Goal: Information Seeking & Learning: Find specific fact

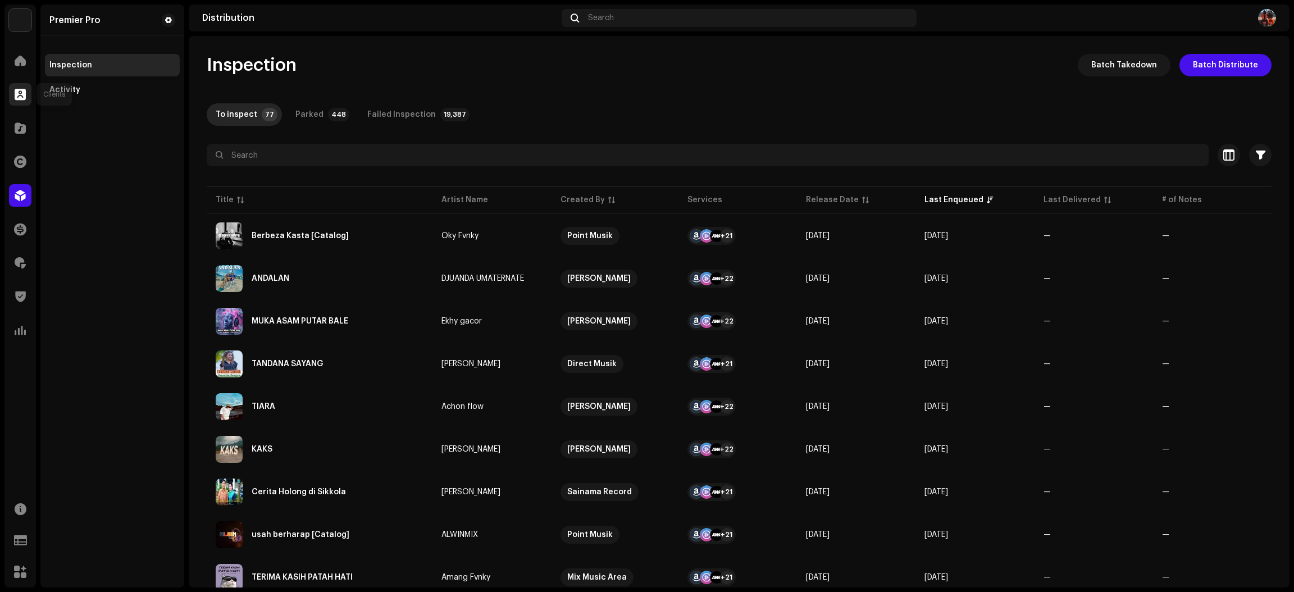
click at [20, 97] on span at bounding box center [20, 94] width 11 height 9
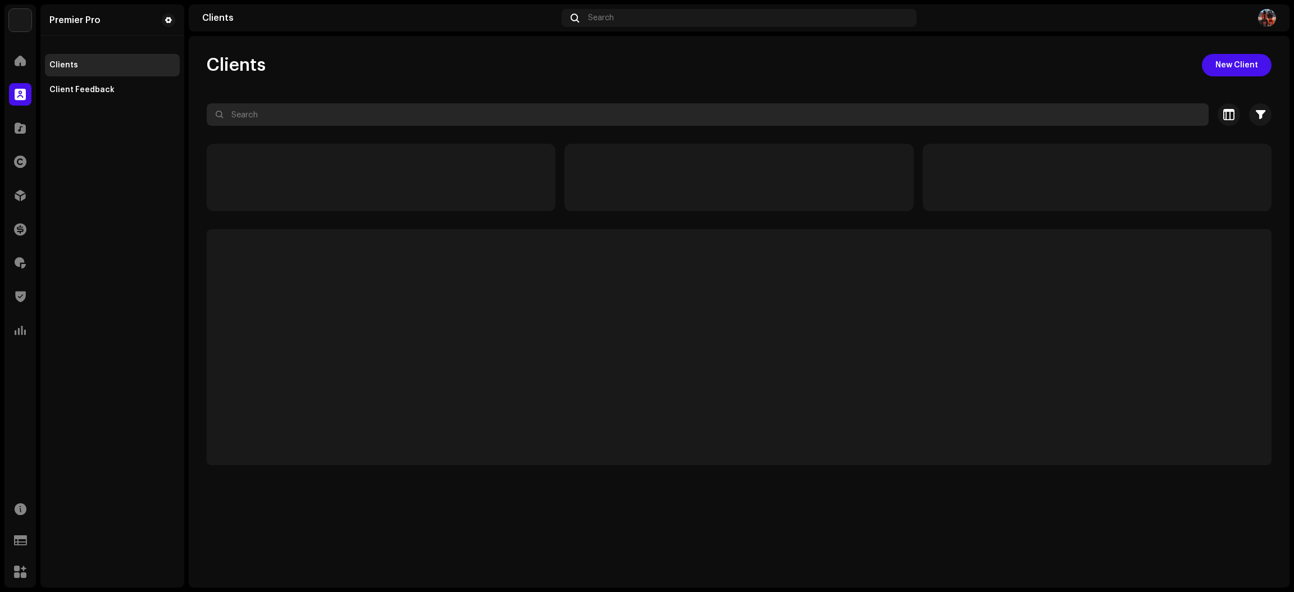
click at [309, 120] on input "text" at bounding box center [708, 114] width 1002 height 22
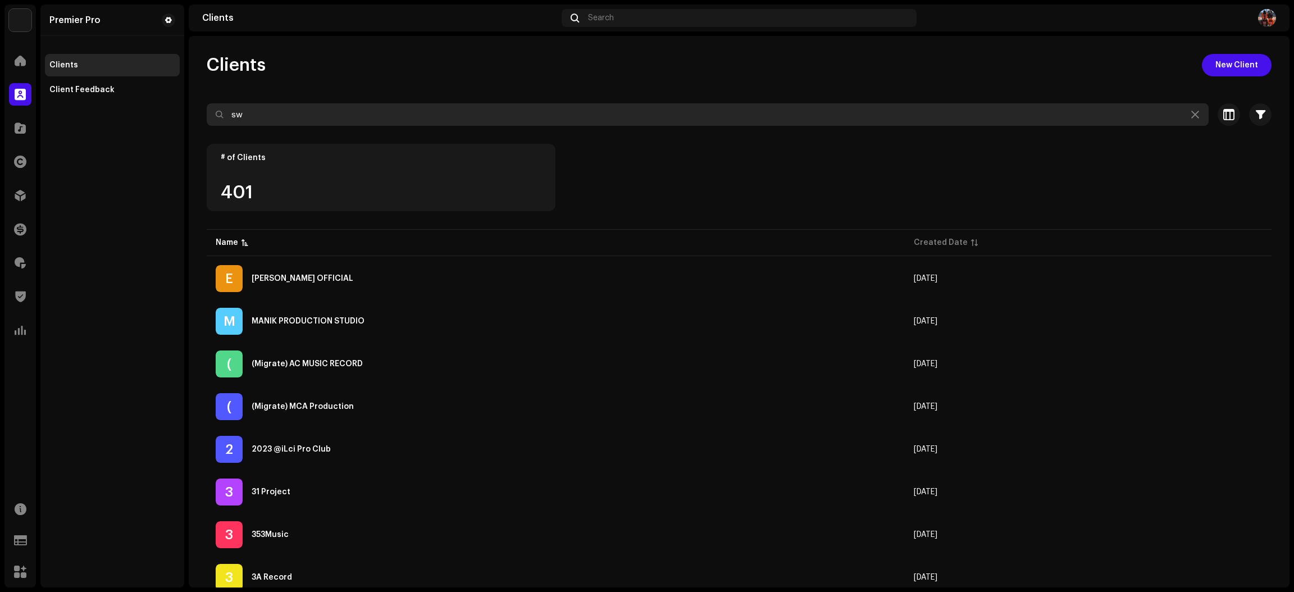
type input "s"
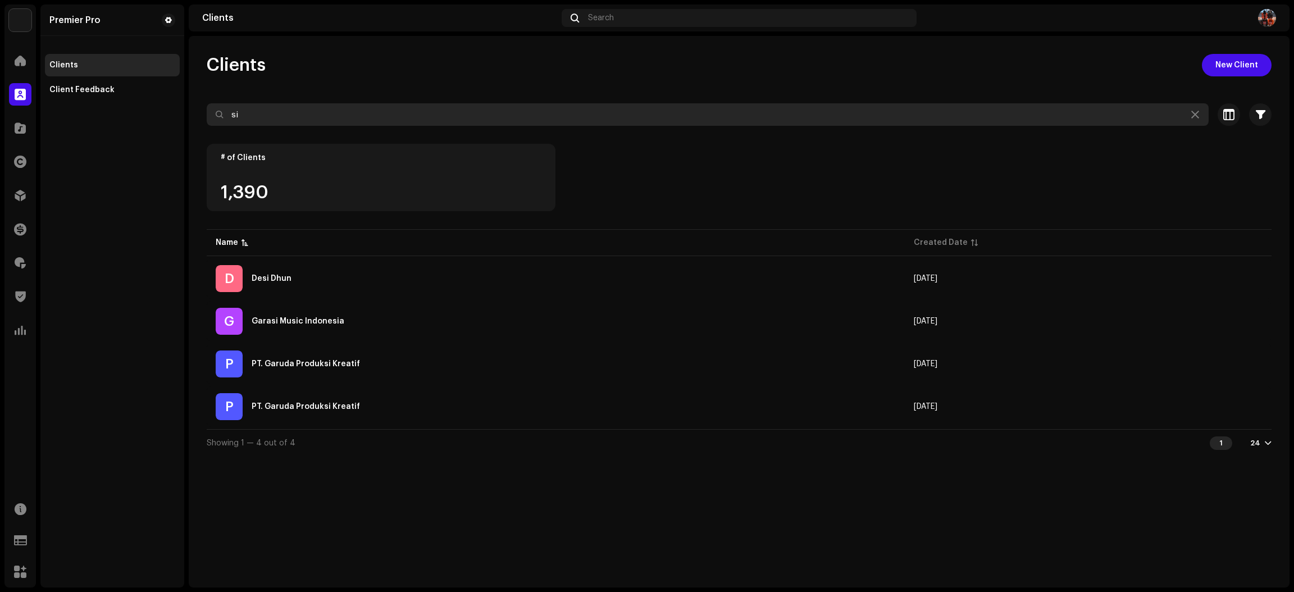
type input "s"
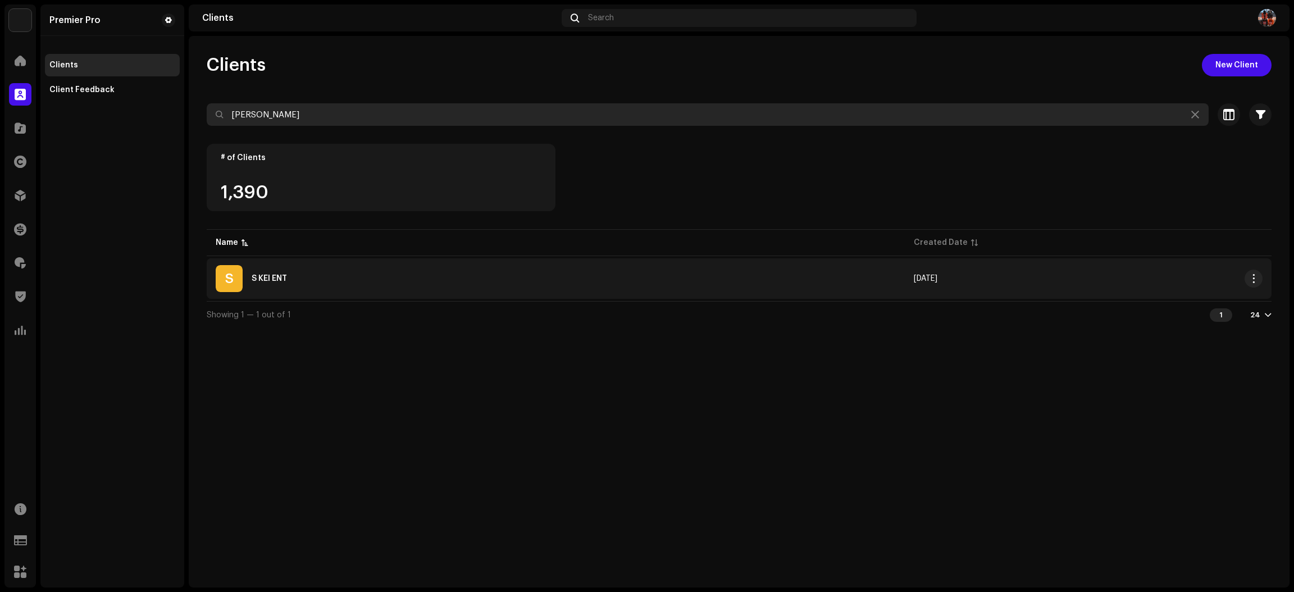
type input "[PERSON_NAME]"
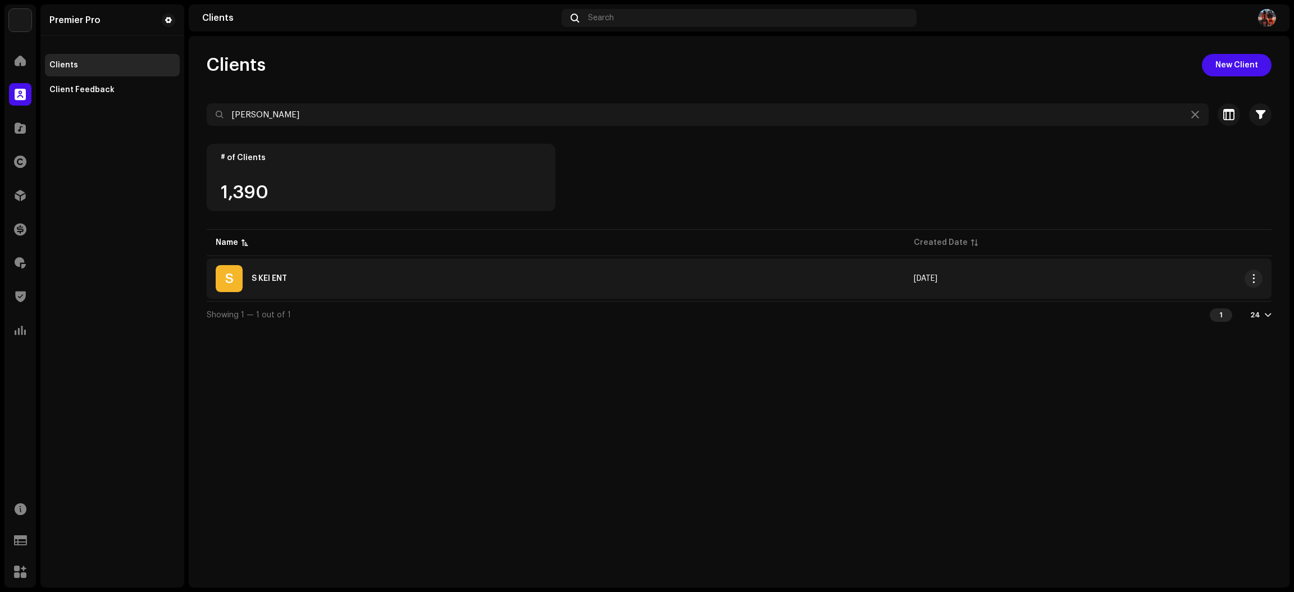
click at [467, 283] on div "S S KEI ENT" at bounding box center [556, 278] width 680 height 27
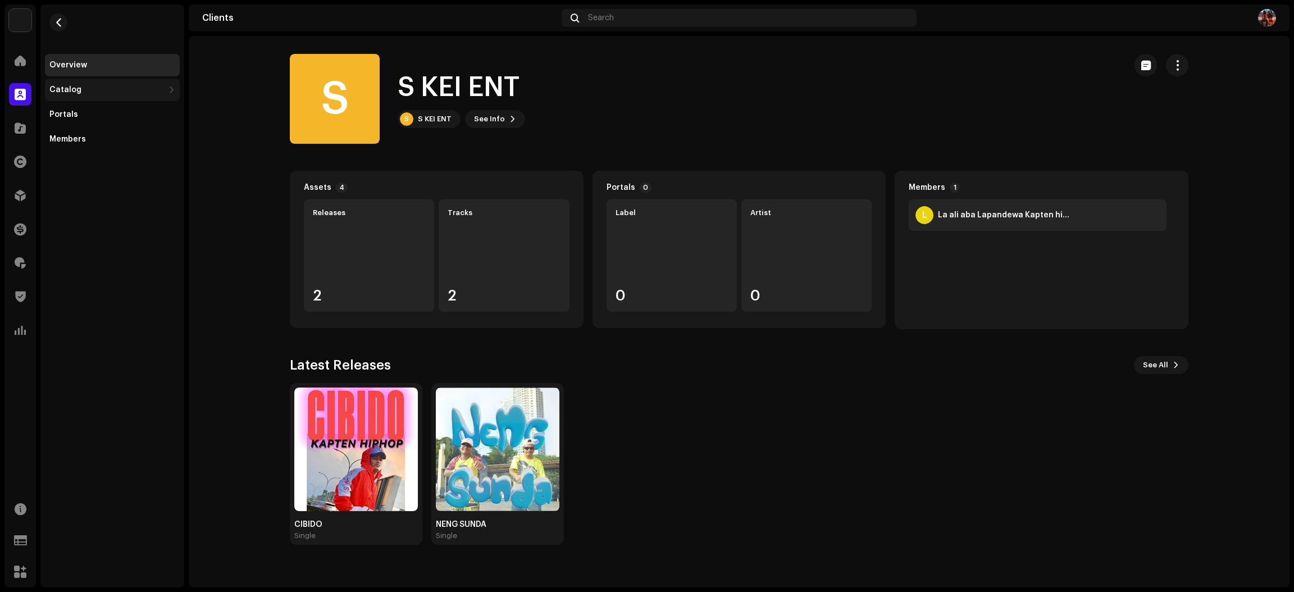
click at [111, 79] on div "Catalog" at bounding box center [112, 90] width 135 height 22
click at [102, 104] on div "Releases" at bounding box center [112, 114] width 135 height 22
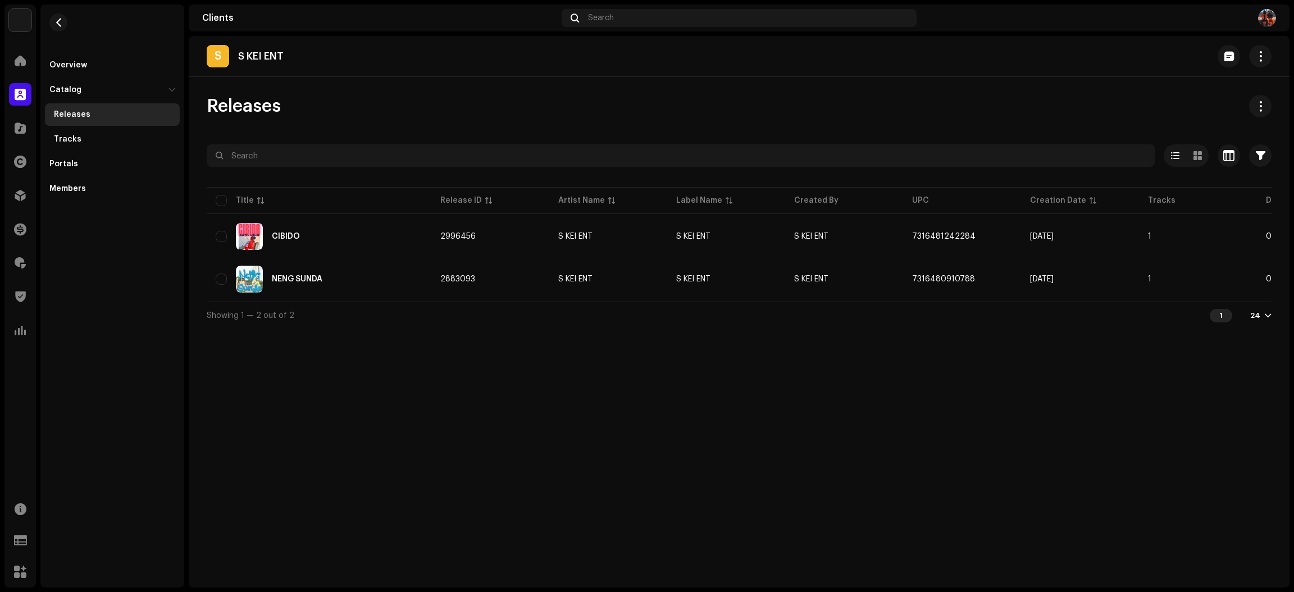
click at [863, 477] on div "S S KEI ENT Releases Selected 0 Options Filters Distribution status Never Distr…" at bounding box center [739, 311] width 1101 height 551
click at [741, 537] on div "S S KEI ENT Releases Selected 0 Options Filters Distribution status Never Distr…" at bounding box center [739, 311] width 1101 height 551
click at [1, 97] on div "Premier Pro Home Clients Catalog Rights Distribution Finance Royalties Trust & …" at bounding box center [647, 296] width 1294 height 592
click at [9, 93] on div at bounding box center [20, 94] width 22 height 22
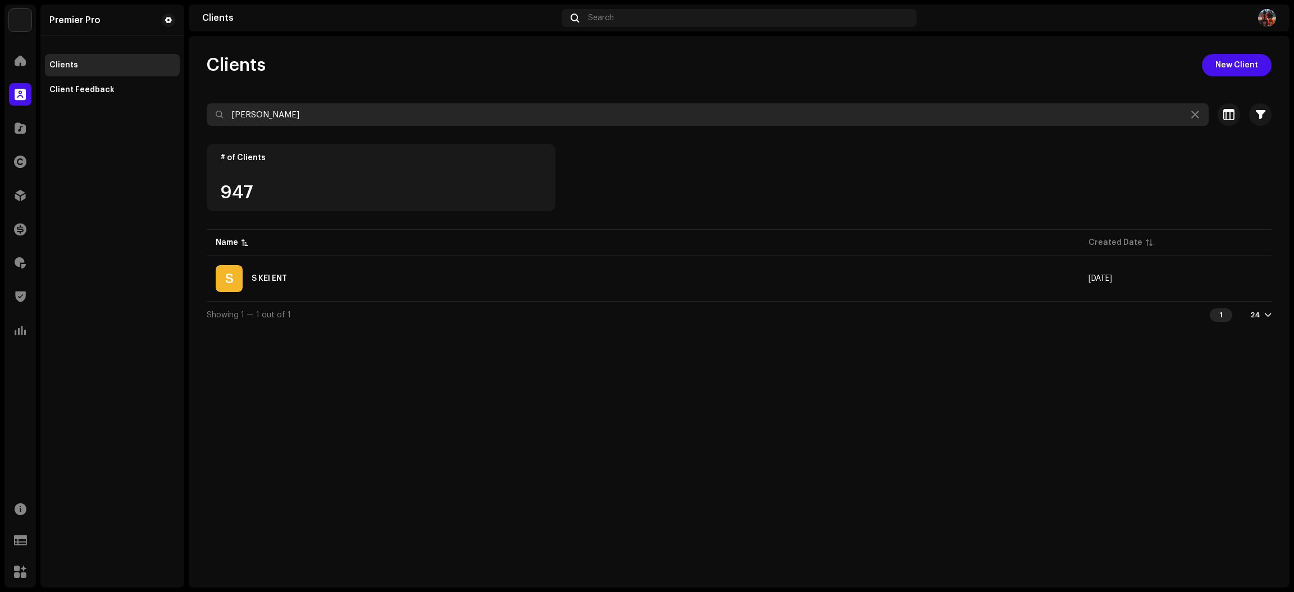
drag, startPoint x: 293, startPoint y: 108, endPoint x: 36, endPoint y: 108, distance: 256.6
click at [36, 108] on div "Premier Pro Home Clients Catalog Rights Distribution Finance Royalties Trust & …" at bounding box center [647, 296] width 1294 height 592
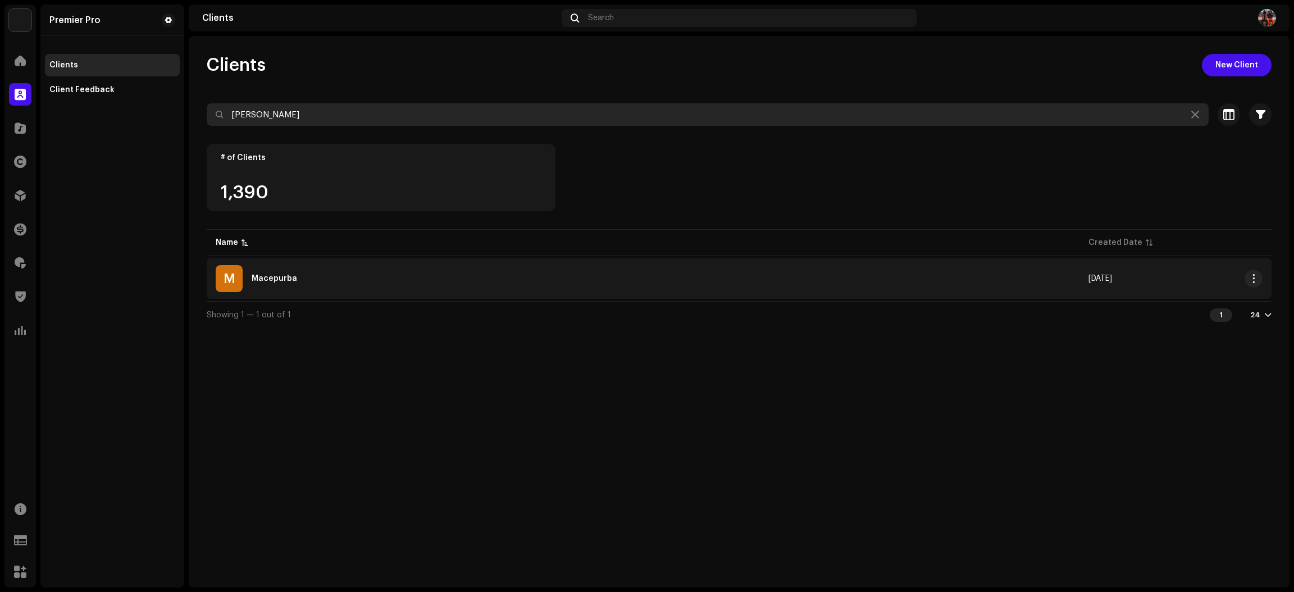
type input "[PERSON_NAME]"
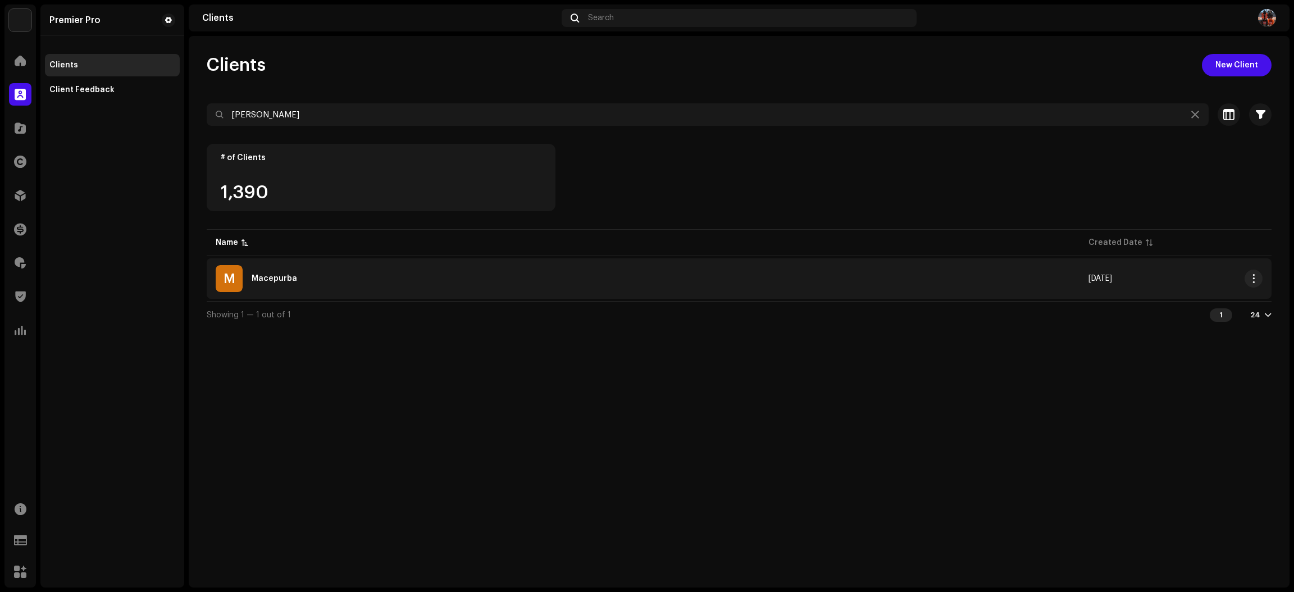
click at [453, 285] on div "M Macepurba" at bounding box center [643, 278] width 855 height 27
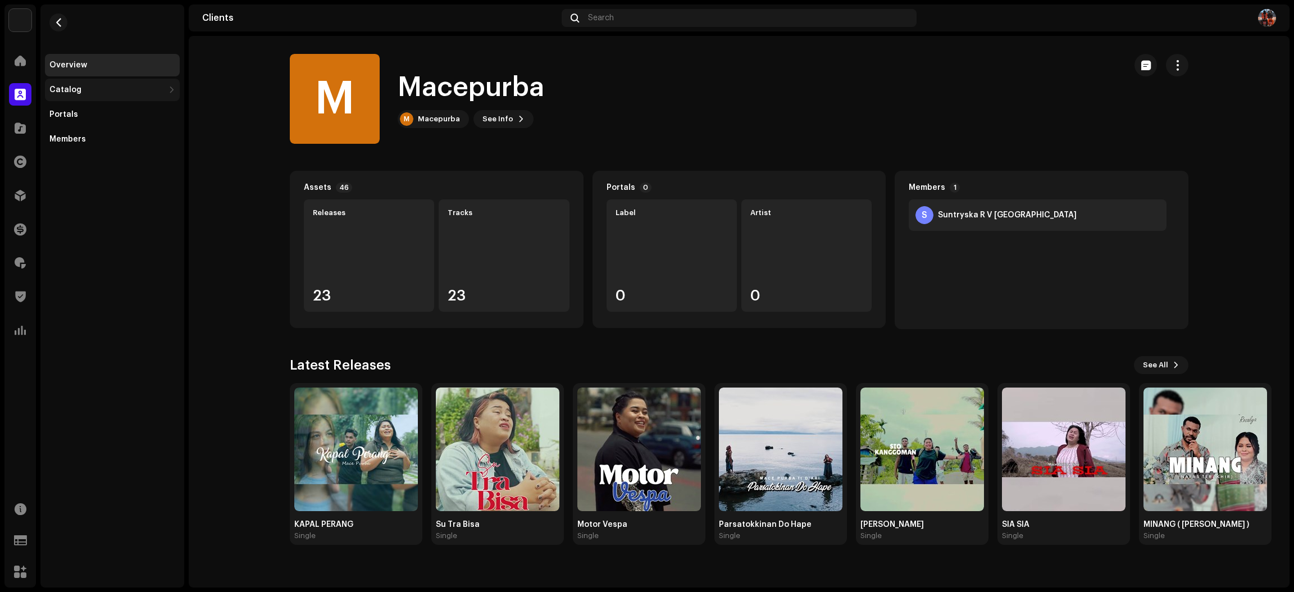
click at [63, 90] on div "Catalog" at bounding box center [65, 89] width 32 height 9
click at [66, 108] on div "Releases" at bounding box center [112, 114] width 135 height 22
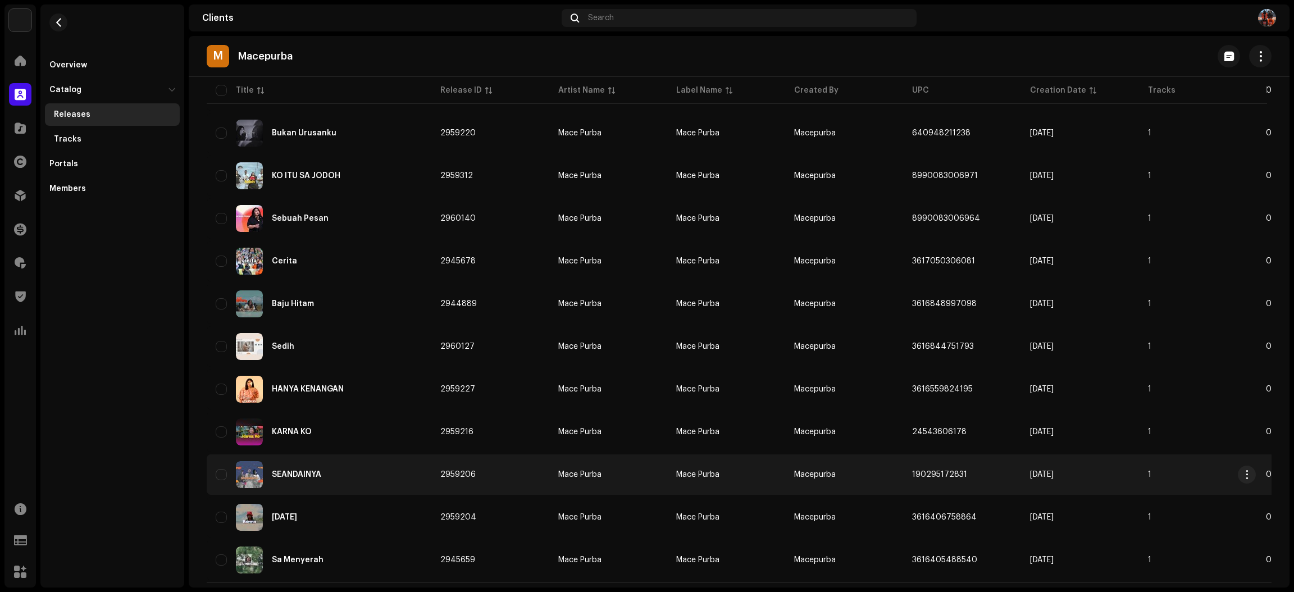
scroll to position [635, 0]
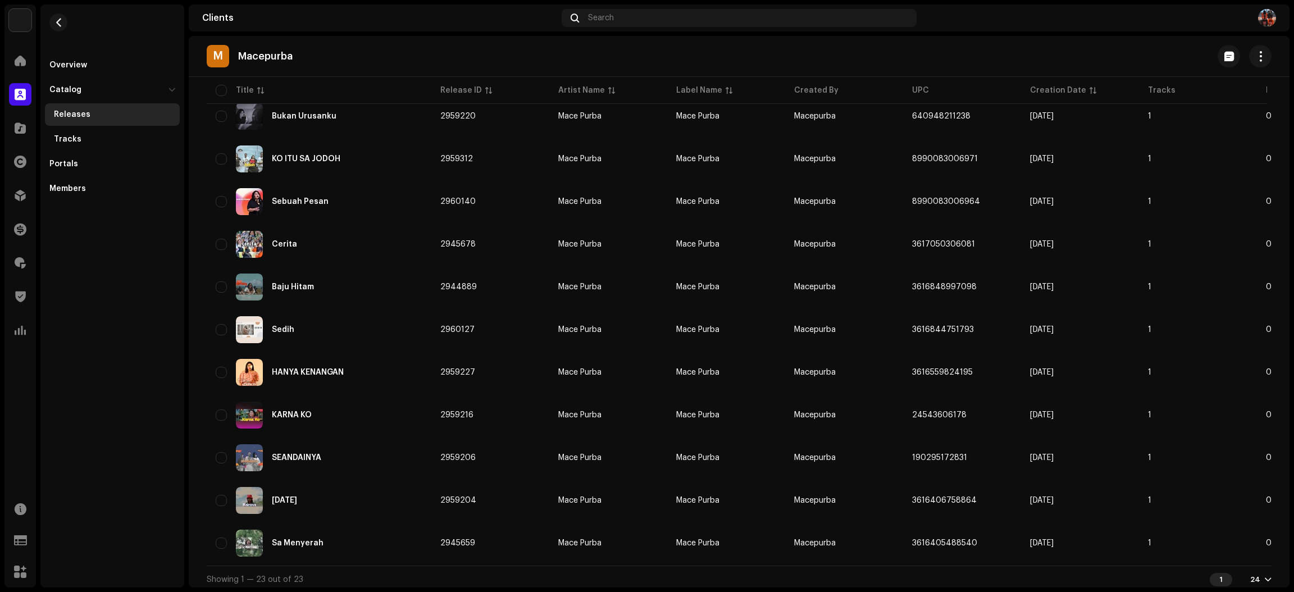
click at [901, 39] on div "M Macepurba" at bounding box center [739, 56] width 1101 height 41
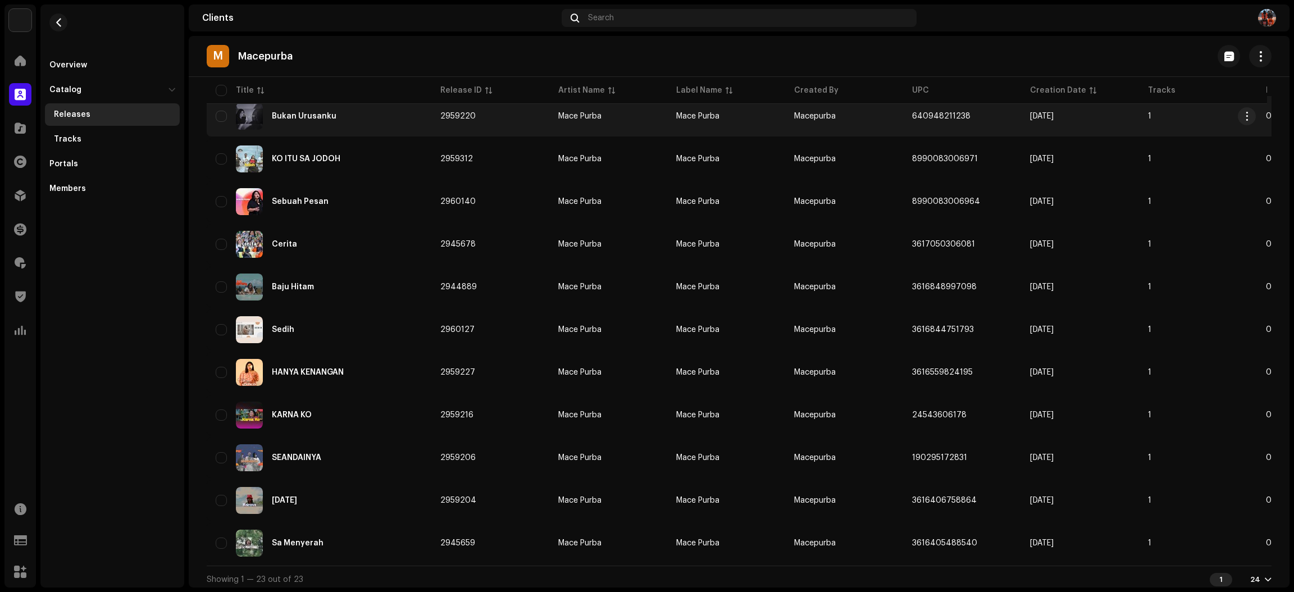
scroll to position [214, 0]
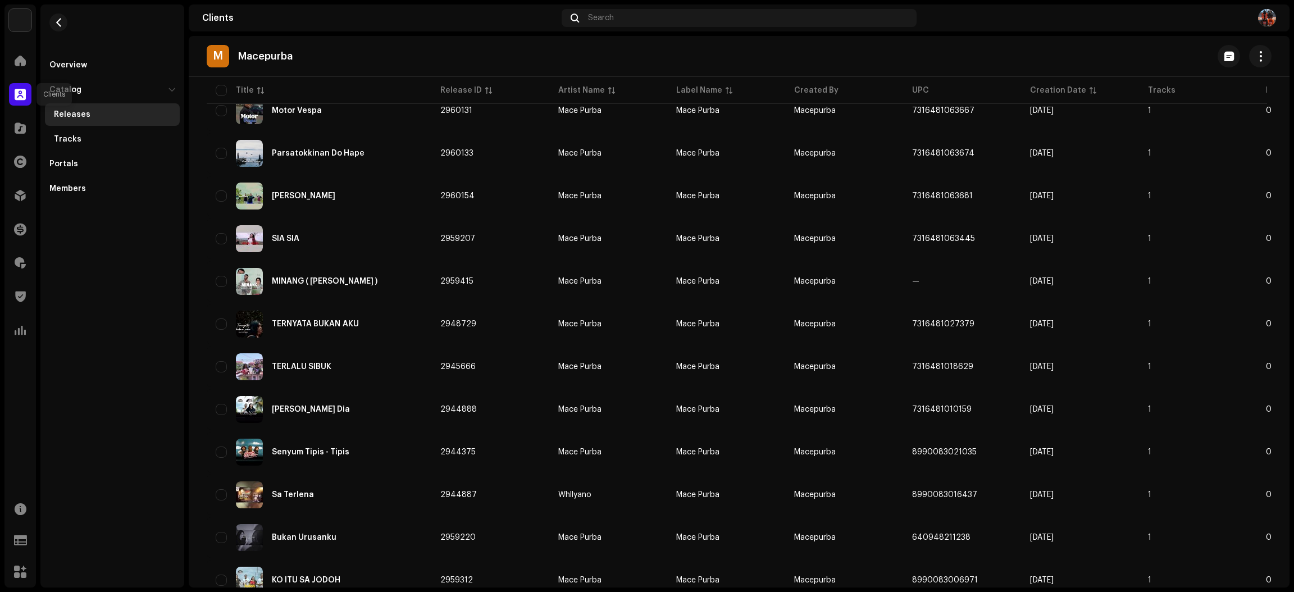
click at [26, 94] on div at bounding box center [20, 94] width 22 height 22
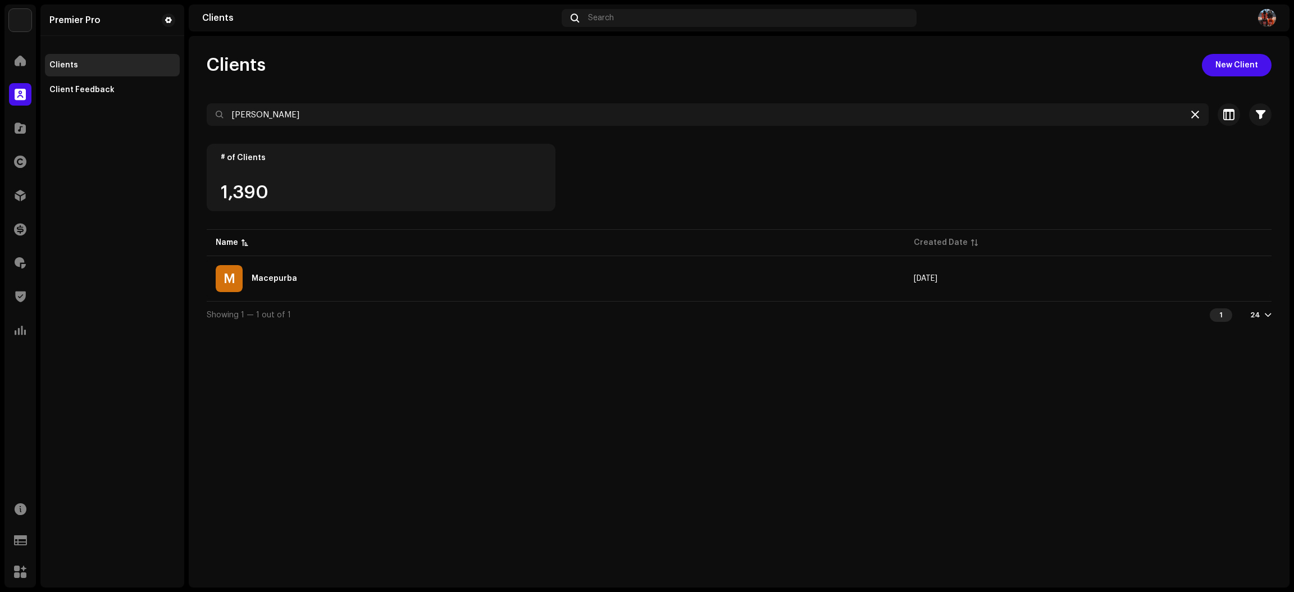
click at [1196, 116] on icon at bounding box center [1195, 114] width 8 height 9
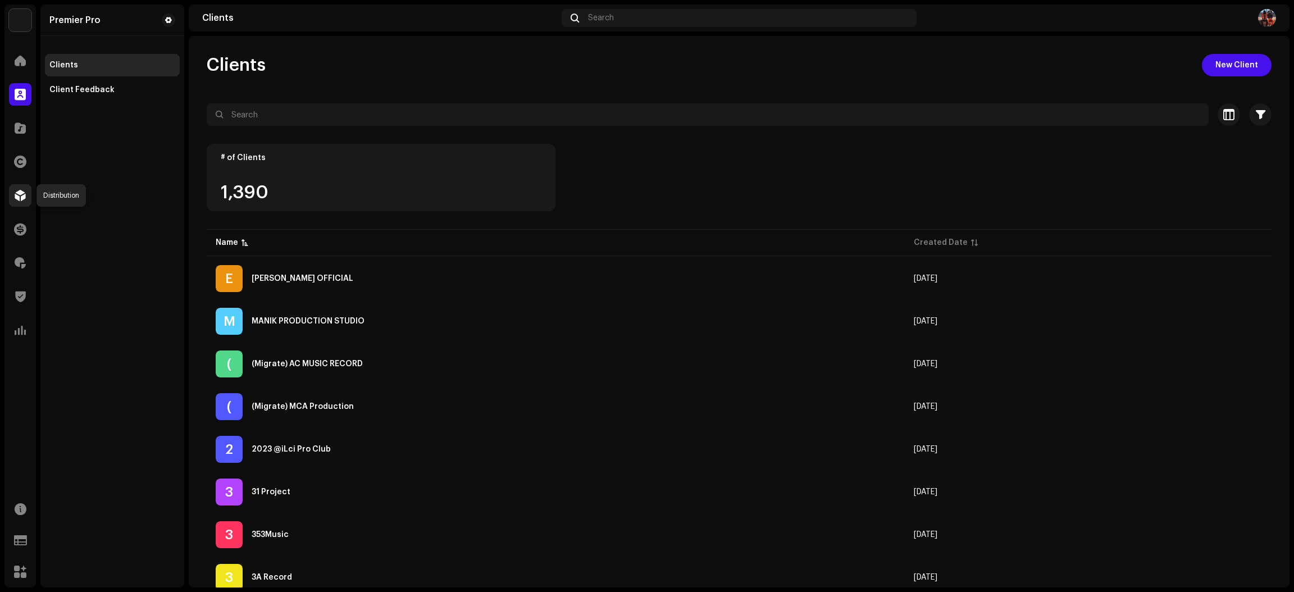
click at [26, 195] on div at bounding box center [20, 195] width 22 height 22
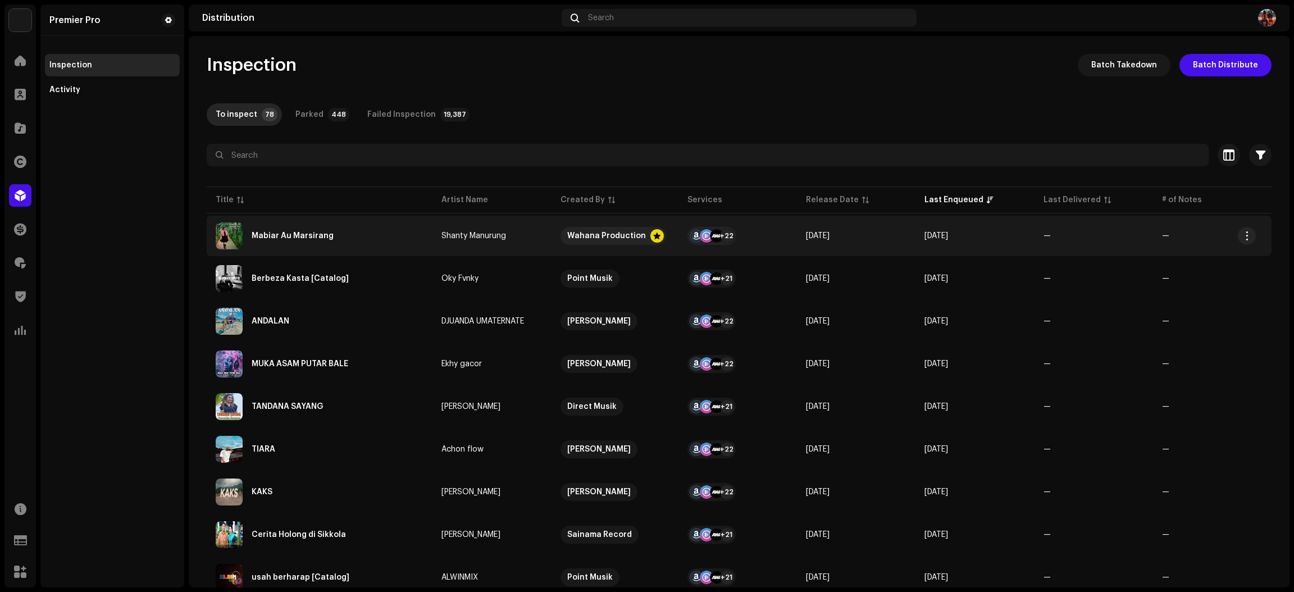
click at [331, 235] on div "Mabiar Au Marsirang" at bounding box center [320, 235] width 208 height 27
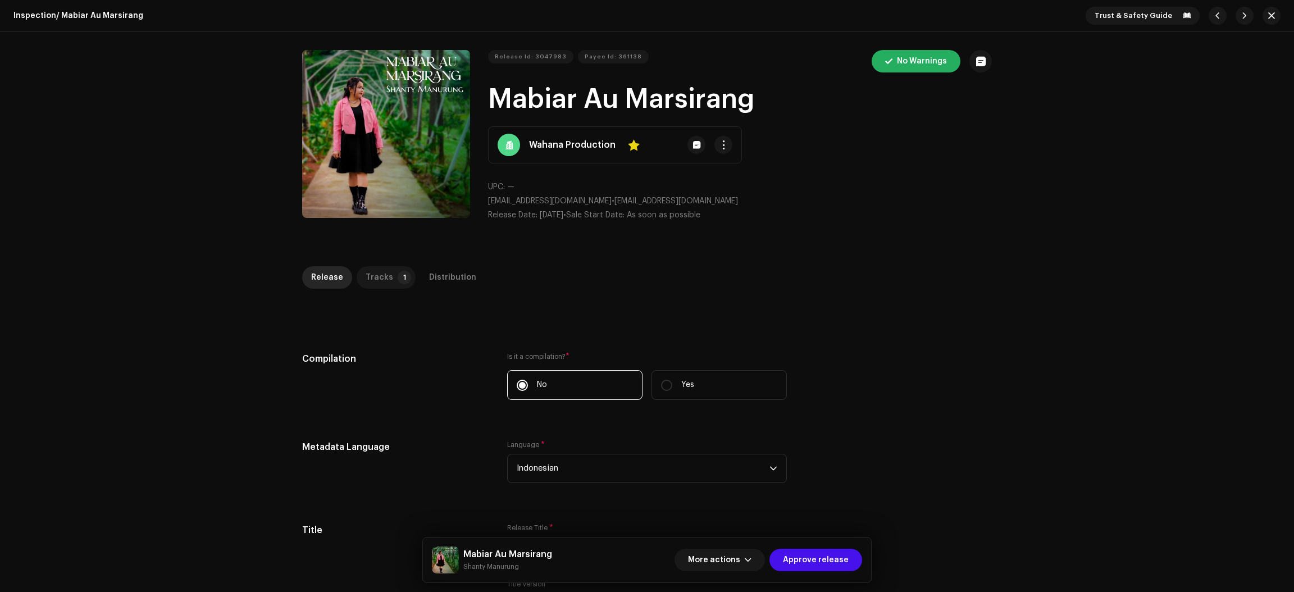
click at [385, 285] on div "Tracks" at bounding box center [380, 277] width 28 height 22
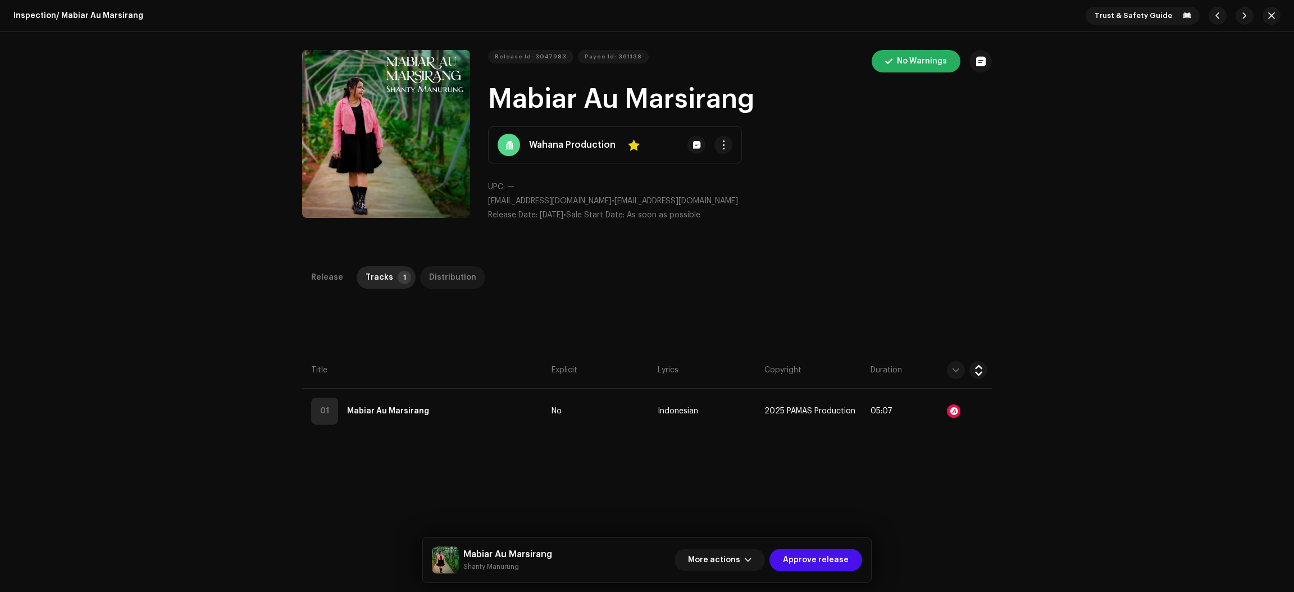
click at [430, 270] on div "Distribution" at bounding box center [452, 277] width 47 height 22
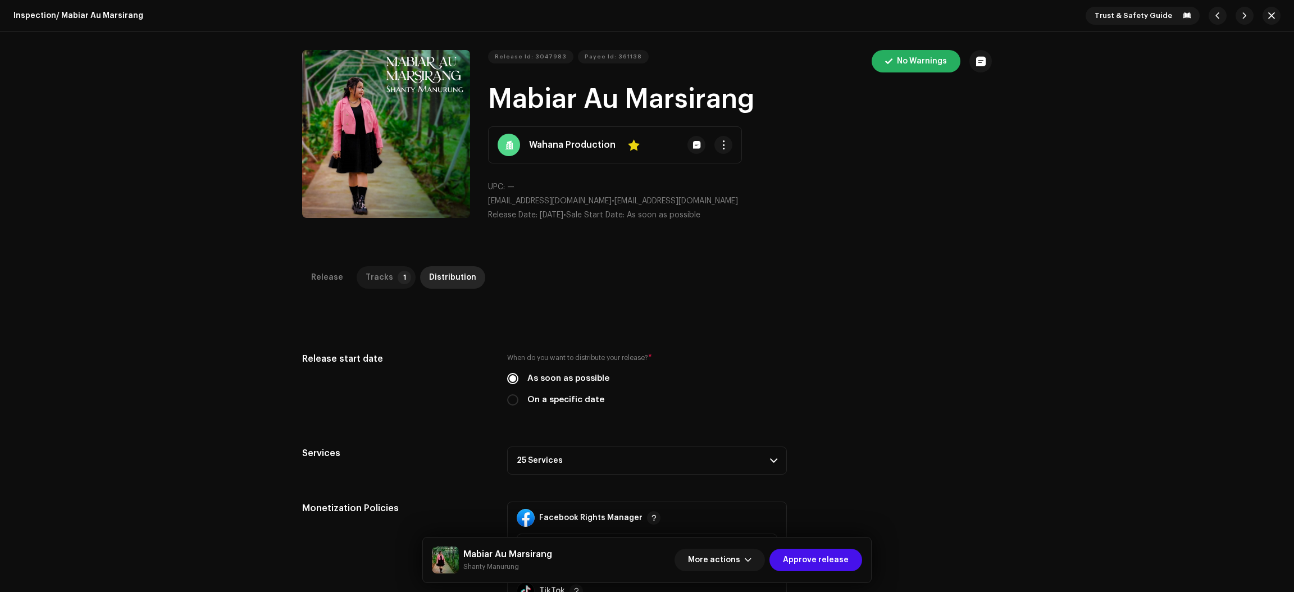
click at [366, 270] on div "Tracks" at bounding box center [380, 277] width 28 height 22
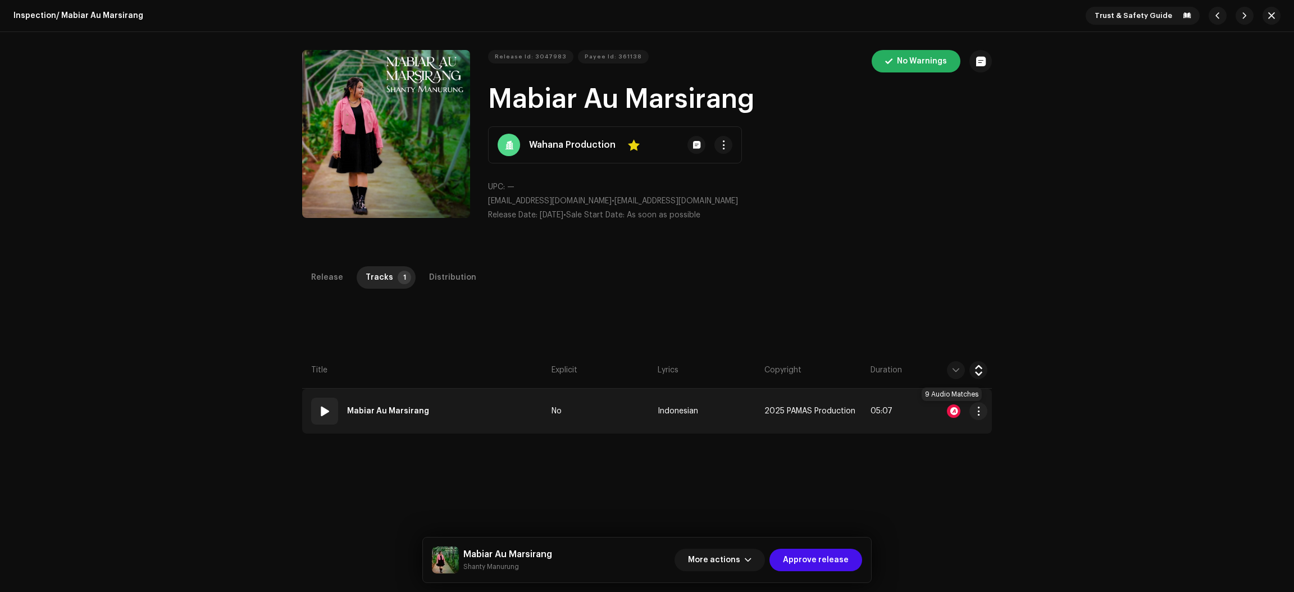
click at [949, 410] on div at bounding box center [953, 410] width 13 height 13
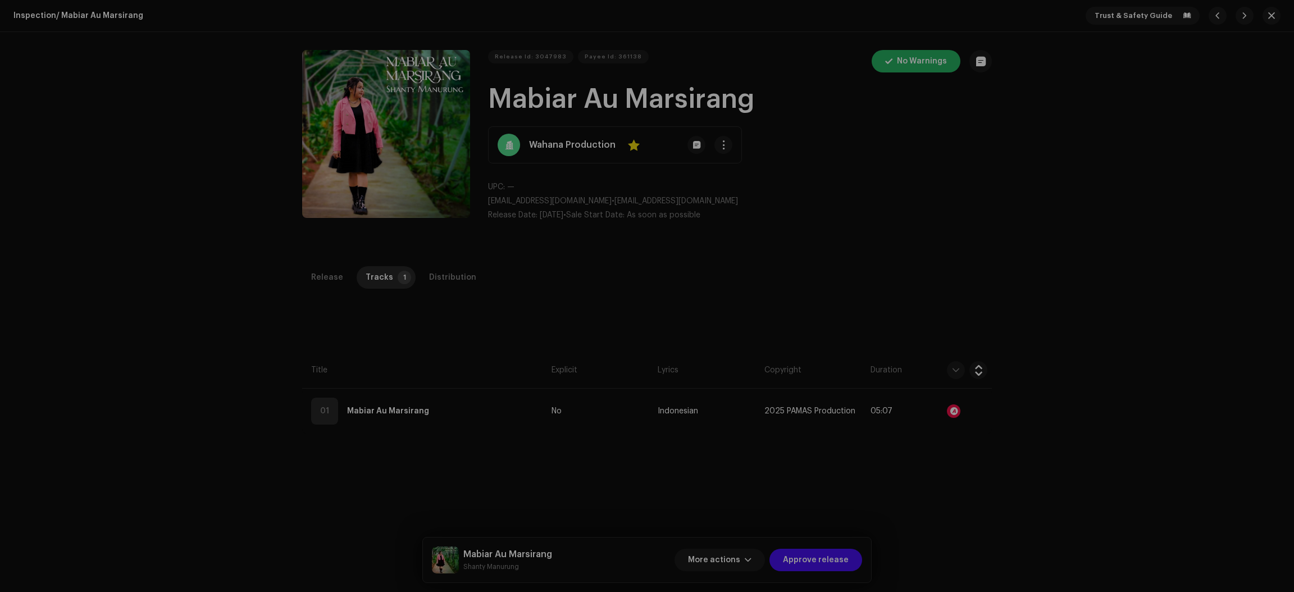
click at [1082, 293] on div "Audio Recognition by Cover Song 9 All results require review/listening to avoid…" at bounding box center [647, 296] width 1294 height 592
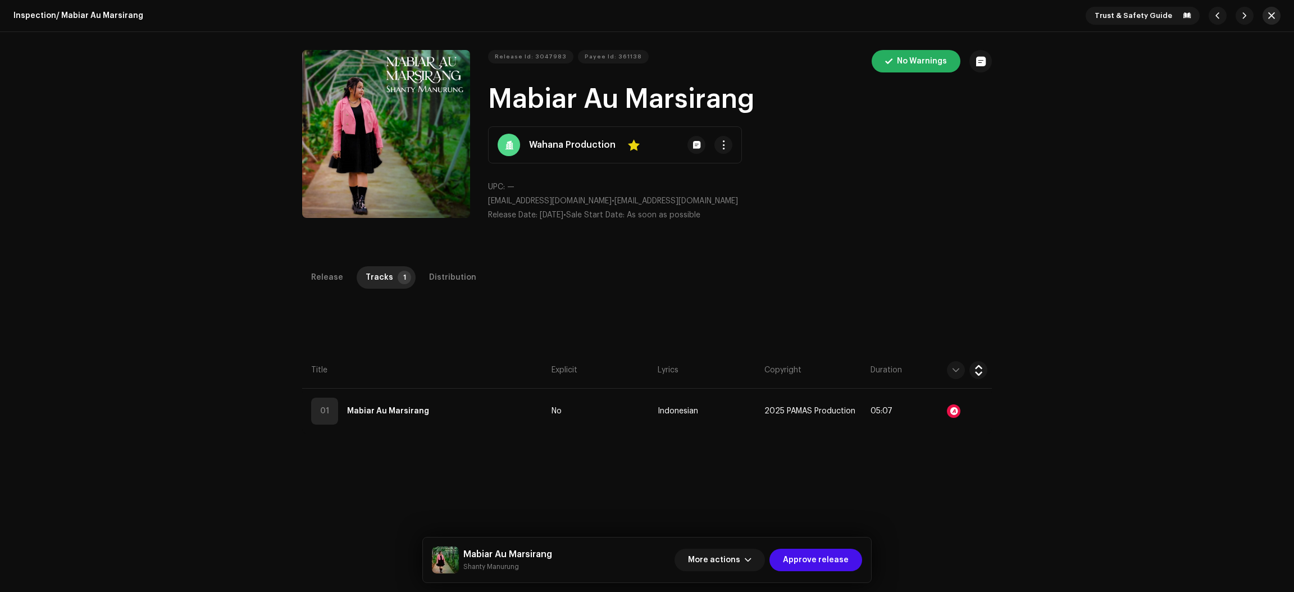
click at [1268, 17] on span "button" at bounding box center [1271, 15] width 7 height 9
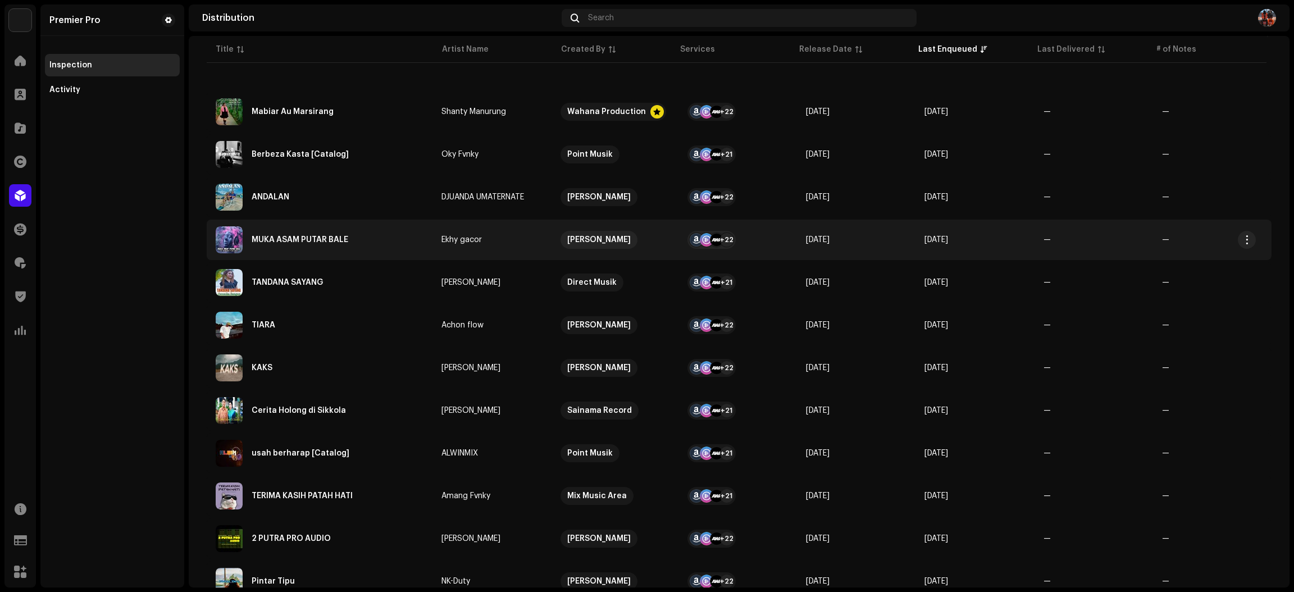
scroll to position [168, 0]
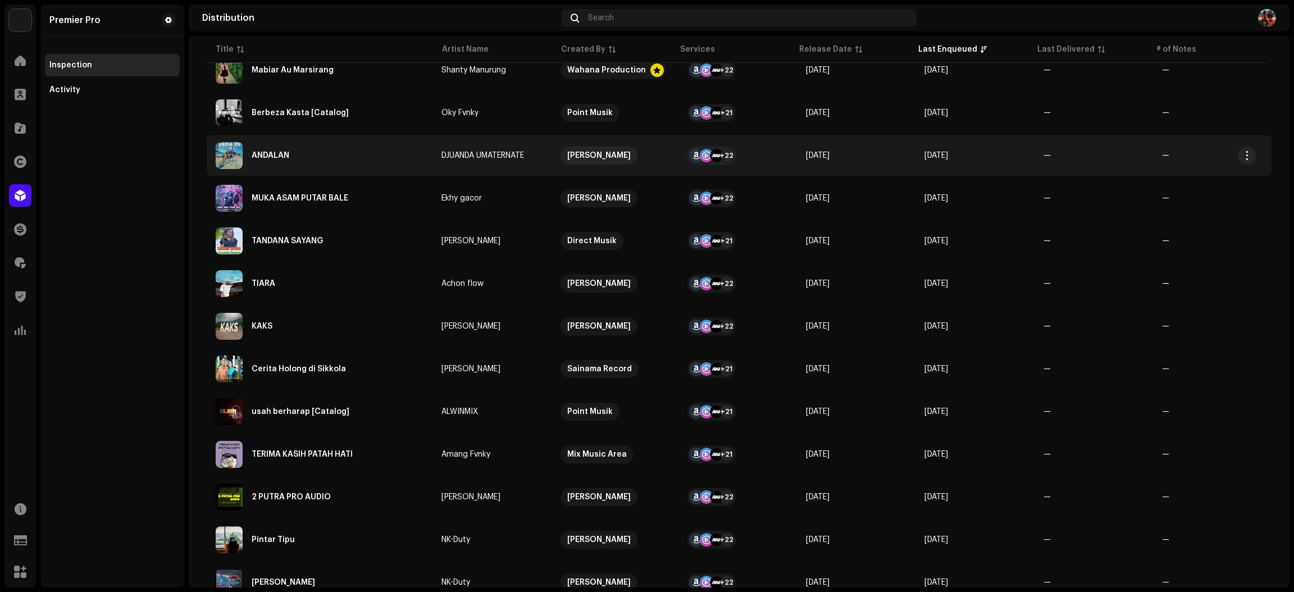
click at [353, 170] on td "ANDALAN" at bounding box center [320, 155] width 226 height 40
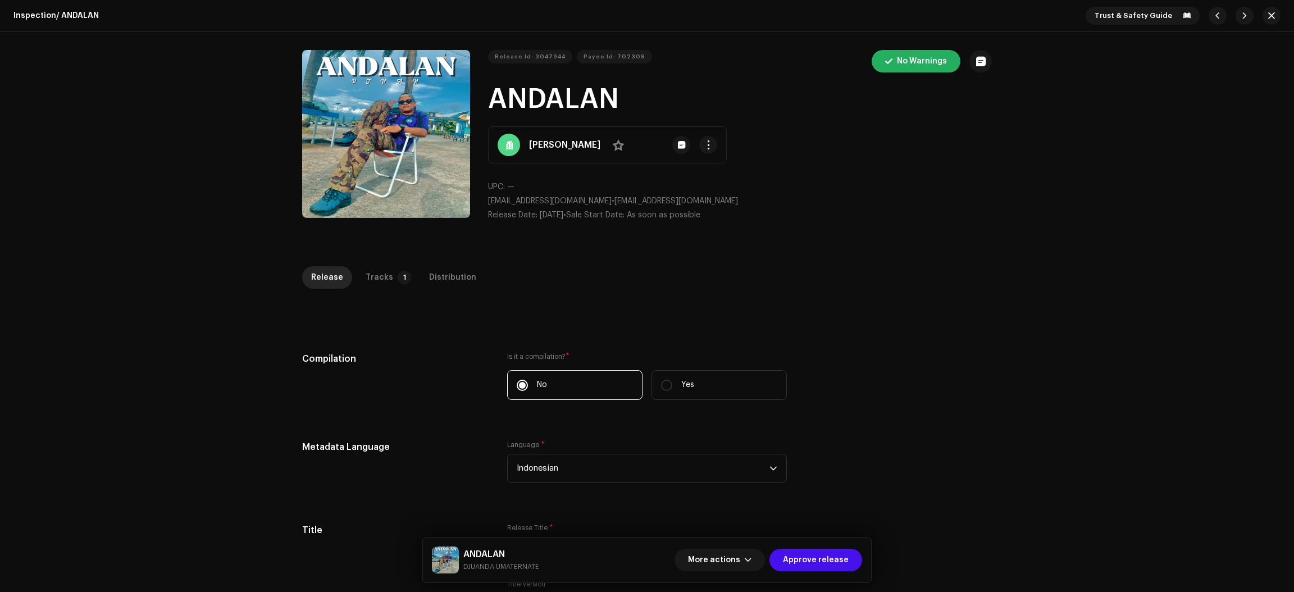
click at [924, 298] on div "Release Tracks 1 Distribution" at bounding box center [647, 282] width 690 height 32
click at [386, 285] on p-tab "Tracks 1" at bounding box center [386, 277] width 59 height 22
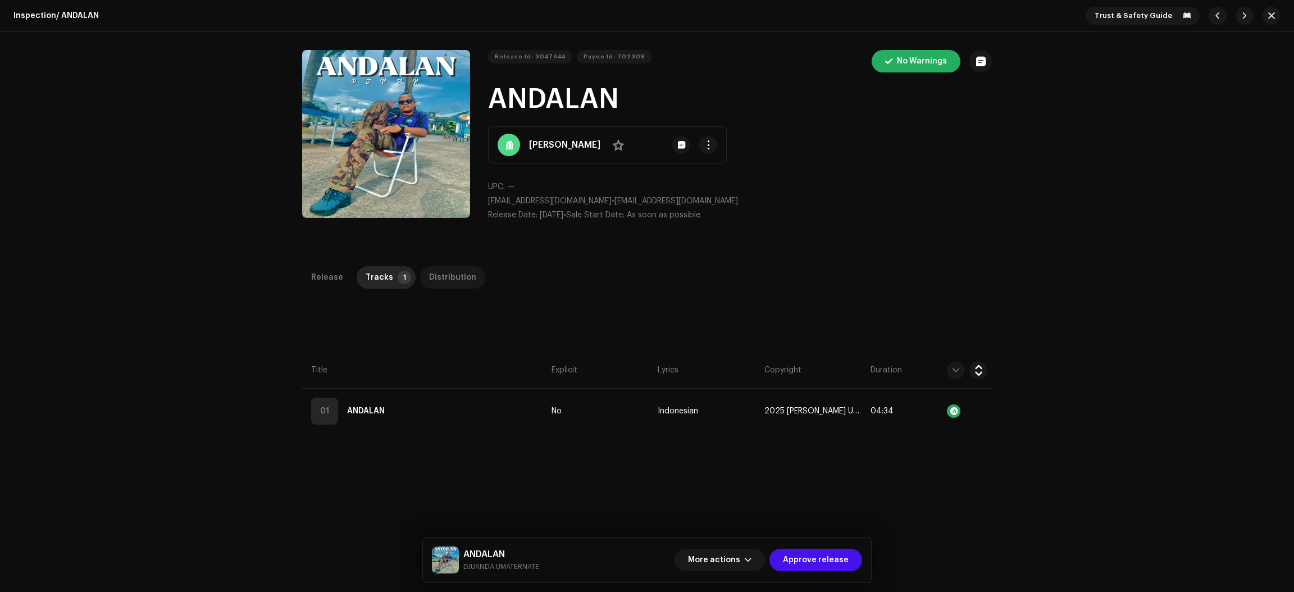
click at [440, 272] on div "Distribution" at bounding box center [452, 277] width 47 height 22
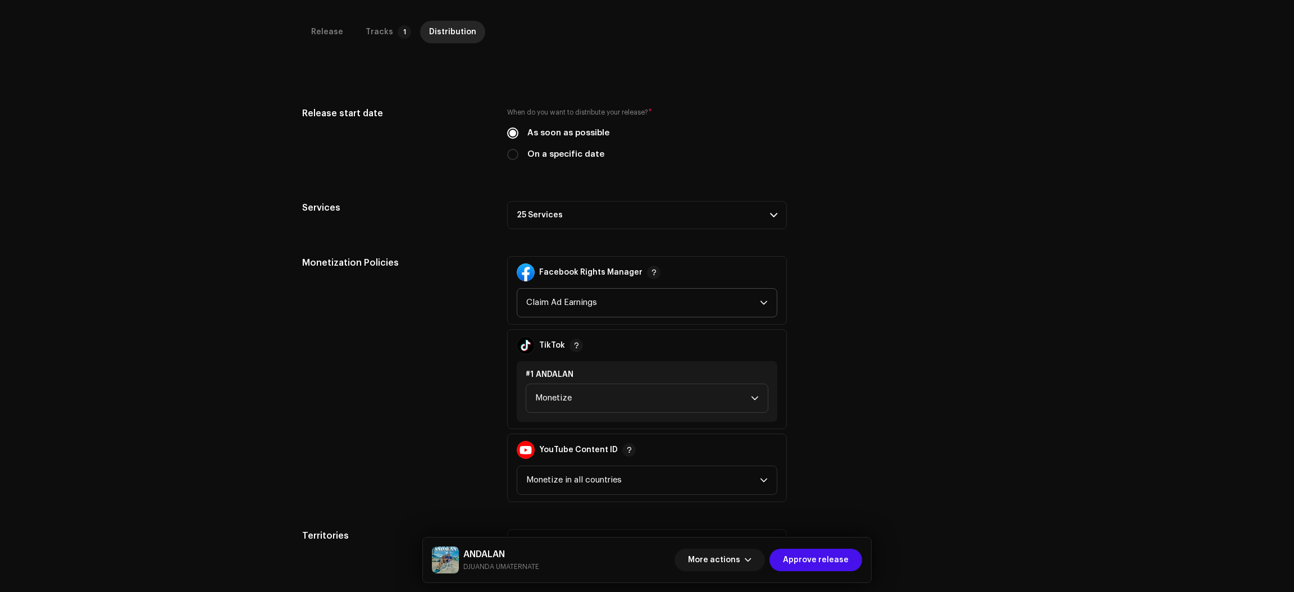
scroll to position [266, 0]
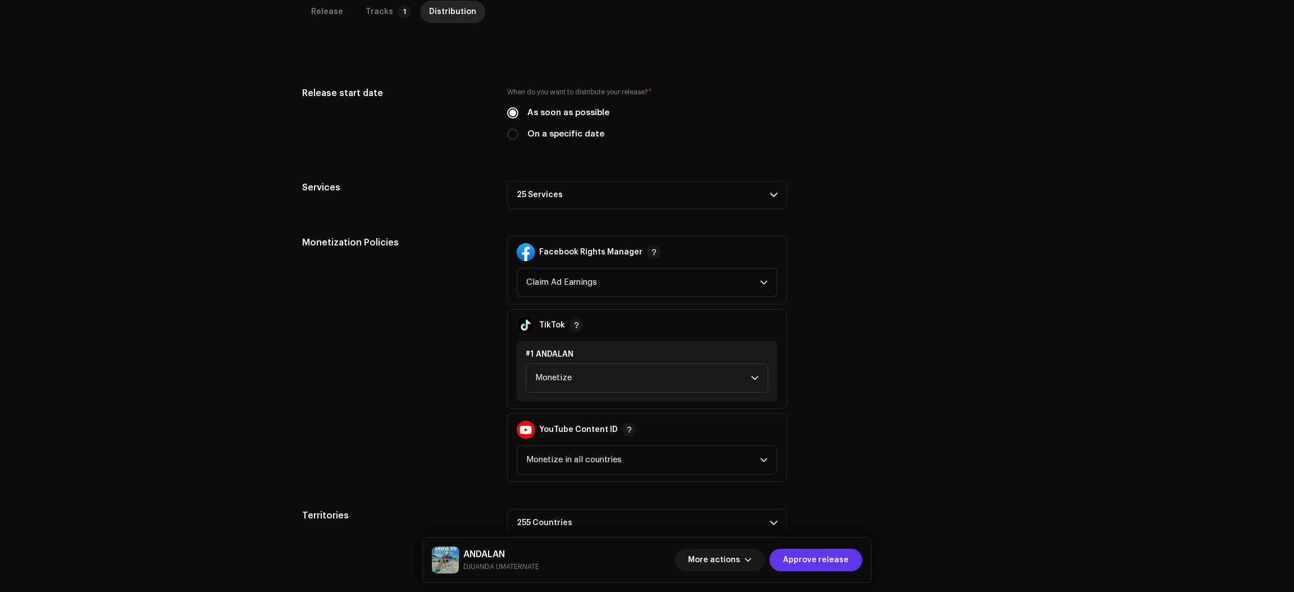
click at [822, 555] on span "Approve release" at bounding box center [816, 560] width 66 height 22
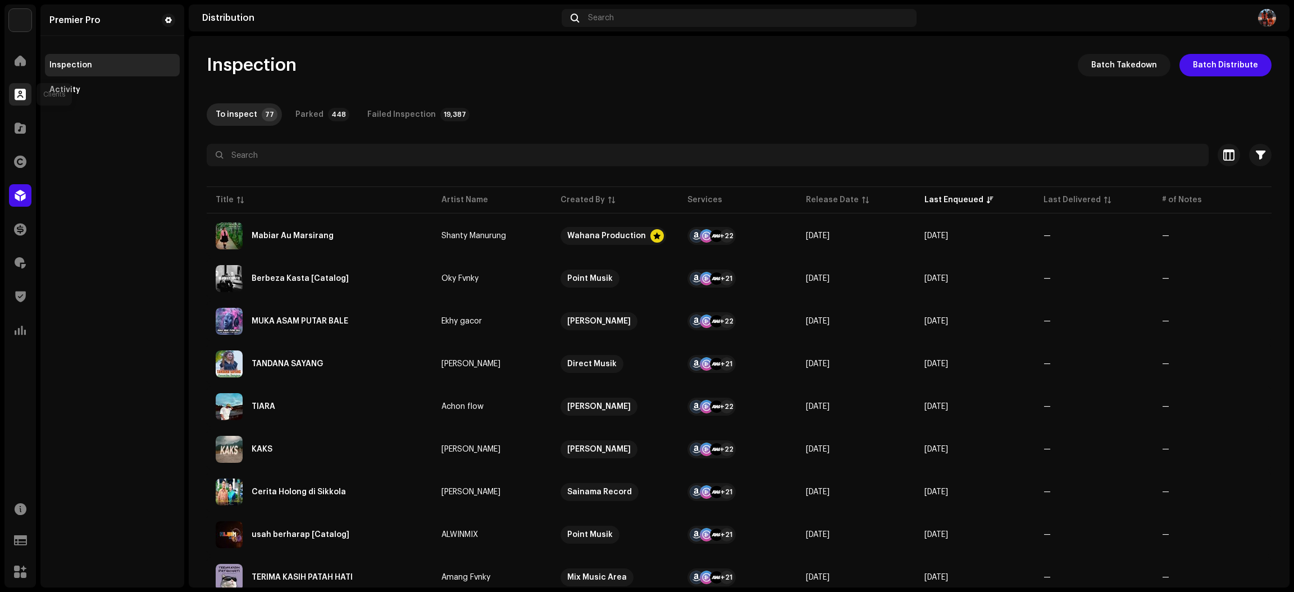
click at [19, 97] on span at bounding box center [20, 94] width 11 height 9
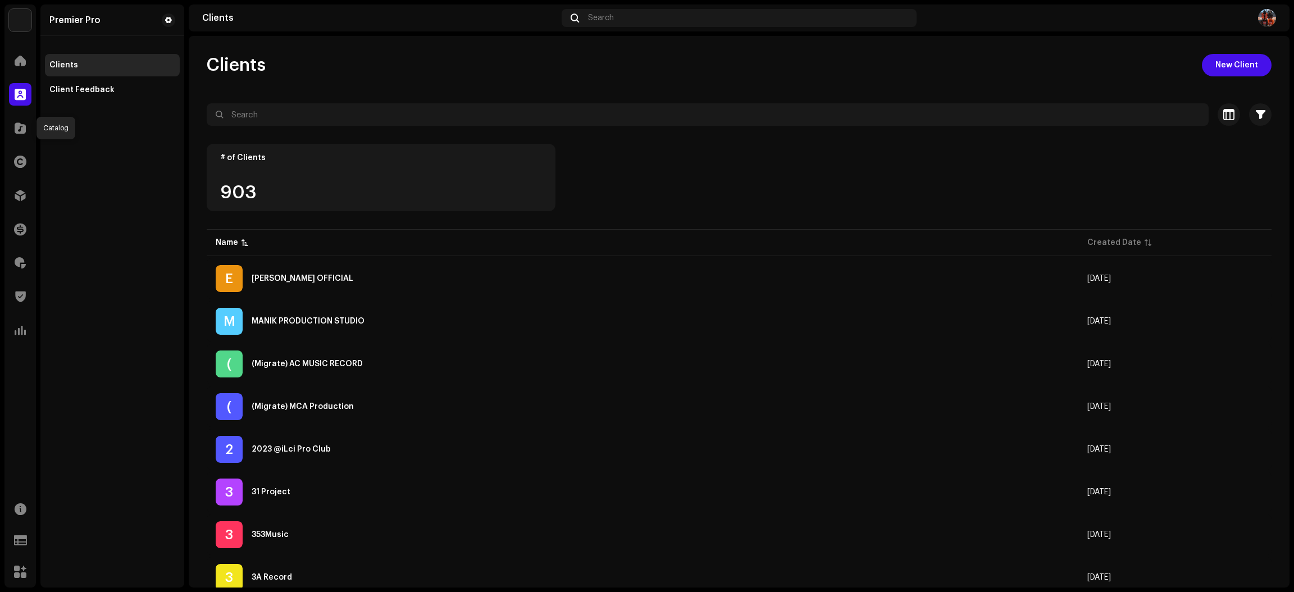
drag, startPoint x: 20, startPoint y: 124, endPoint x: 16, endPoint y: 108, distance: 16.6
click at [20, 125] on span at bounding box center [20, 128] width 11 height 9
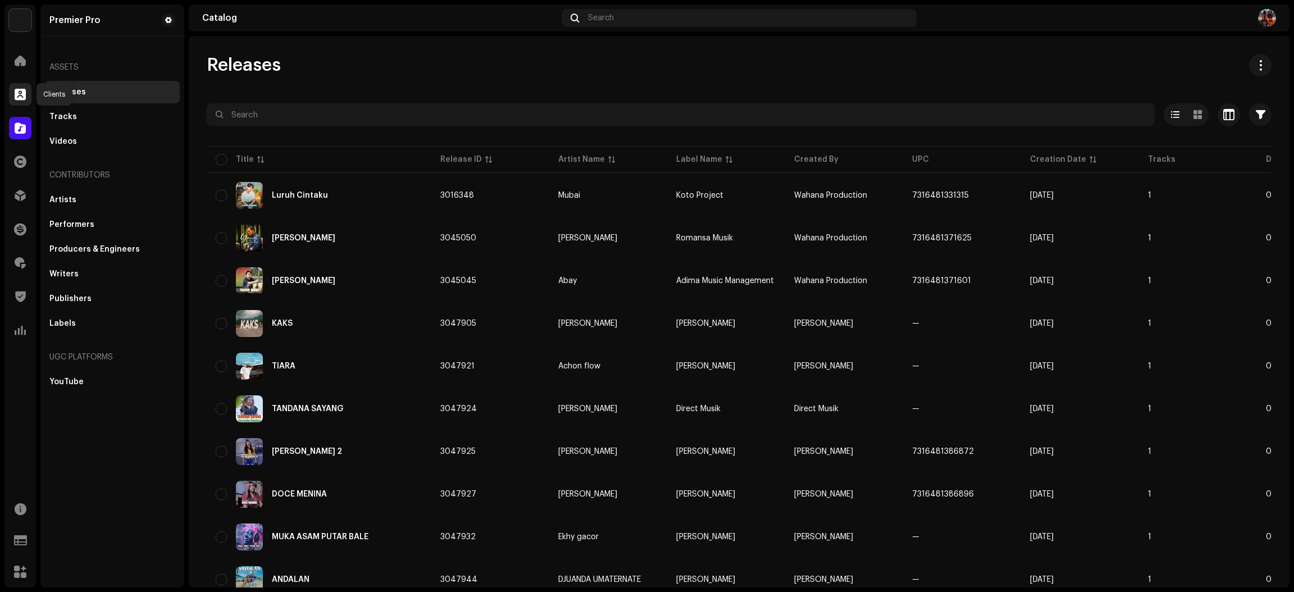
click at [18, 88] on div at bounding box center [20, 94] width 22 height 22
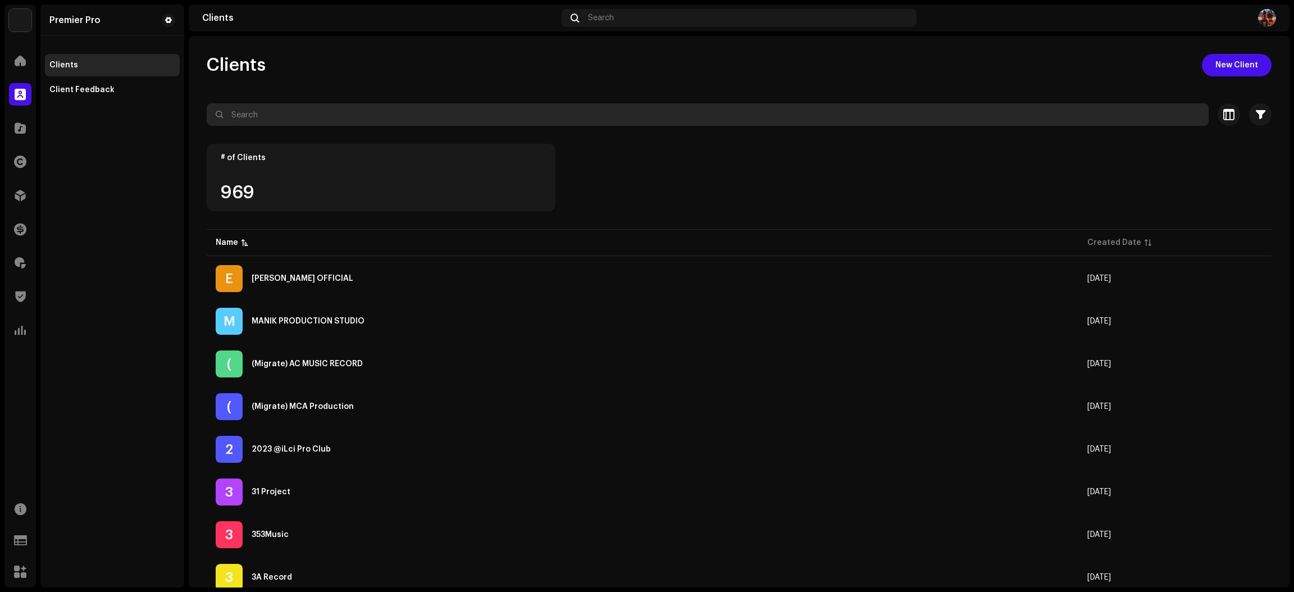
click at [268, 114] on input "text" at bounding box center [708, 114] width 1002 height 22
click at [368, 111] on input "text" at bounding box center [708, 114] width 1002 height 22
paste input "[PERSON_NAME]"
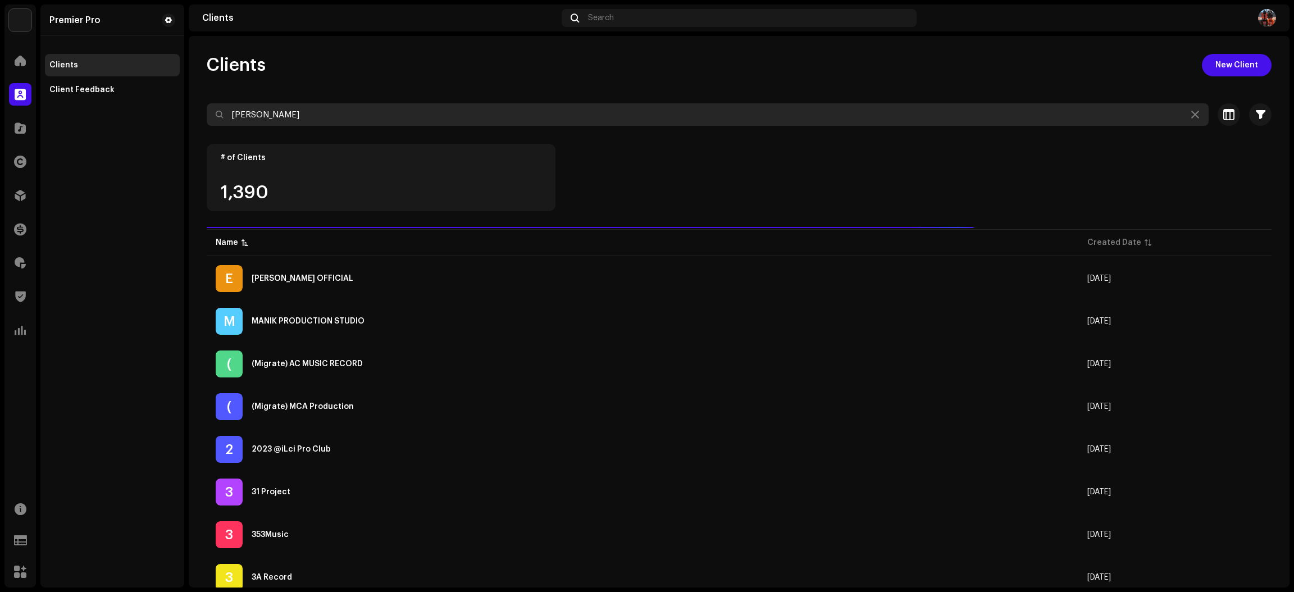
type input "[PERSON_NAME]"
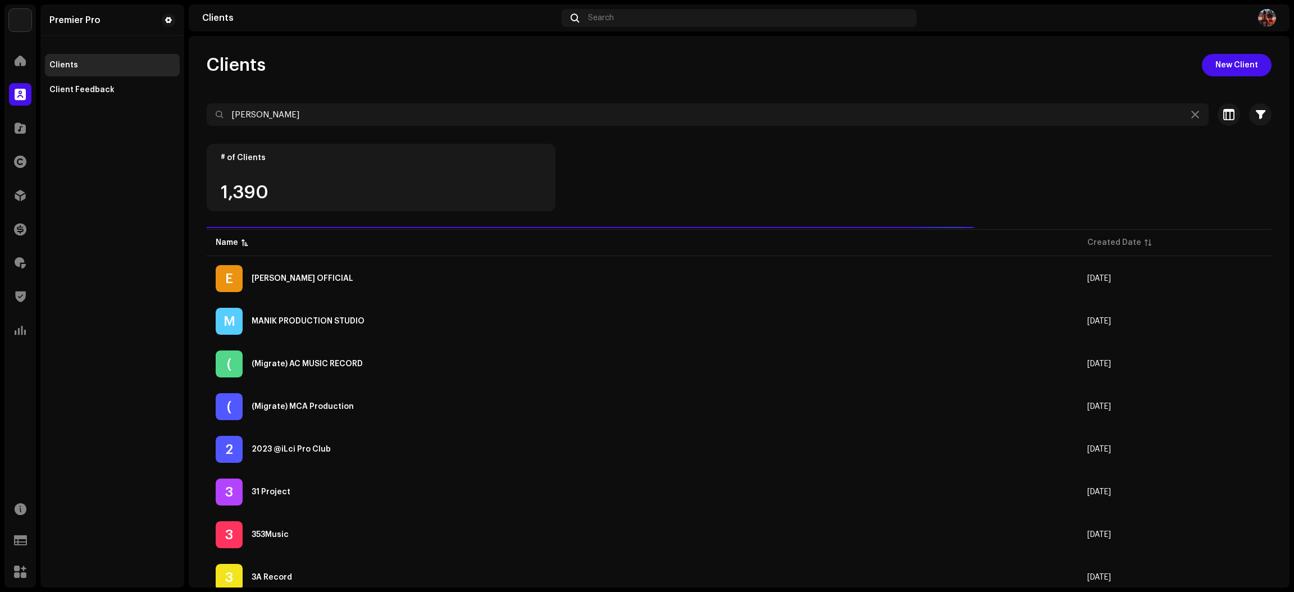
click at [186, 292] on div "Premier Pro Home Clients Catalog Rights Distribution Finance Royalties Trust & …" at bounding box center [647, 296] width 1294 height 592
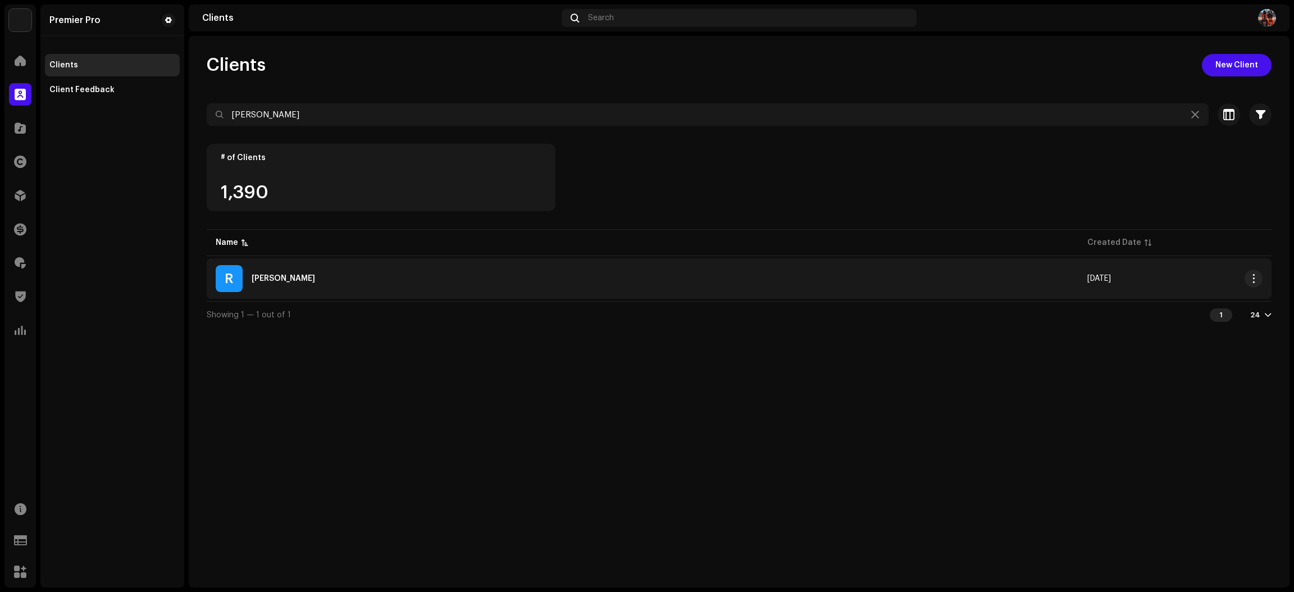
click at [358, 285] on div "R [PERSON_NAME]" at bounding box center [643, 278] width 854 height 27
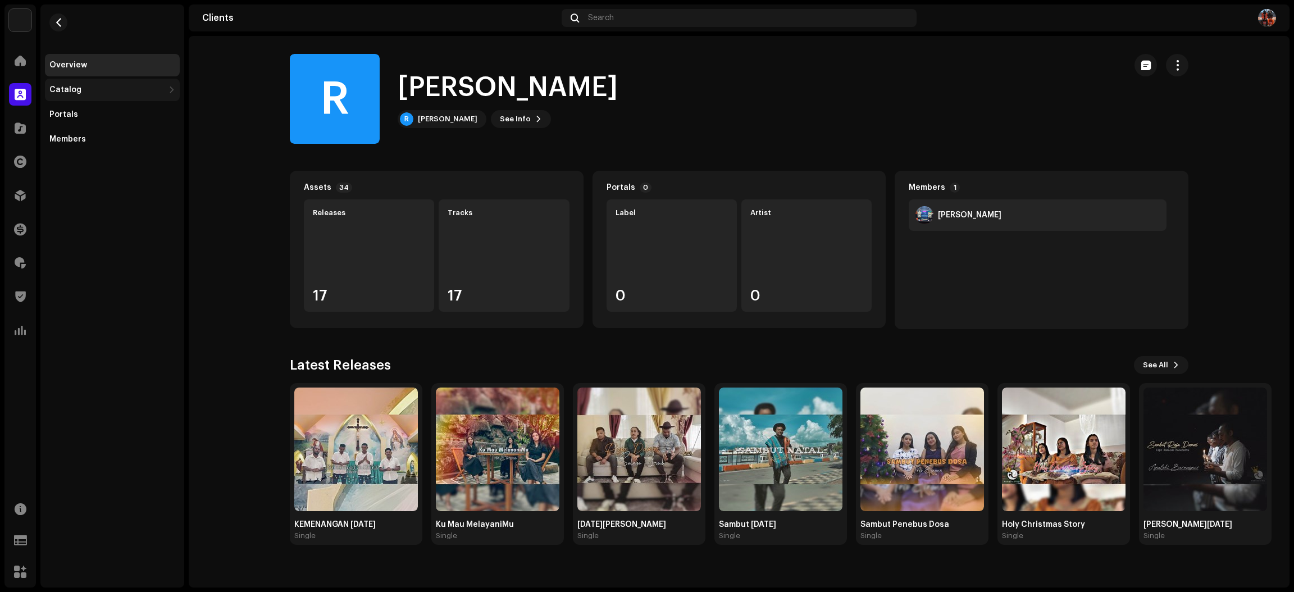
click at [117, 94] on div "Catalog" at bounding box center [112, 90] width 135 height 22
click at [113, 109] on div "Releases" at bounding box center [112, 114] width 135 height 22
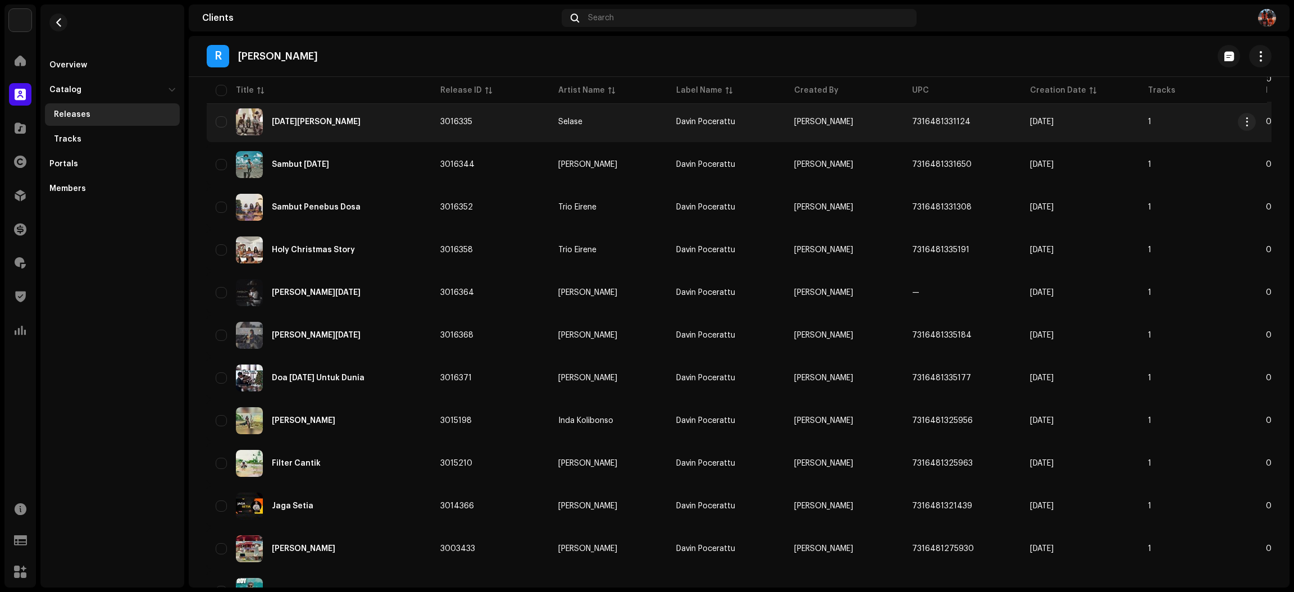
scroll to position [383, 0]
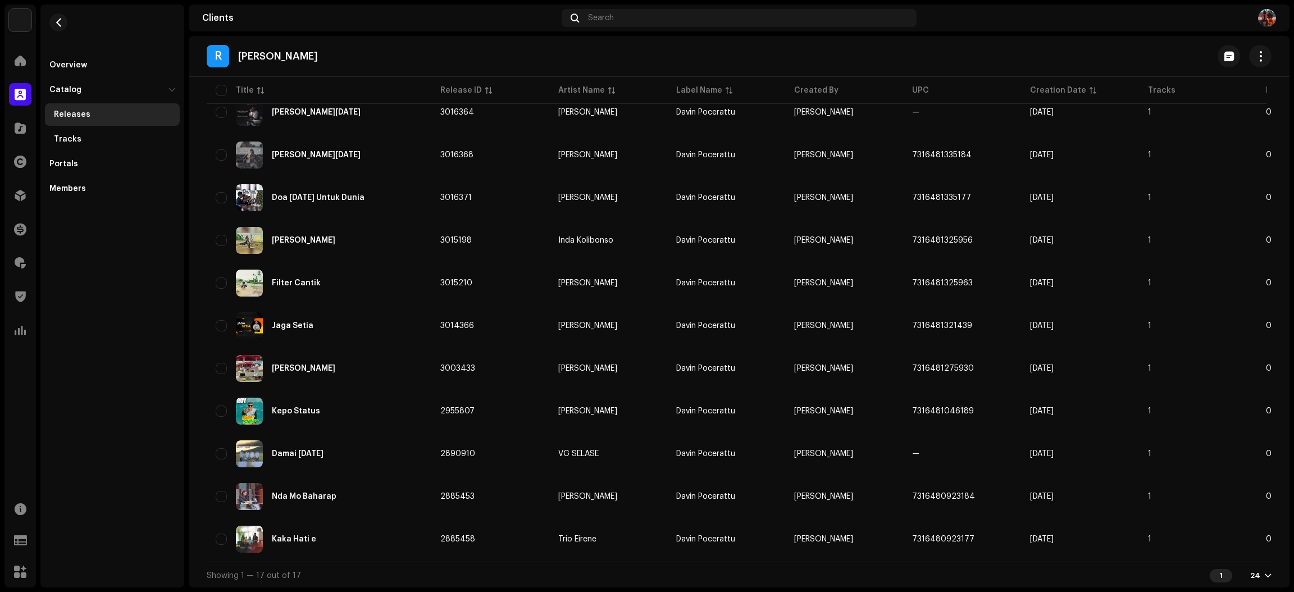
click at [881, 578] on div "Showing 1 — 17 out of 17 1 24" at bounding box center [739, 575] width 1065 height 27
click at [851, 45] on div "R [PERSON_NAME]" at bounding box center [739, 56] width 1065 height 22
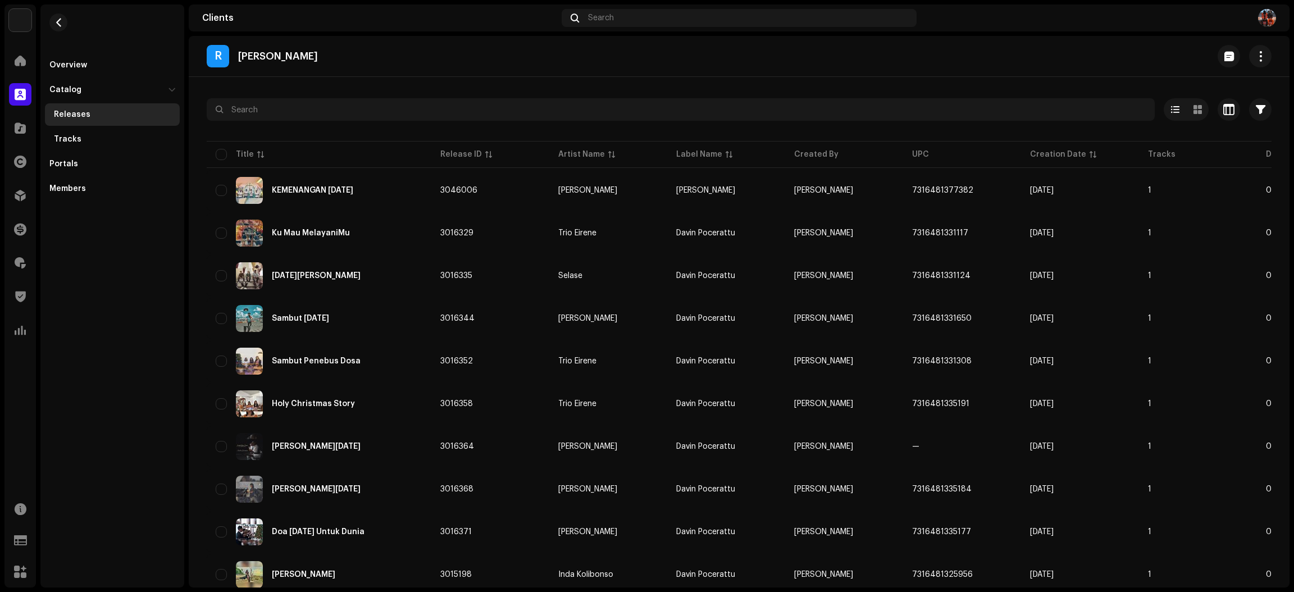
scroll to position [381, 0]
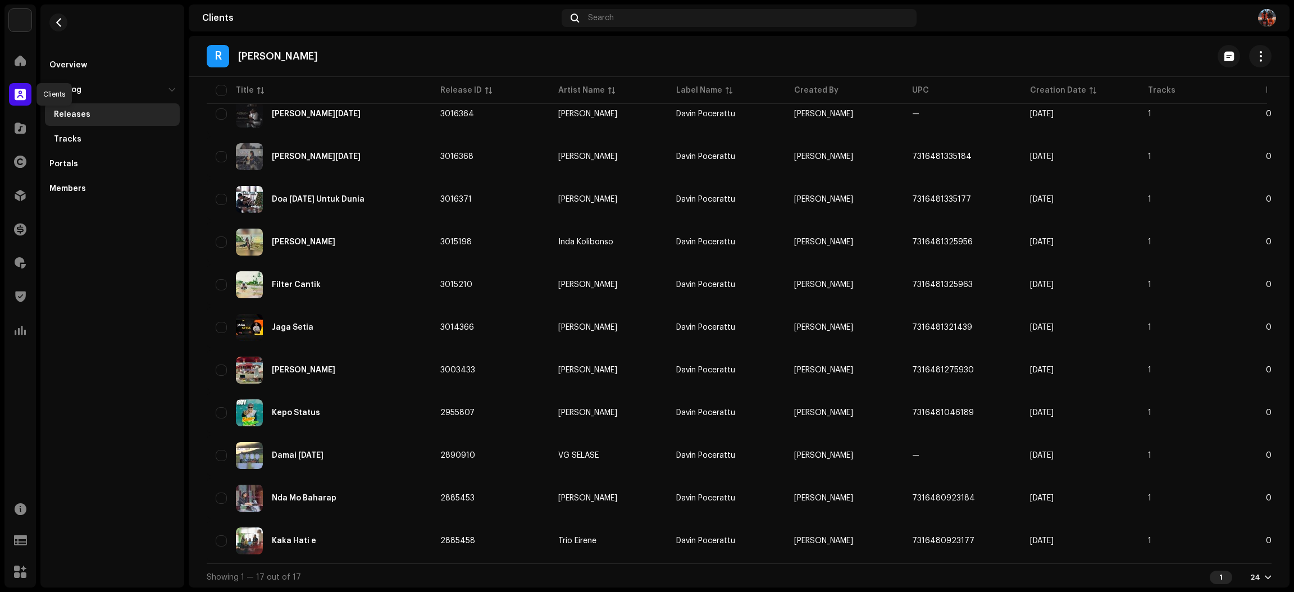
click at [16, 96] on span at bounding box center [20, 94] width 11 height 9
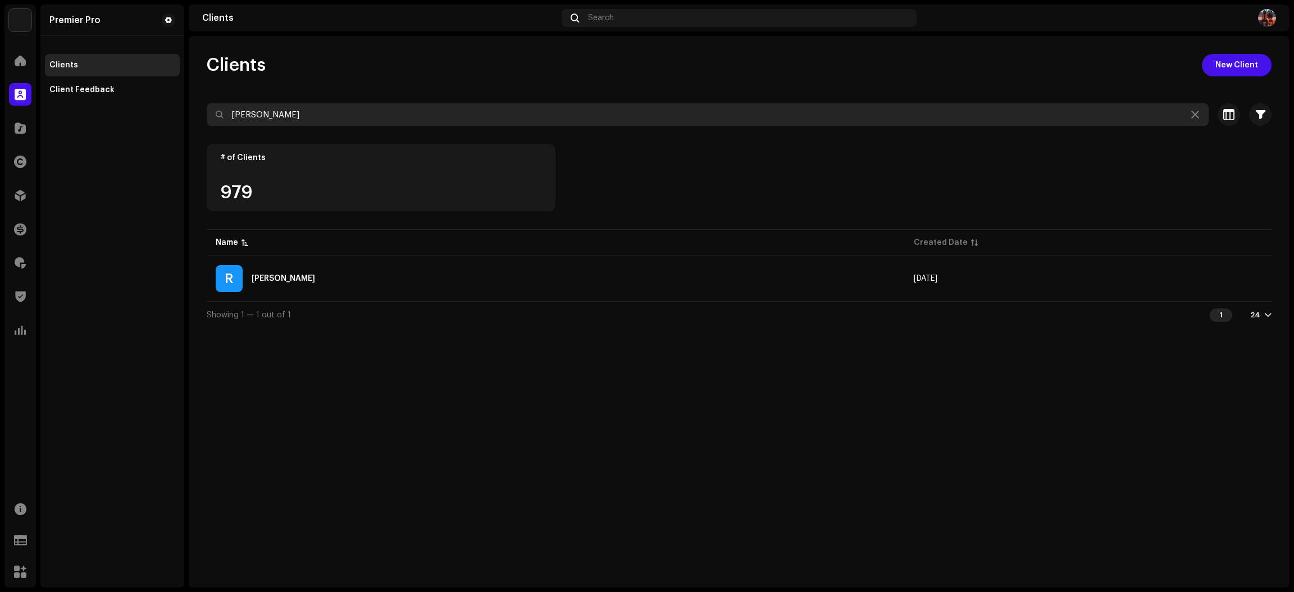
click at [285, 111] on input "[PERSON_NAME]" at bounding box center [708, 114] width 1002 height 22
paste input "Jhaka Choret"
type input "Jhaka Choret"
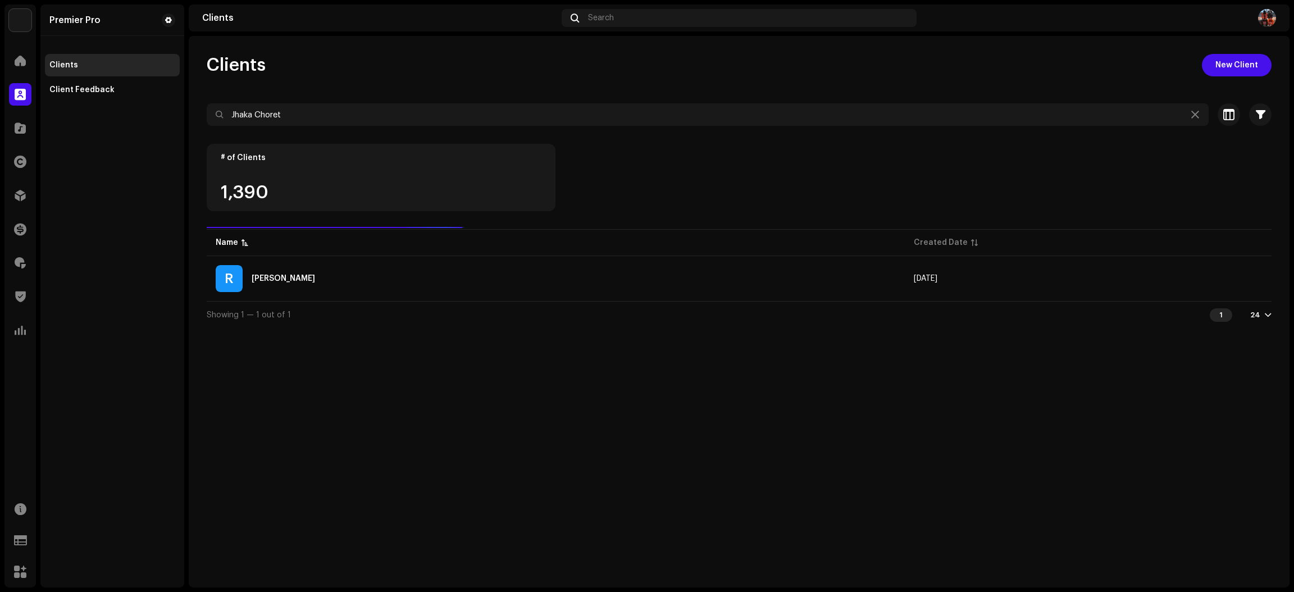
click at [449, 396] on div "Clients New Client Jhaka Choret Selected 0 Select all 1 Options Filters Trust s…" at bounding box center [739, 311] width 1101 height 551
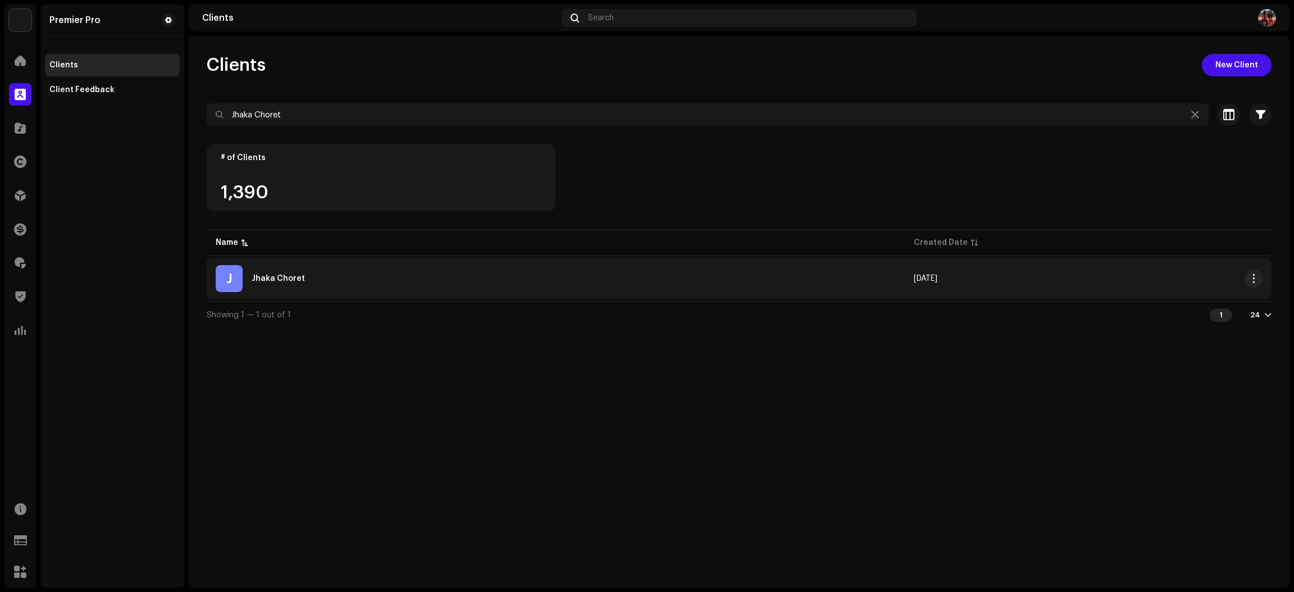
click at [498, 280] on div "J Jhaka Choret" at bounding box center [556, 278] width 680 height 27
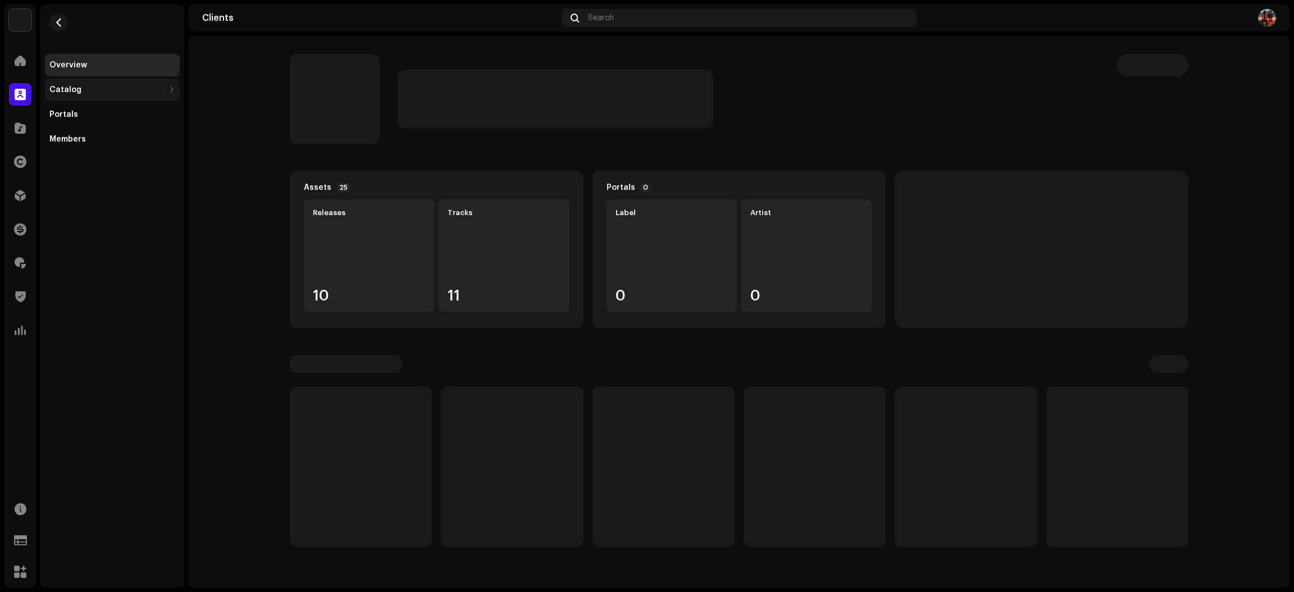
click at [139, 82] on div "Catalog" at bounding box center [112, 90] width 135 height 22
click at [124, 110] on div "Releases" at bounding box center [114, 114] width 121 height 9
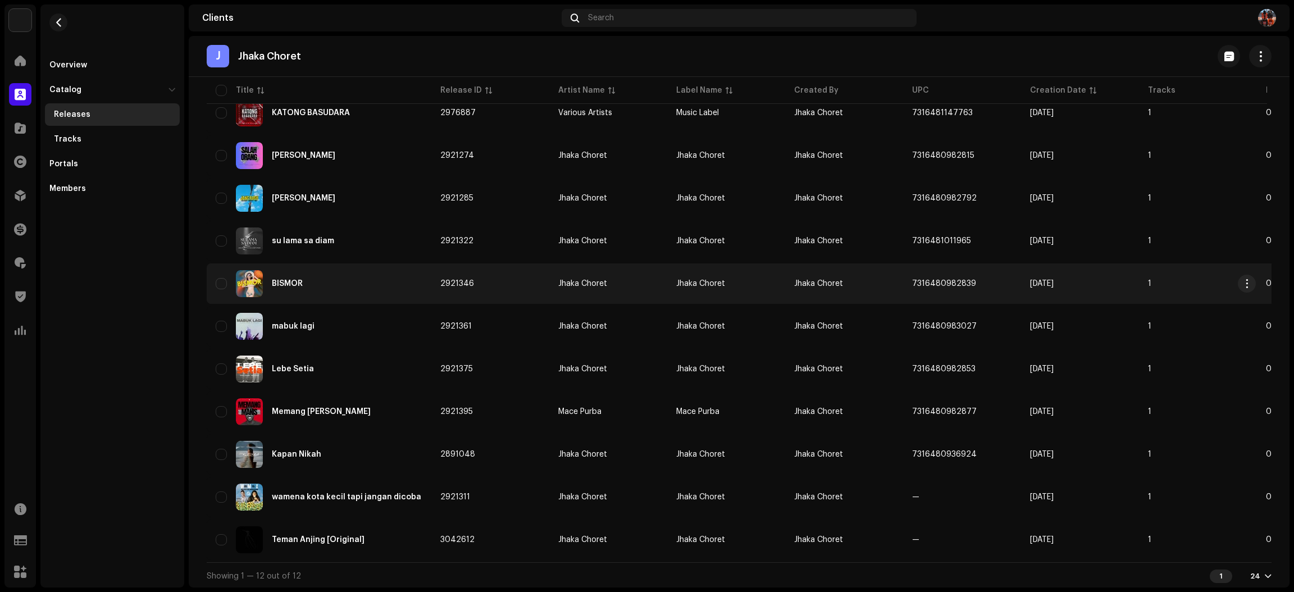
scroll to position [171, 0]
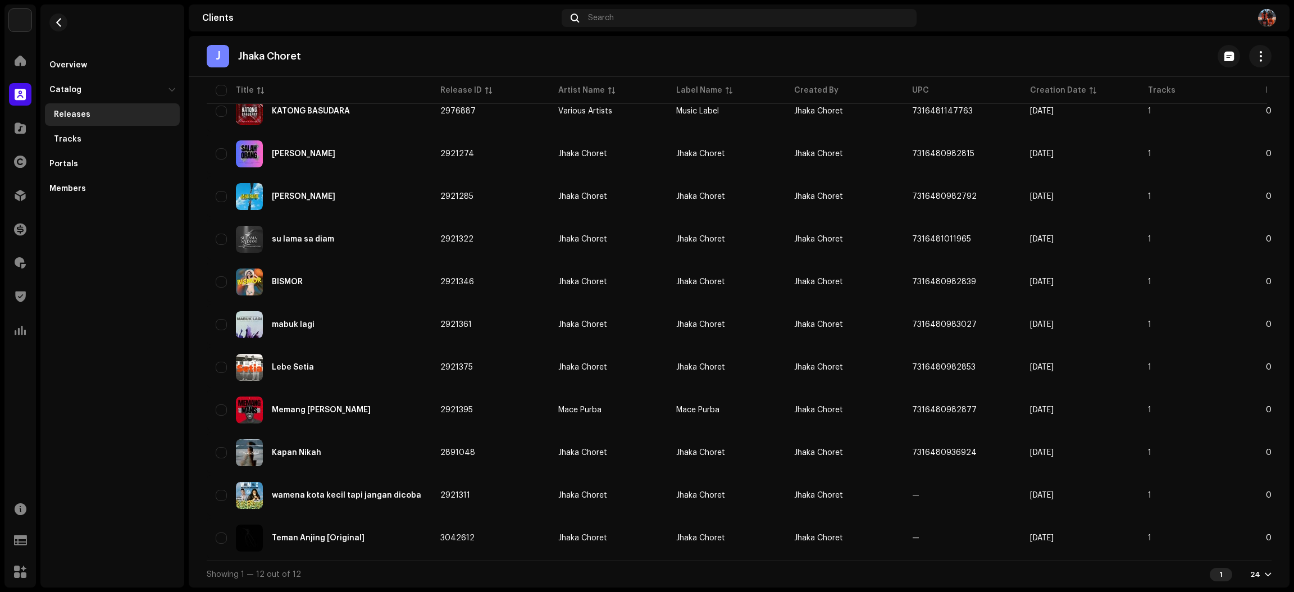
click at [168, 289] on div "Overview Catalog Releases Tracks Portals Members" at bounding box center [112, 295] width 144 height 583
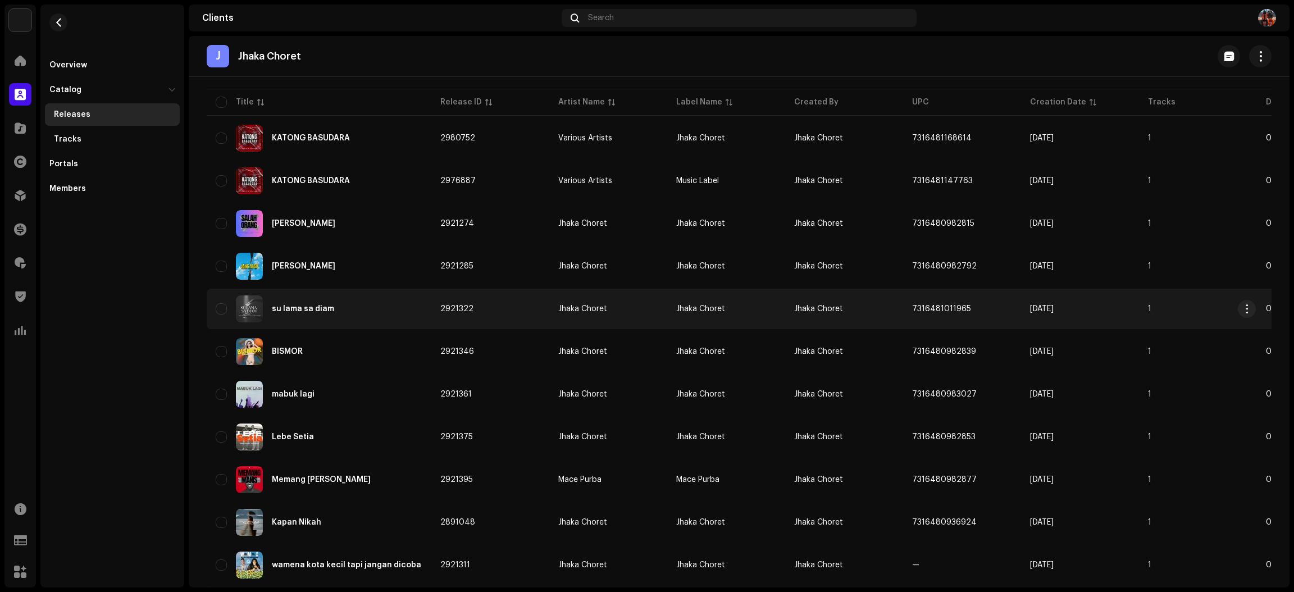
scroll to position [0, 0]
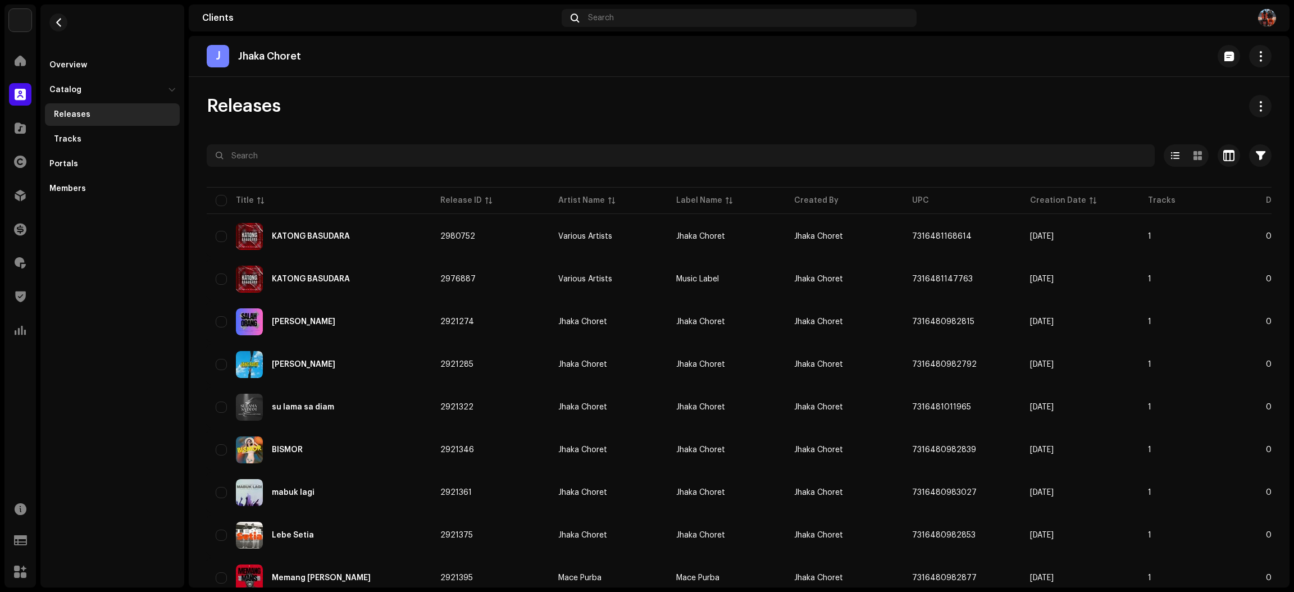
drag, startPoint x: 8, startPoint y: 104, endPoint x: 15, endPoint y: 97, distance: 10.7
click at [8, 104] on div "Clients" at bounding box center [19, 94] width 31 height 31
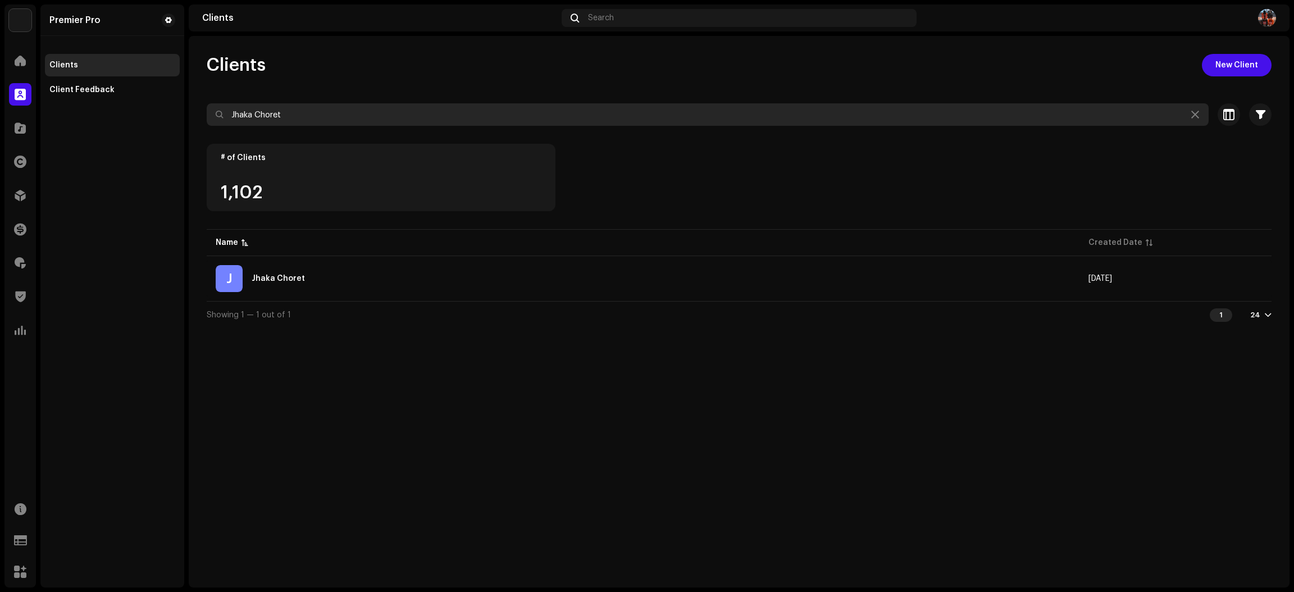
click at [319, 121] on input "Jhaka Choret" at bounding box center [708, 114] width 1002 height 22
paste input "[PERSON_NAME]"
type input "[PERSON_NAME]"
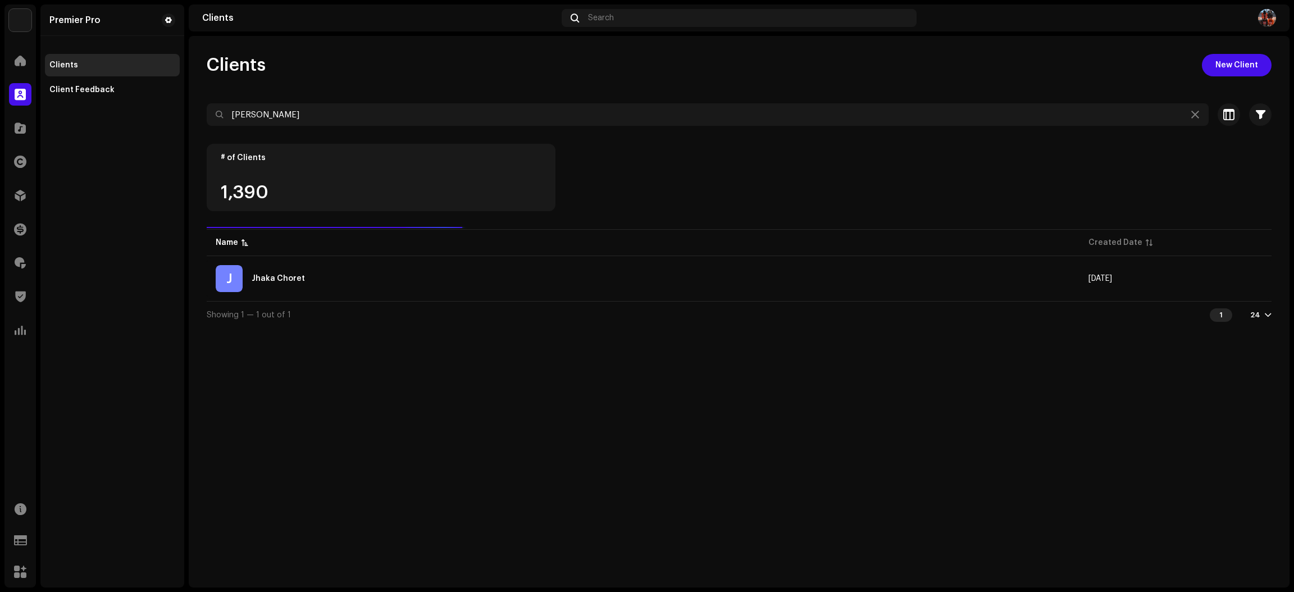
click at [437, 367] on div "Clients New Client Frendy Felubun Selected 0 Select all 1 Options Filters Trust…" at bounding box center [739, 311] width 1101 height 551
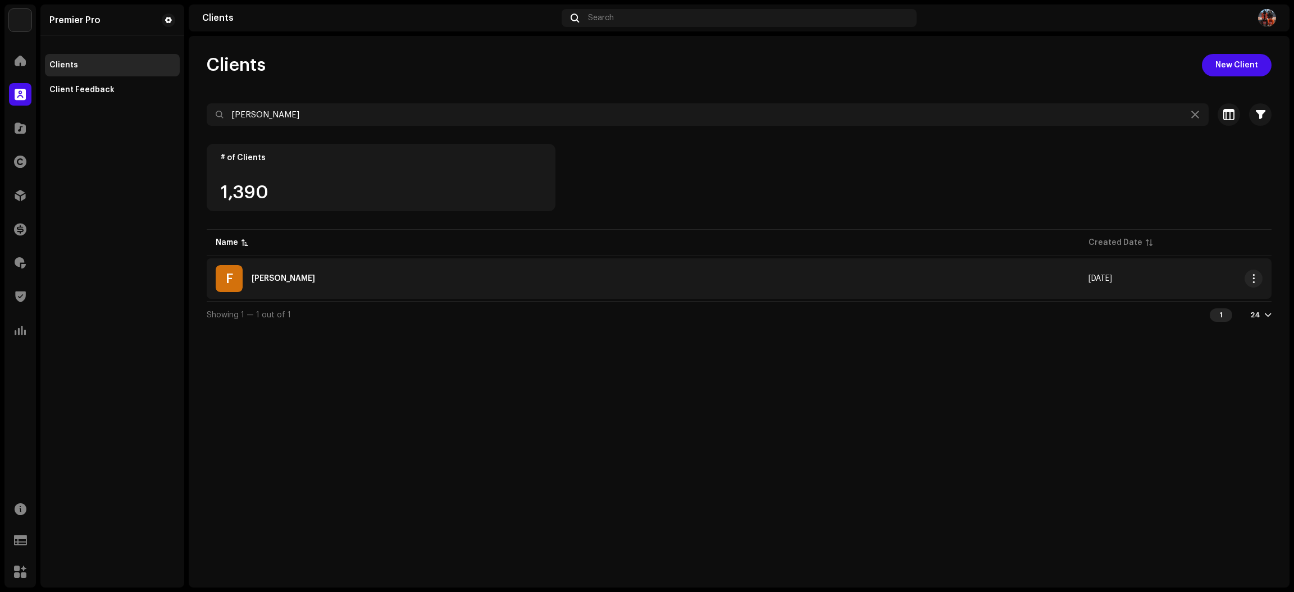
click at [412, 282] on div "F [PERSON_NAME]" at bounding box center [643, 278] width 855 height 27
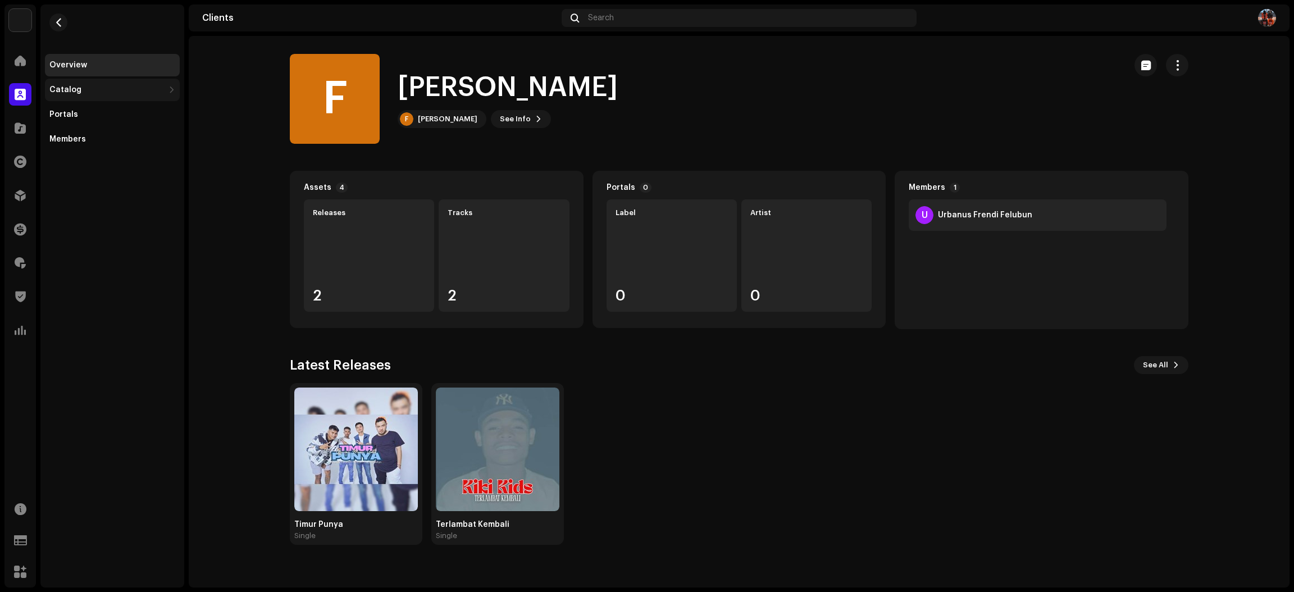
click at [92, 85] on div "Catalog" at bounding box center [106, 89] width 115 height 9
click at [94, 117] on div "Releases" at bounding box center [114, 114] width 121 height 9
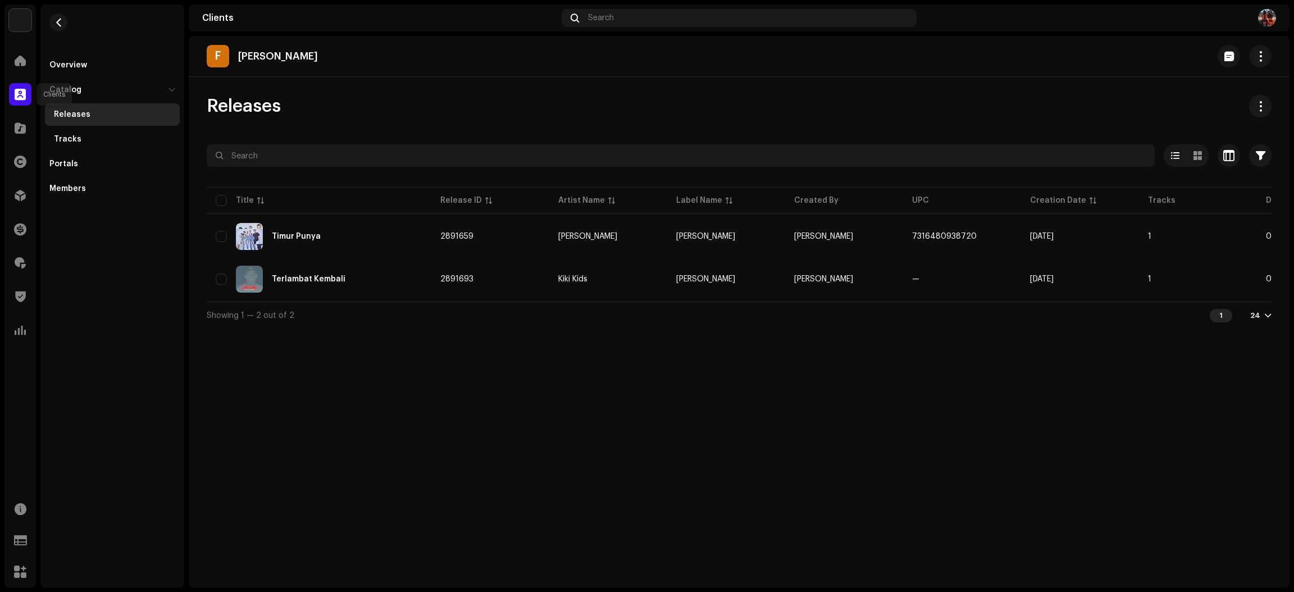
click at [16, 90] on span at bounding box center [20, 94] width 11 height 9
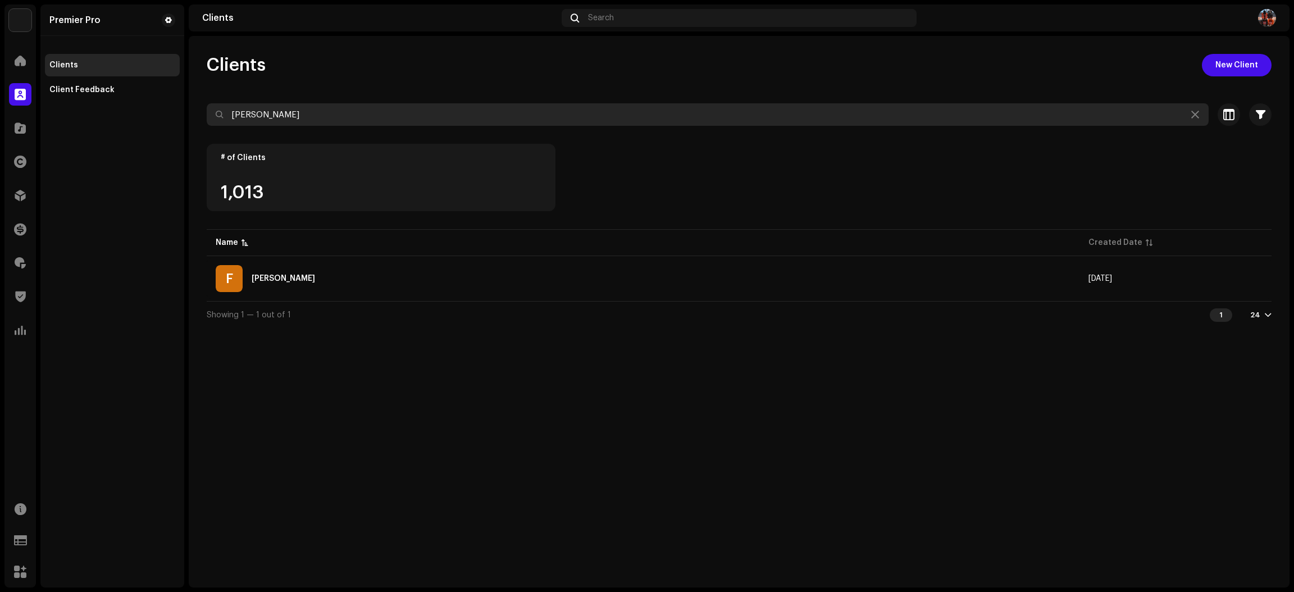
click at [375, 121] on input "[PERSON_NAME]" at bounding box center [708, 114] width 1002 height 22
paste input "SEHATI MANAGEMENT RECORD"
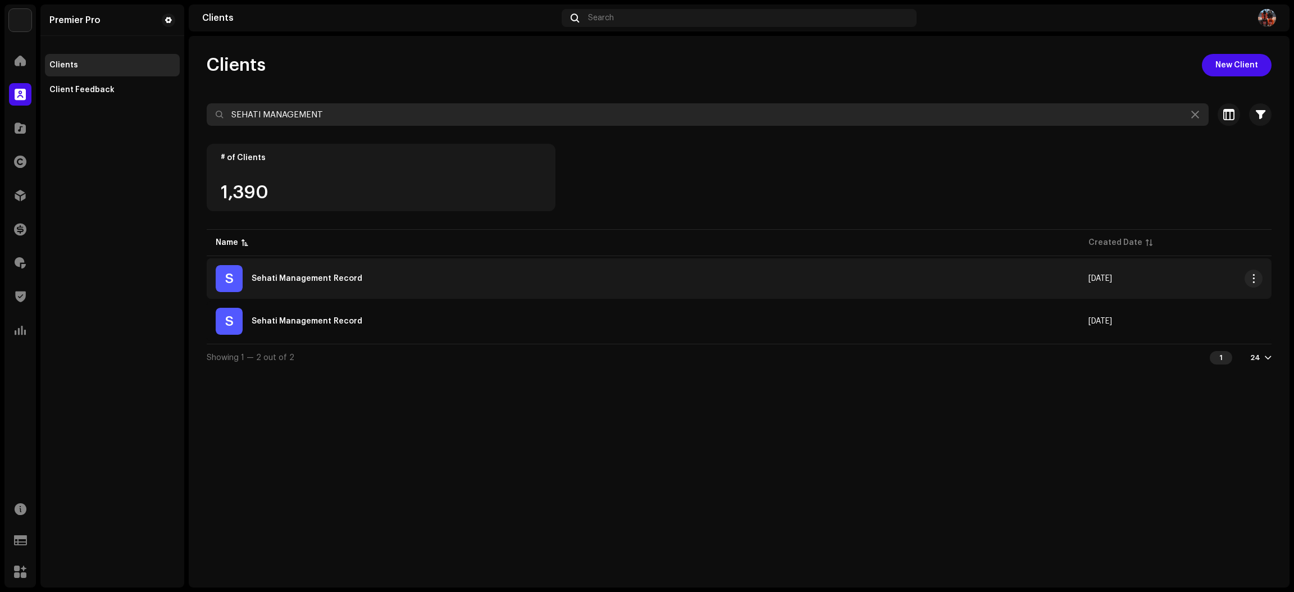
type input "SEHATI MANAGEMENT"
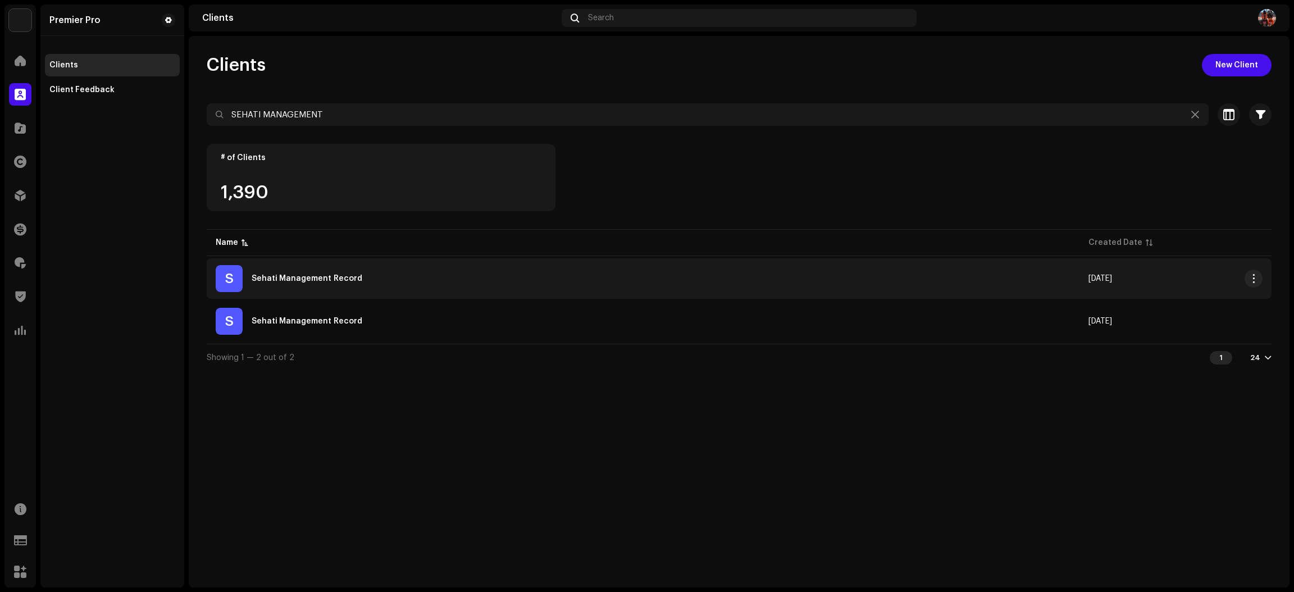
click at [386, 284] on div "S Sehati Management Record" at bounding box center [643, 278] width 855 height 27
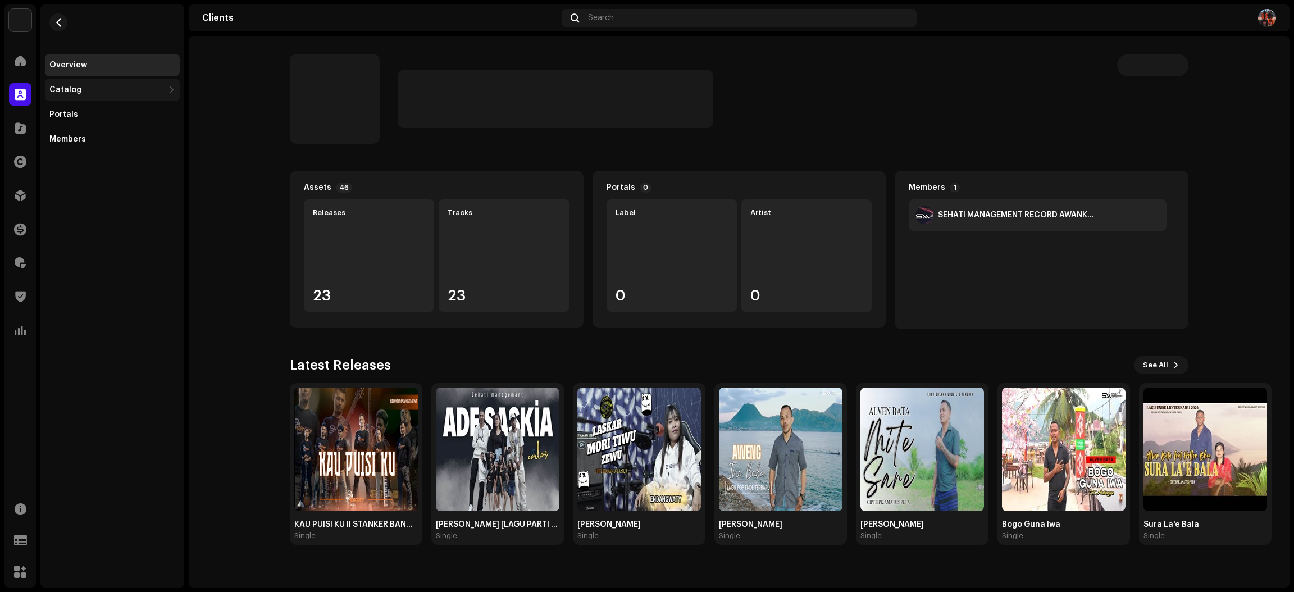
click at [142, 93] on div "Catalog" at bounding box center [106, 89] width 115 height 9
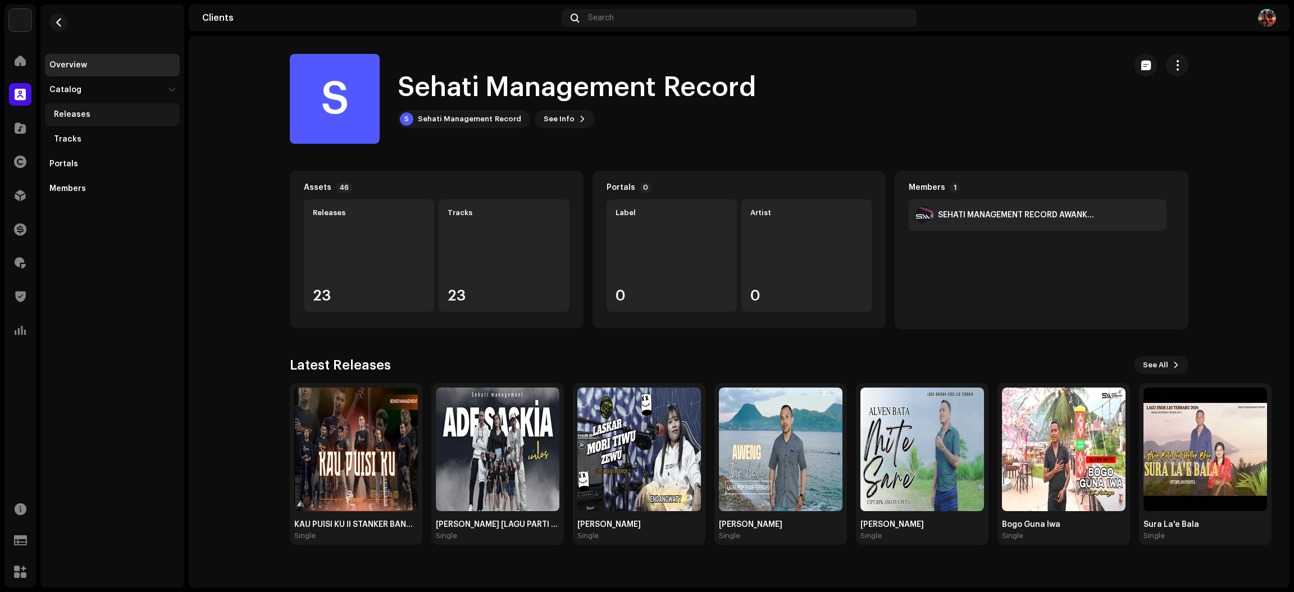
click at [134, 113] on div "Releases" at bounding box center [114, 114] width 121 height 9
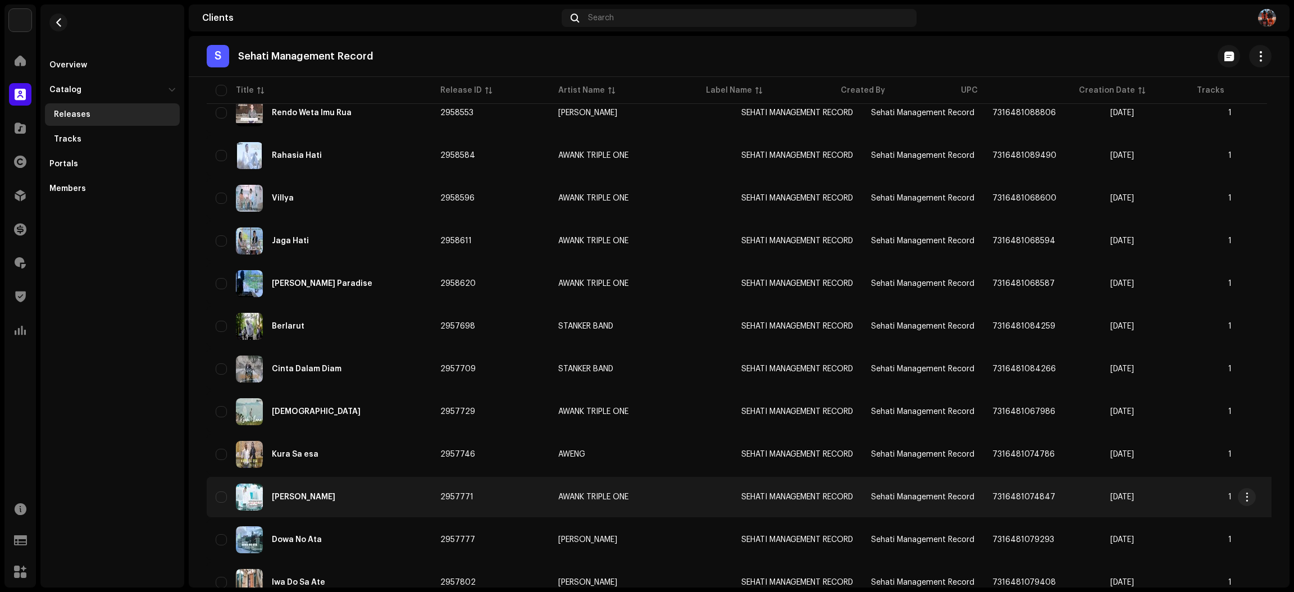
scroll to position [638, 0]
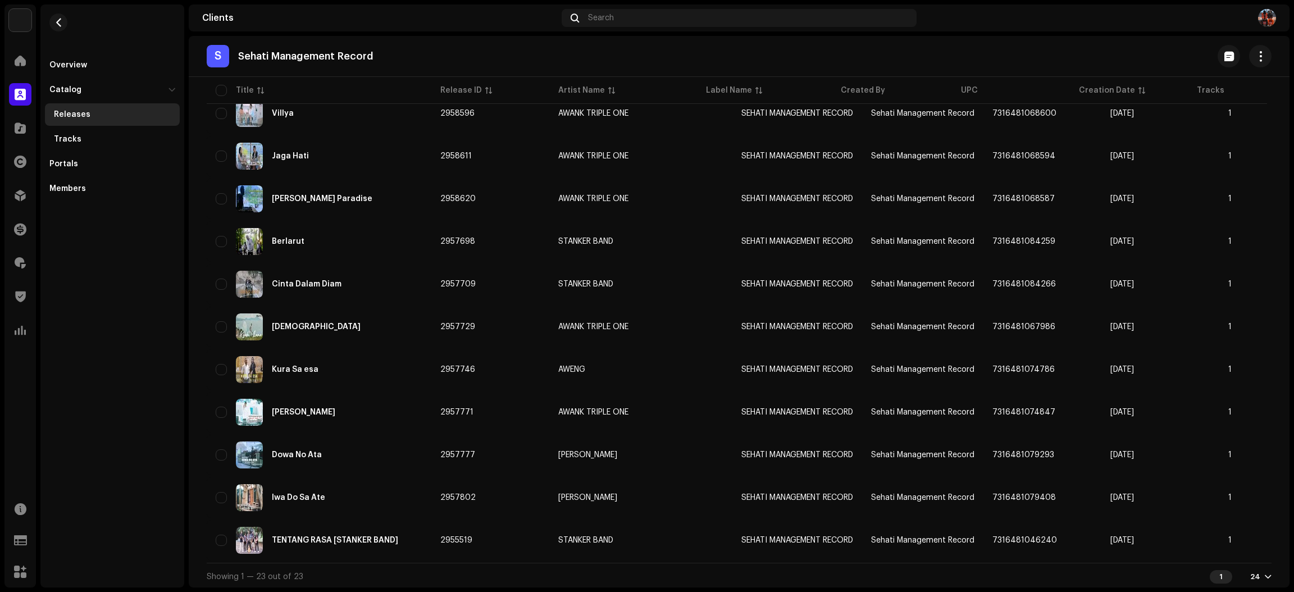
click at [857, 578] on div "Showing 1 — 23 out of 23 1 24" at bounding box center [739, 576] width 1065 height 27
click at [901, 587] on div "Showing 1 — 23 out of 23 1 24" at bounding box center [739, 576] width 1065 height 27
click at [19, 93] on span at bounding box center [20, 94] width 11 height 9
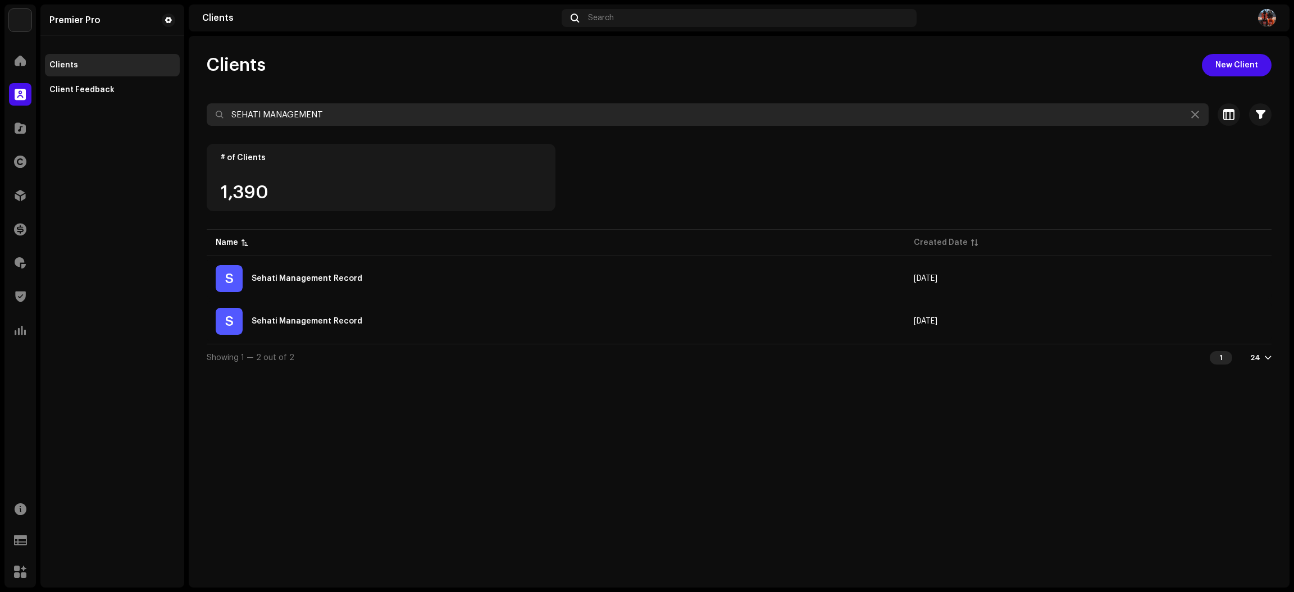
click at [335, 112] on input "SEHATI MANAGEMENT" at bounding box center [708, 114] width 1002 height 22
paste input "BIGG ANDRE"
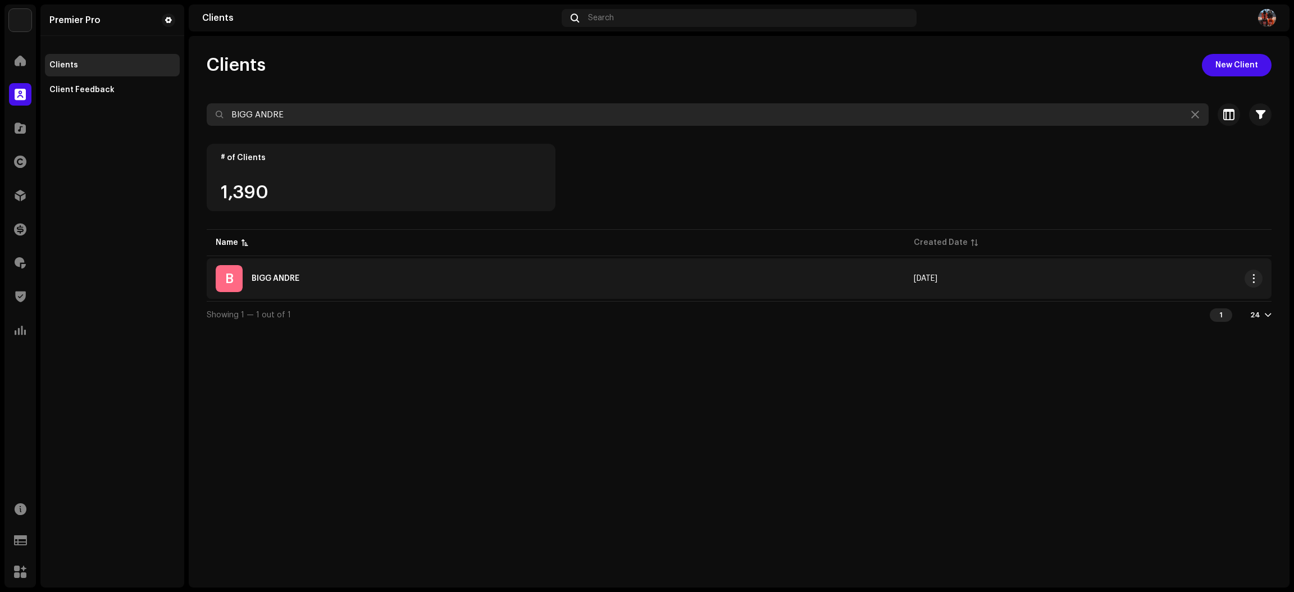
type input "BIGG ANDRE"
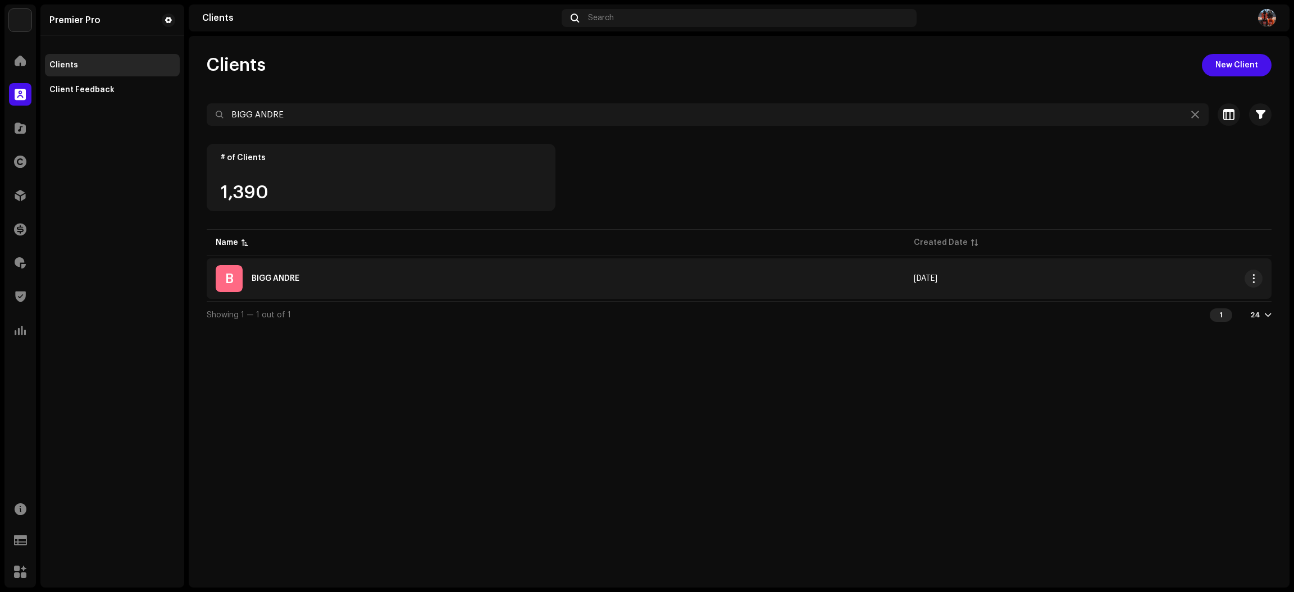
click at [443, 277] on div "B BIGG ANDRE" at bounding box center [556, 278] width 680 height 27
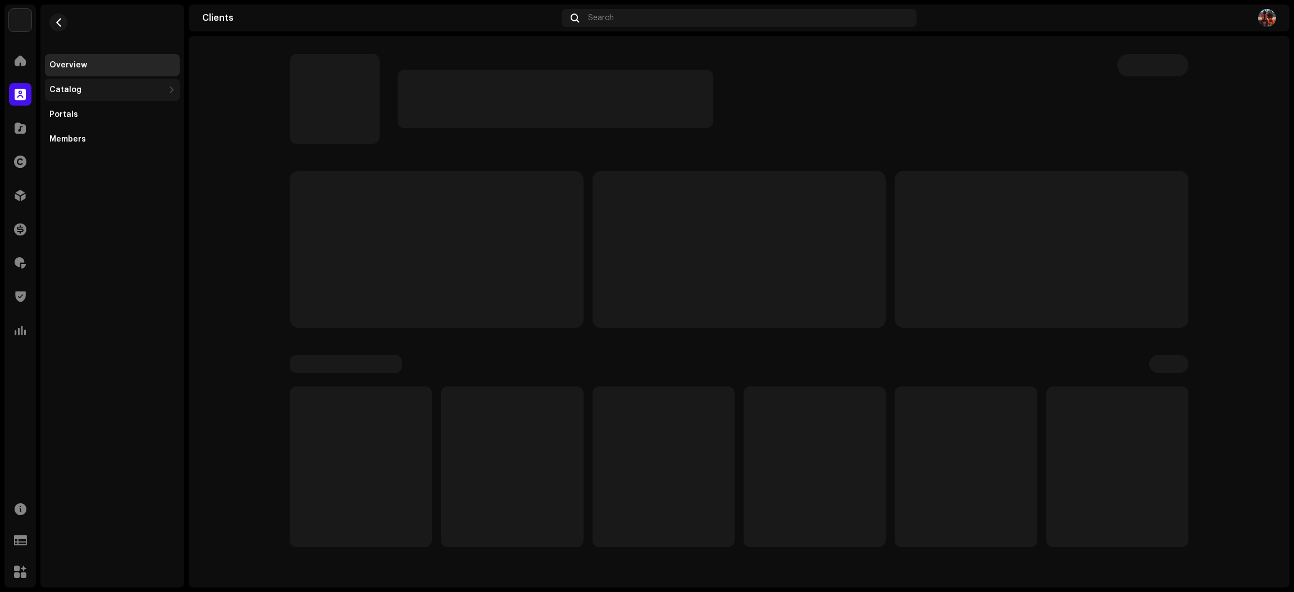
drag, startPoint x: 72, startPoint y: 90, endPoint x: 75, endPoint y: 95, distance: 5.8
click at [73, 90] on div "Catalog" at bounding box center [65, 89] width 32 height 9
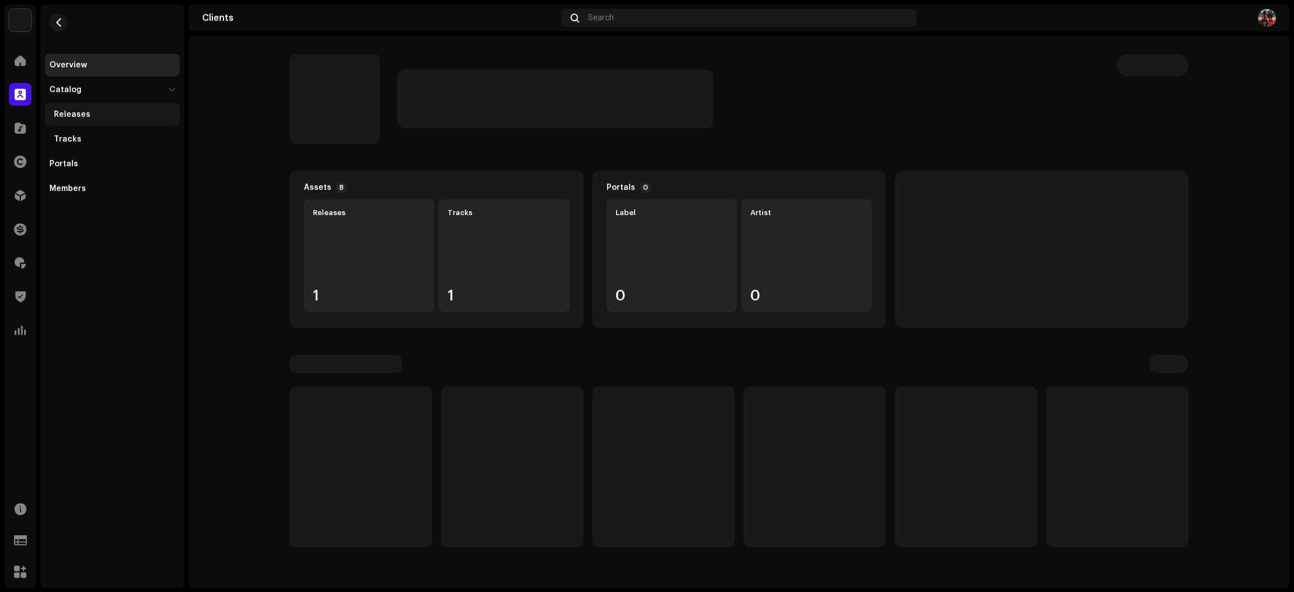
click at [77, 104] on div "Releases" at bounding box center [112, 114] width 135 height 22
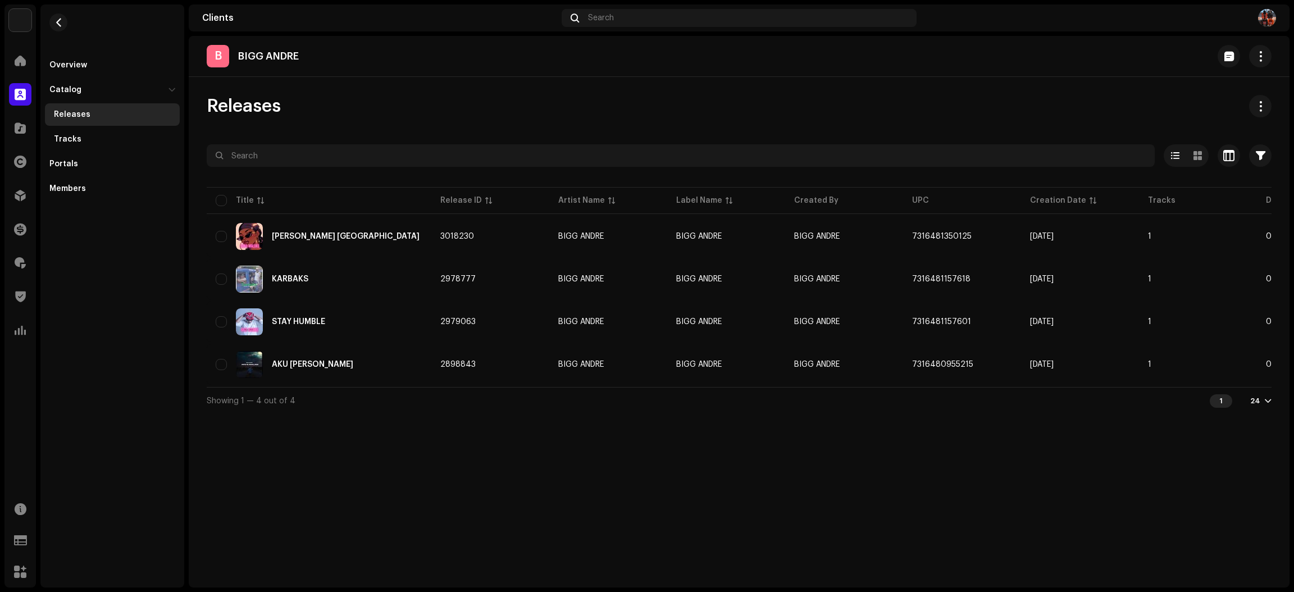
click at [22, 95] on span at bounding box center [20, 94] width 11 height 9
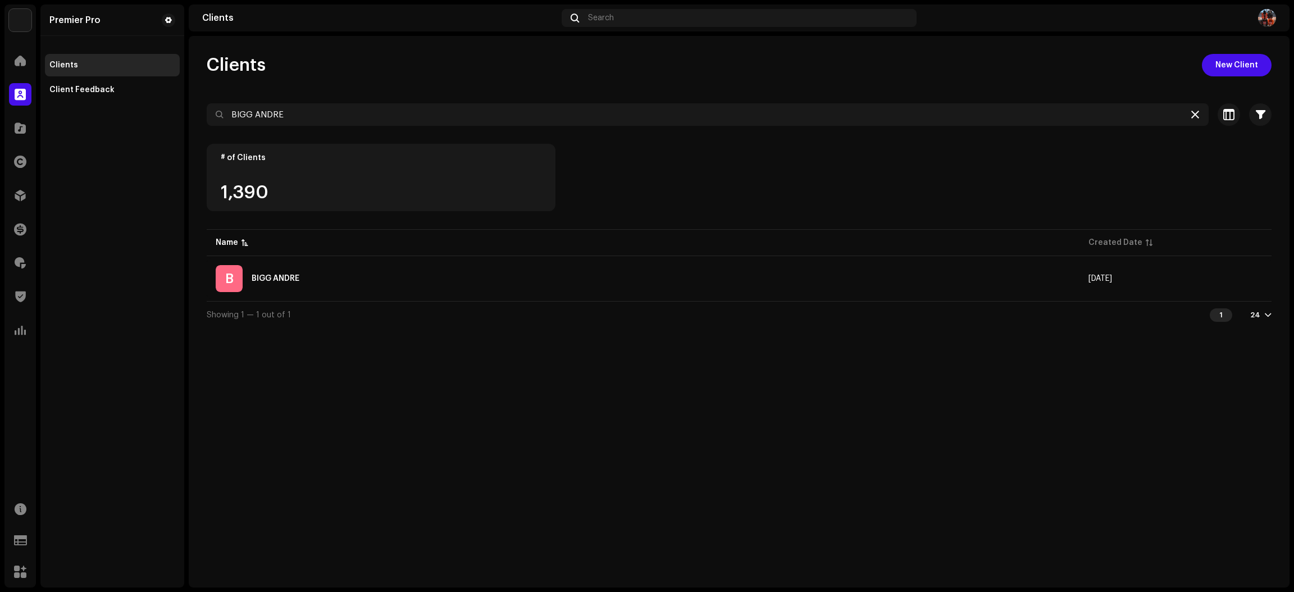
click at [1197, 115] on icon at bounding box center [1195, 114] width 8 height 9
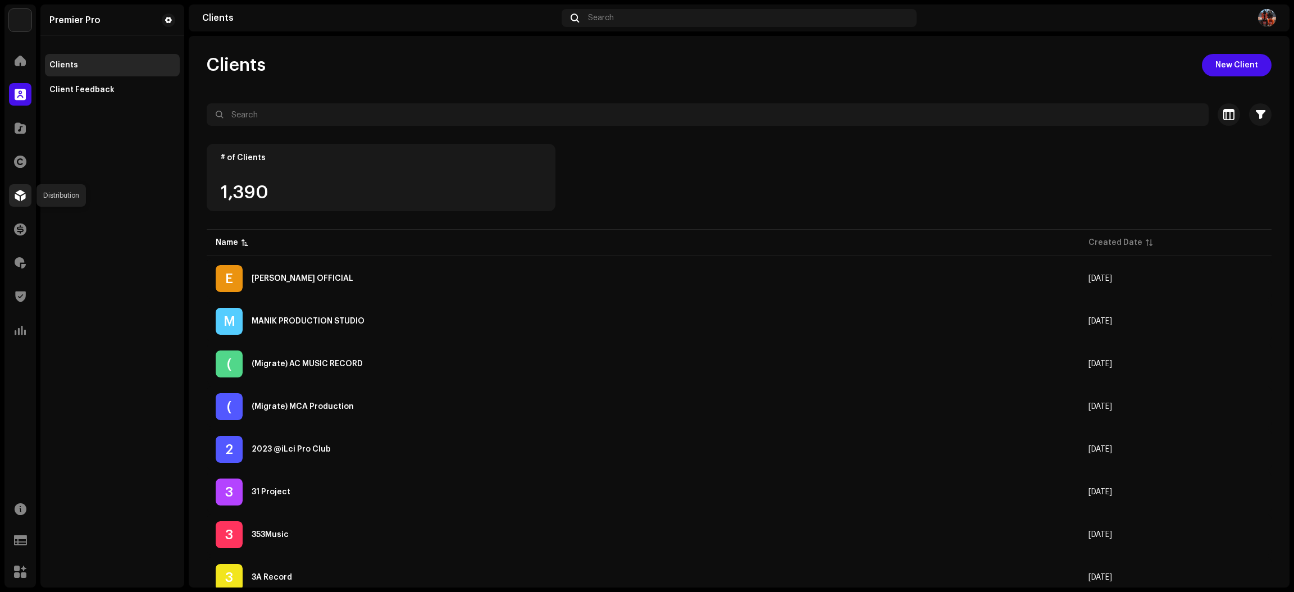
click at [20, 195] on span at bounding box center [20, 195] width 11 height 9
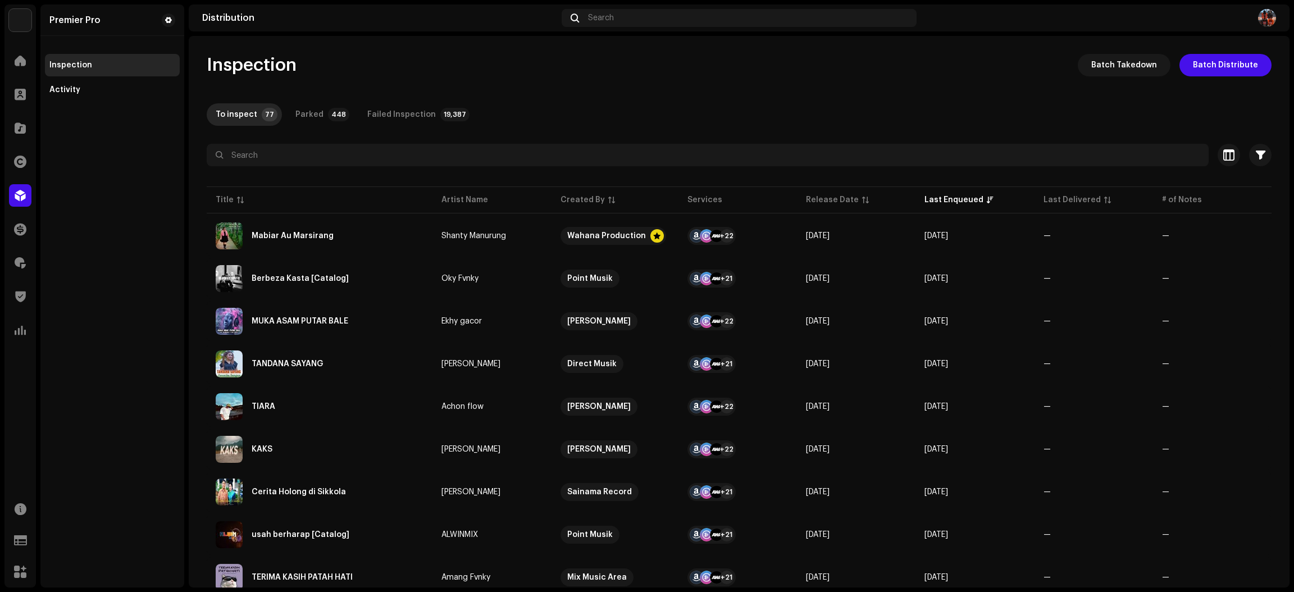
click at [646, 113] on div "To inspect 77 Parked 448 Failed Inspection 19,387" at bounding box center [739, 114] width 1065 height 22
click at [24, 194] on span at bounding box center [20, 195] width 11 height 9
click at [12, 195] on div at bounding box center [20, 195] width 22 height 22
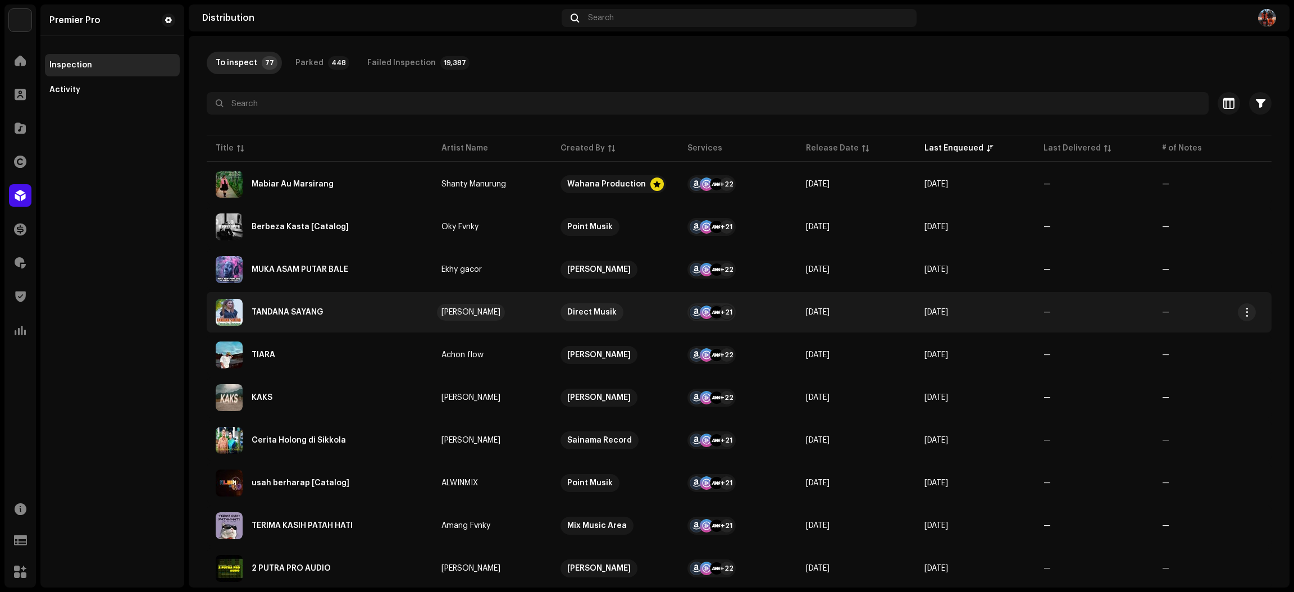
scroll to position [84, 0]
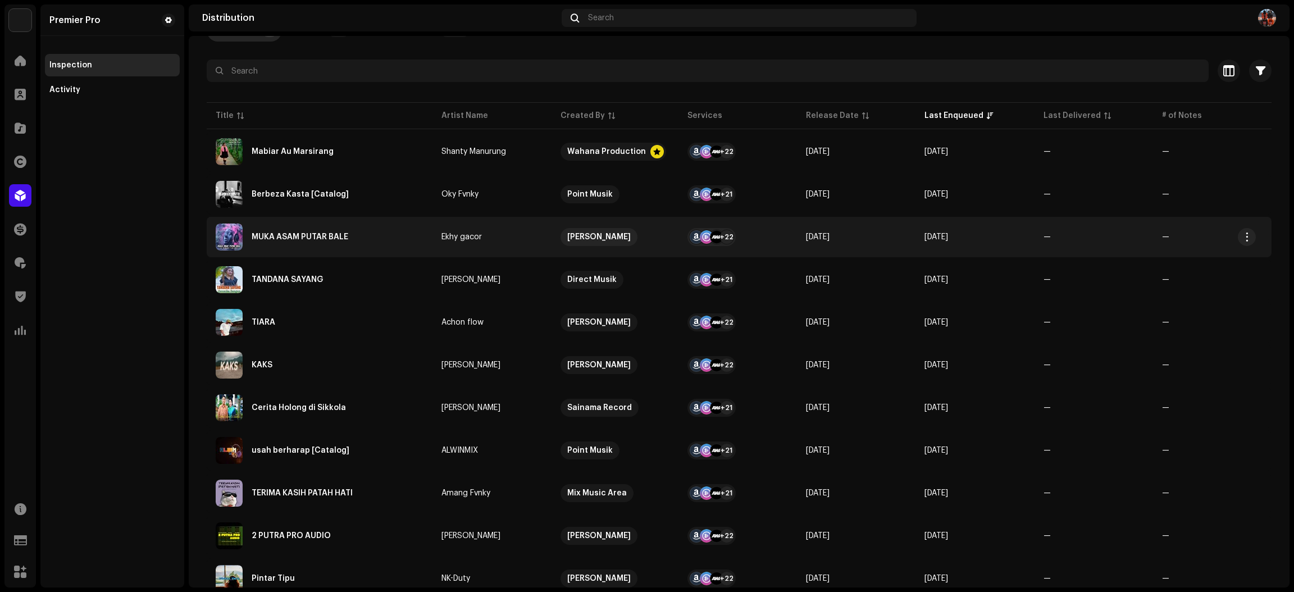
click at [383, 234] on div "MUKA ASAM PUTAR BALE" at bounding box center [320, 237] width 208 height 27
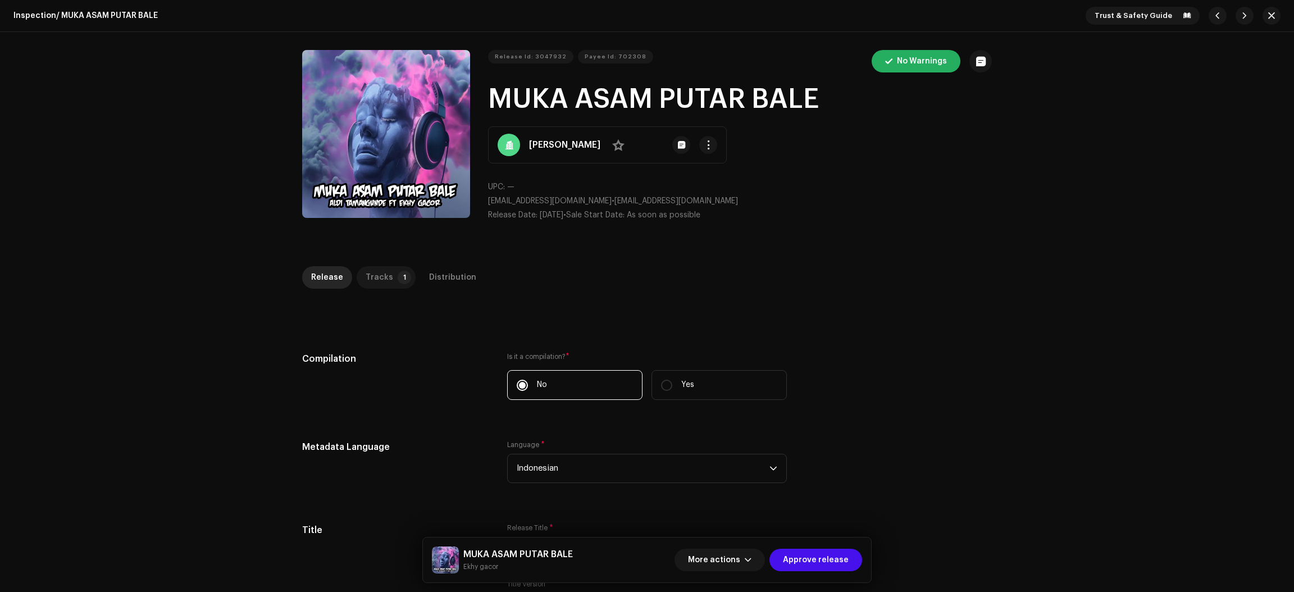
click at [387, 284] on p-tab "Tracks 1" at bounding box center [386, 277] width 59 height 22
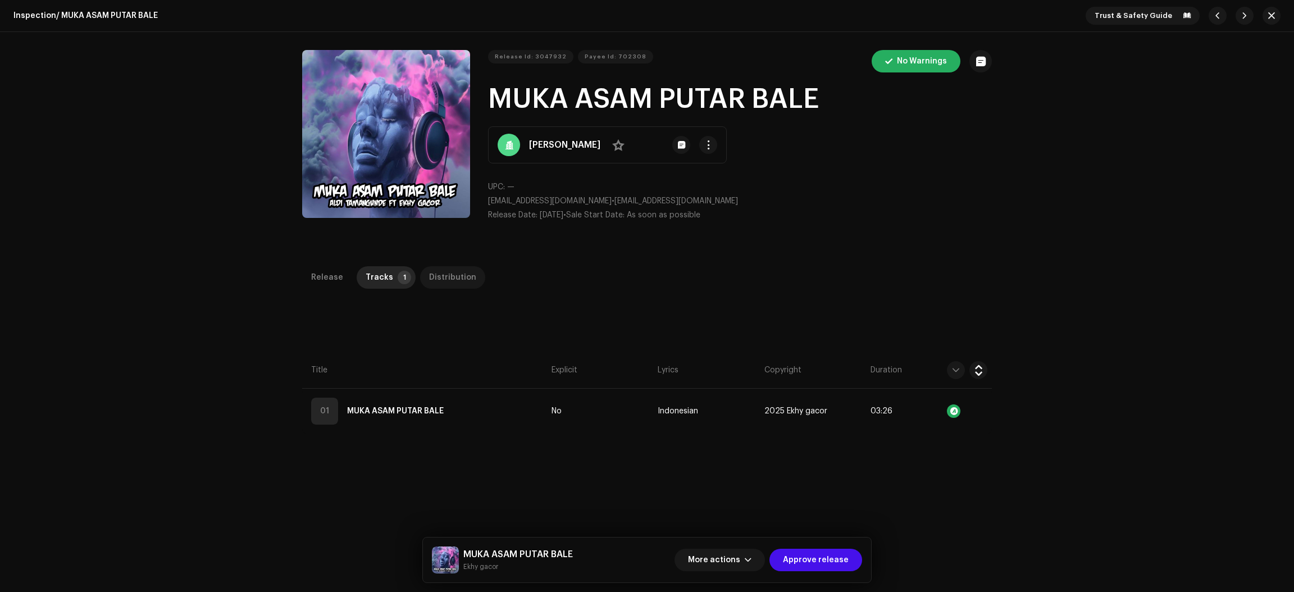
click at [446, 285] on div "Distribution" at bounding box center [452, 277] width 47 height 22
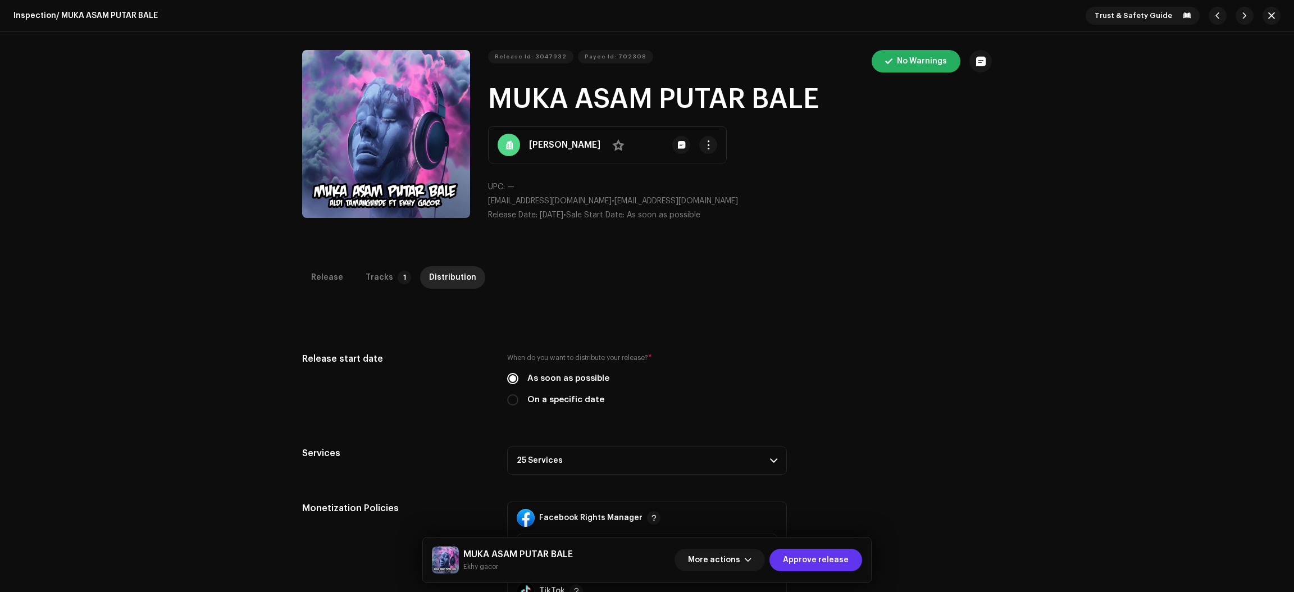
click at [847, 557] on span "Approve release" at bounding box center [816, 560] width 66 height 22
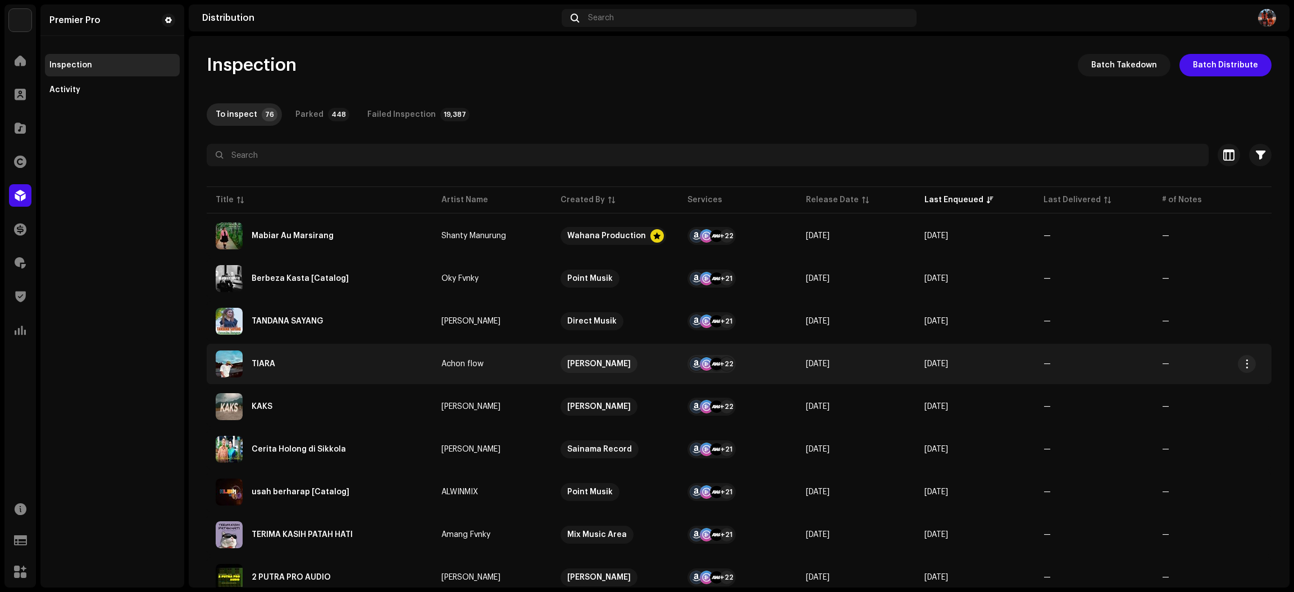
click at [376, 365] on div "TIARA" at bounding box center [320, 363] width 208 height 27
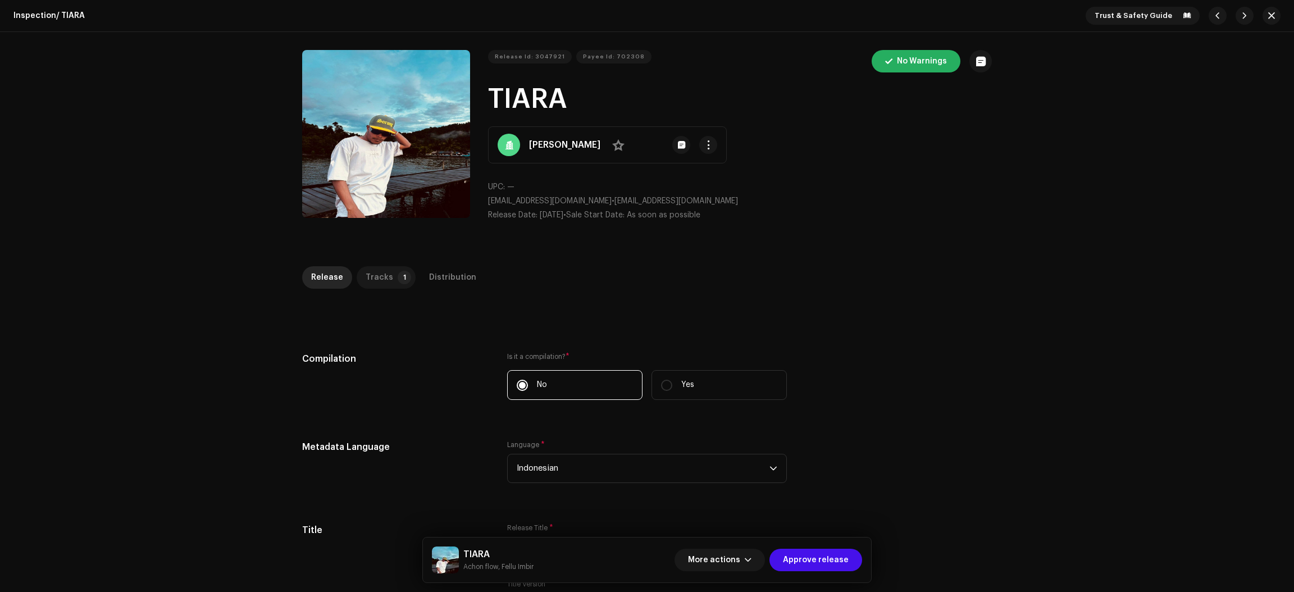
click at [380, 267] on div "Tracks" at bounding box center [380, 277] width 28 height 22
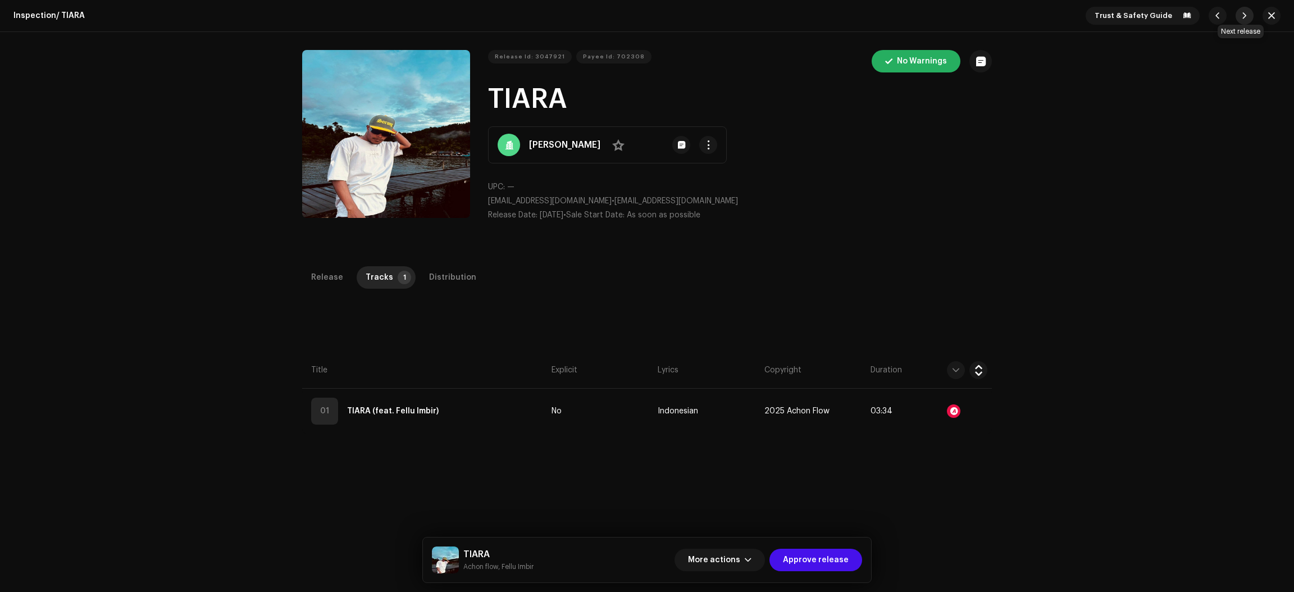
click at [1241, 17] on span "button" at bounding box center [1244, 15] width 7 height 9
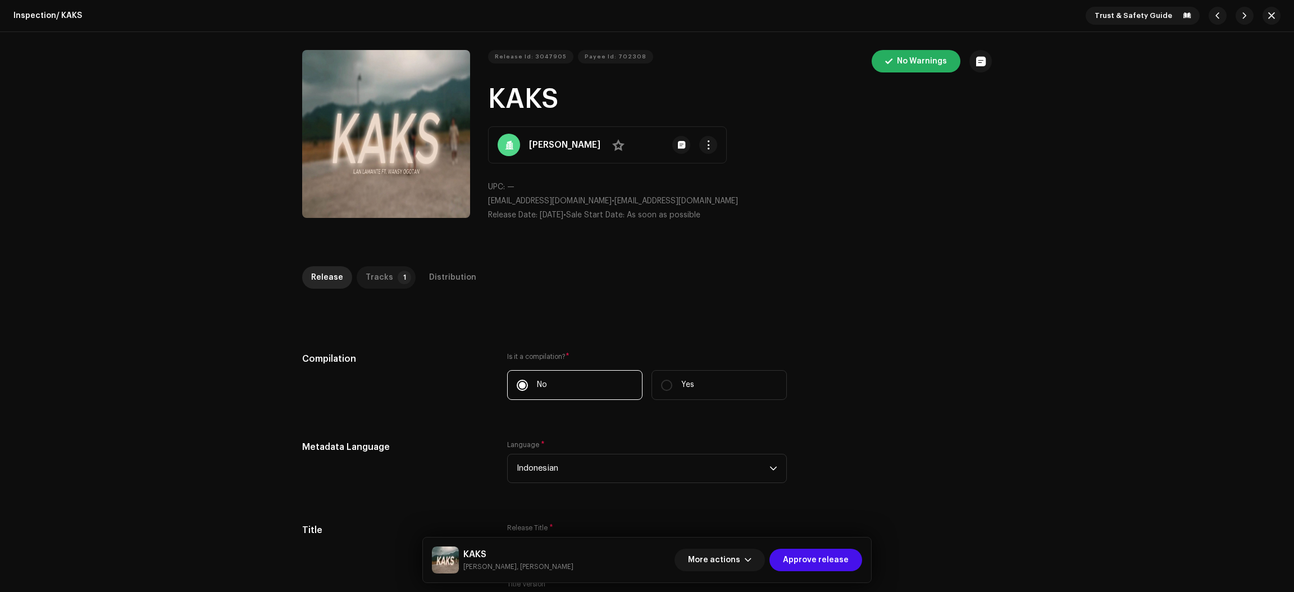
click at [382, 283] on div "Tracks" at bounding box center [380, 277] width 28 height 22
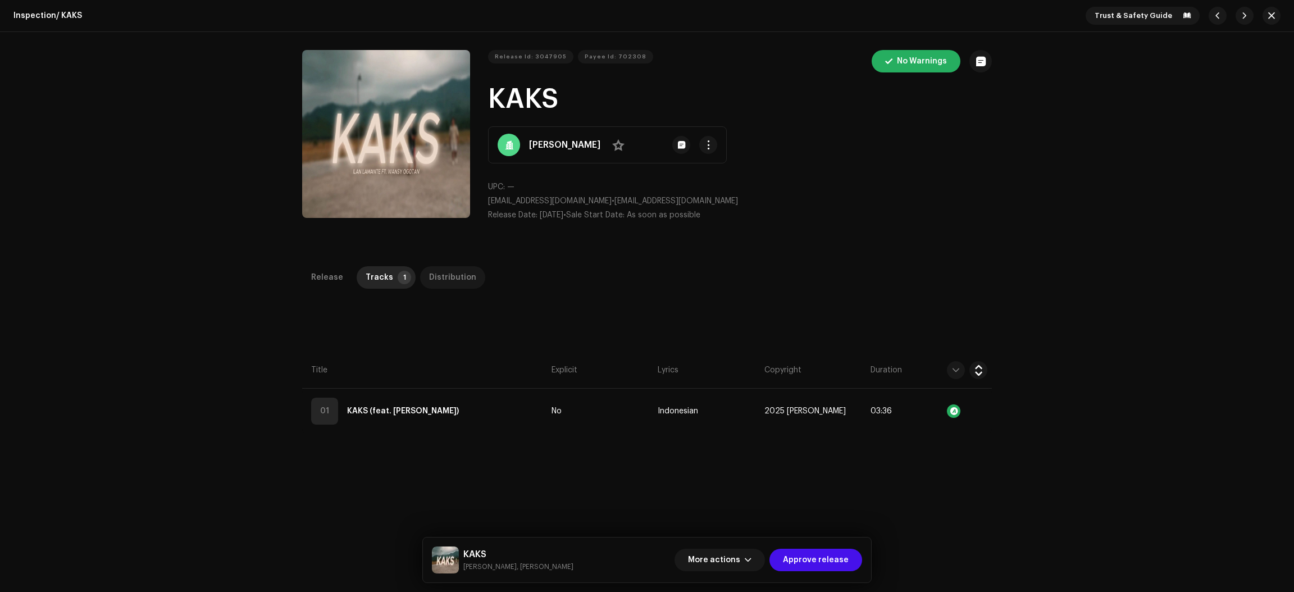
click at [437, 275] on div "Distribution" at bounding box center [452, 277] width 47 height 22
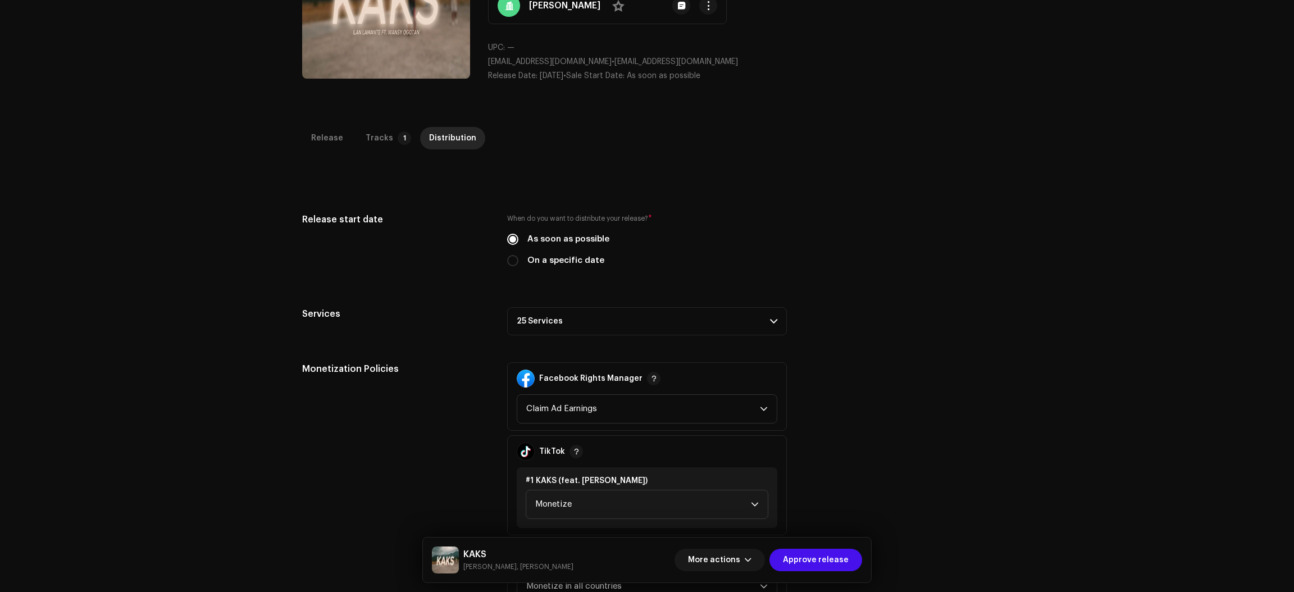
scroll to position [266, 0]
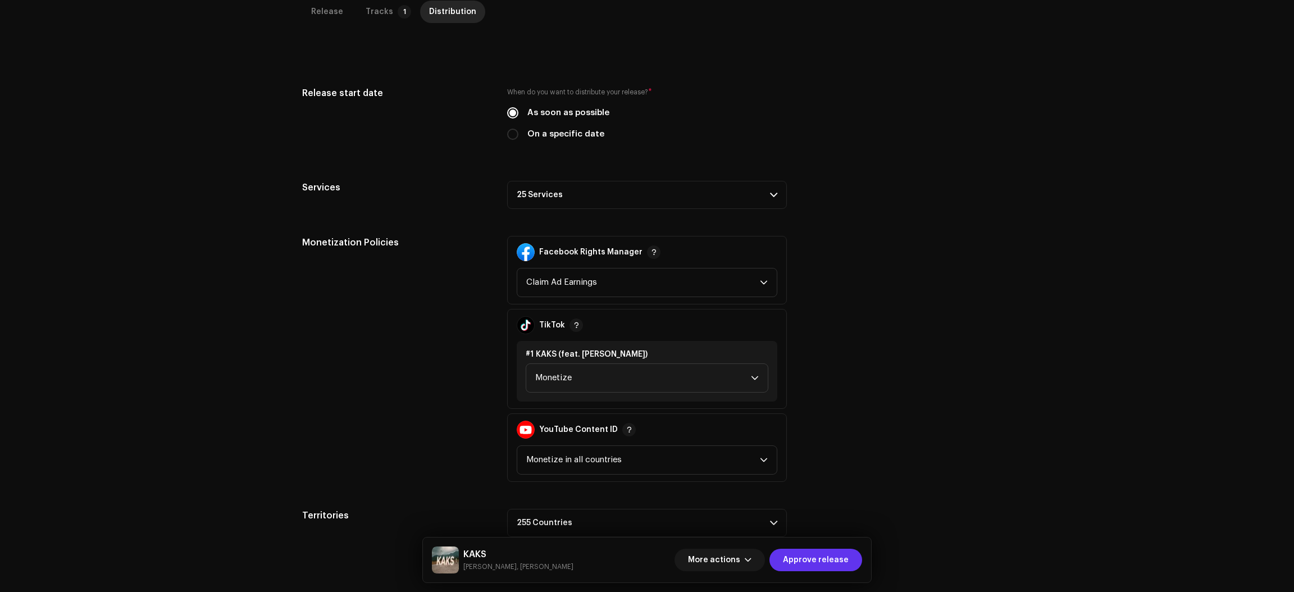
click at [845, 566] on span "Approve release" at bounding box center [816, 560] width 66 height 22
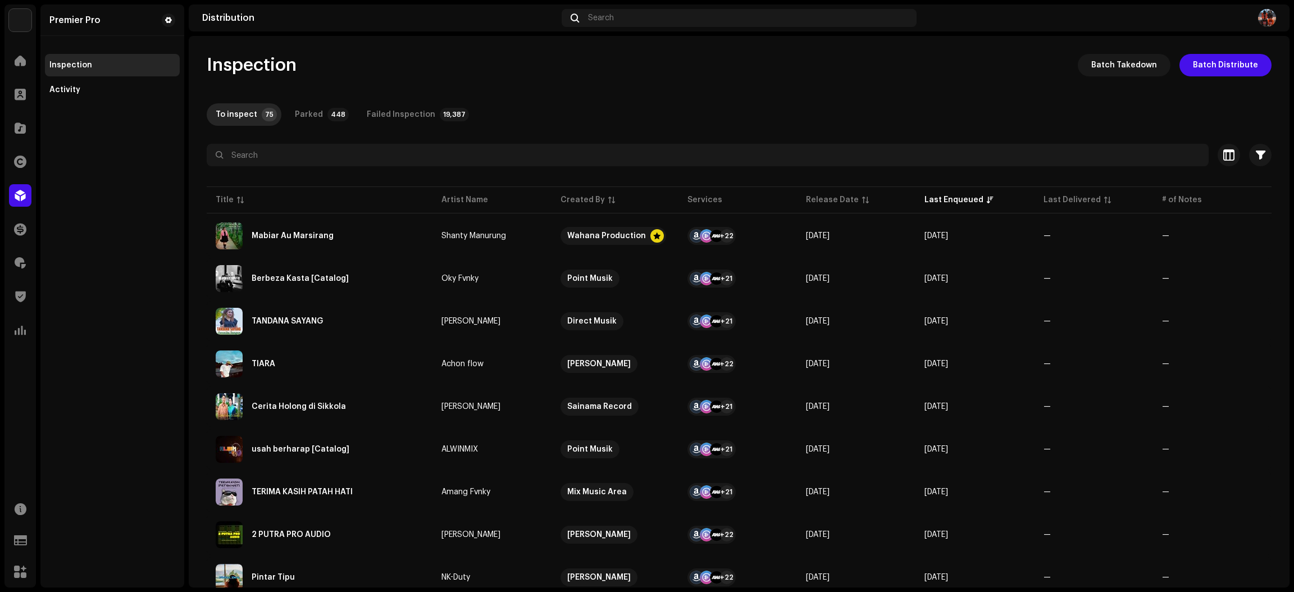
click at [798, 69] on div "Inspection Batch Takedown Batch Distribute" at bounding box center [739, 65] width 1065 height 22
click at [31, 126] on div "Catalog" at bounding box center [19, 127] width 31 height 31
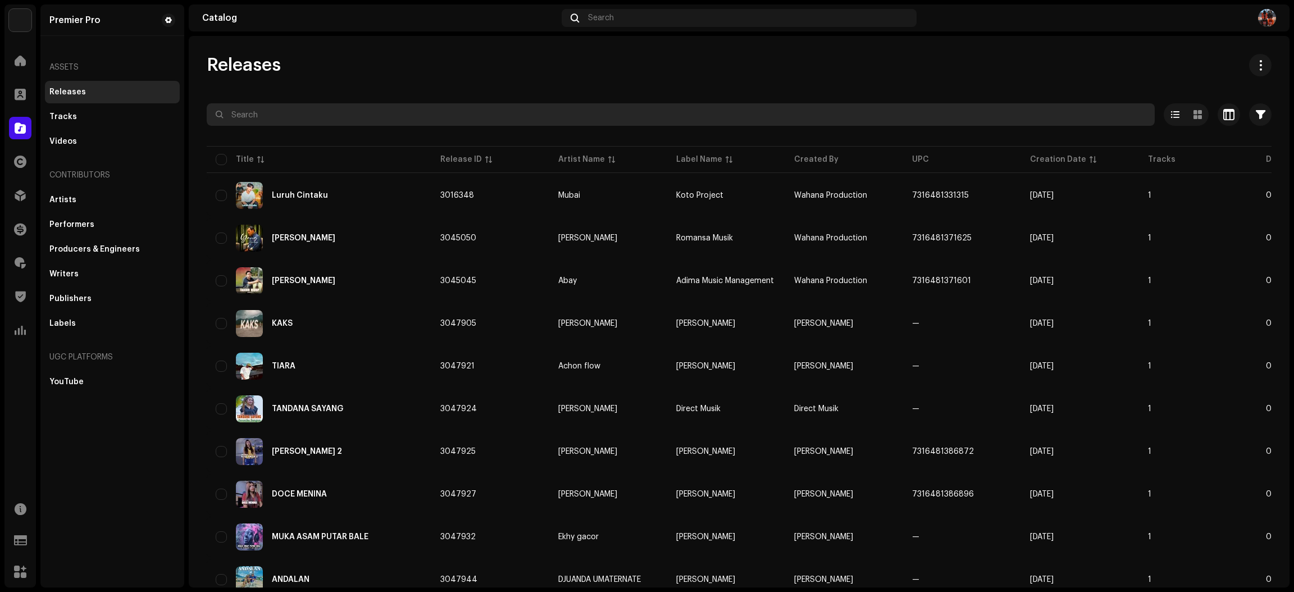
click at [321, 110] on input "text" at bounding box center [681, 114] width 948 height 22
paste input "QZYFZ2389668"
type input "QZYFZ2389668"
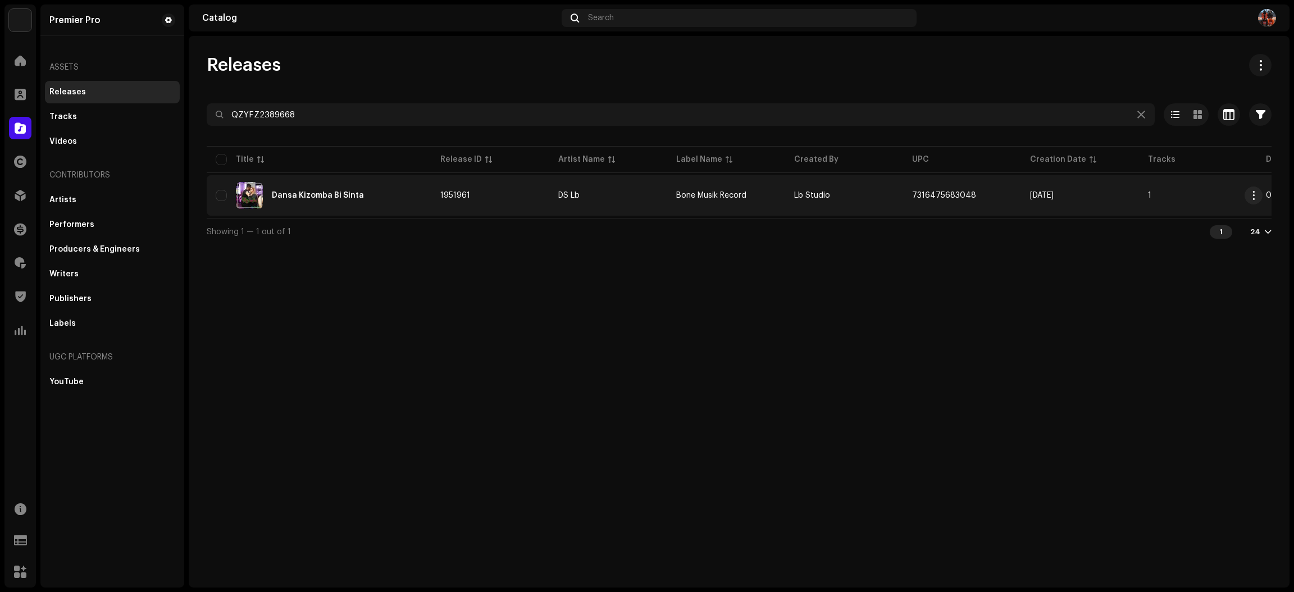
type input "QZYFZ2389668"
click at [380, 208] on div "Dansa Kizomba Bi Sinta" at bounding box center [319, 195] width 207 height 27
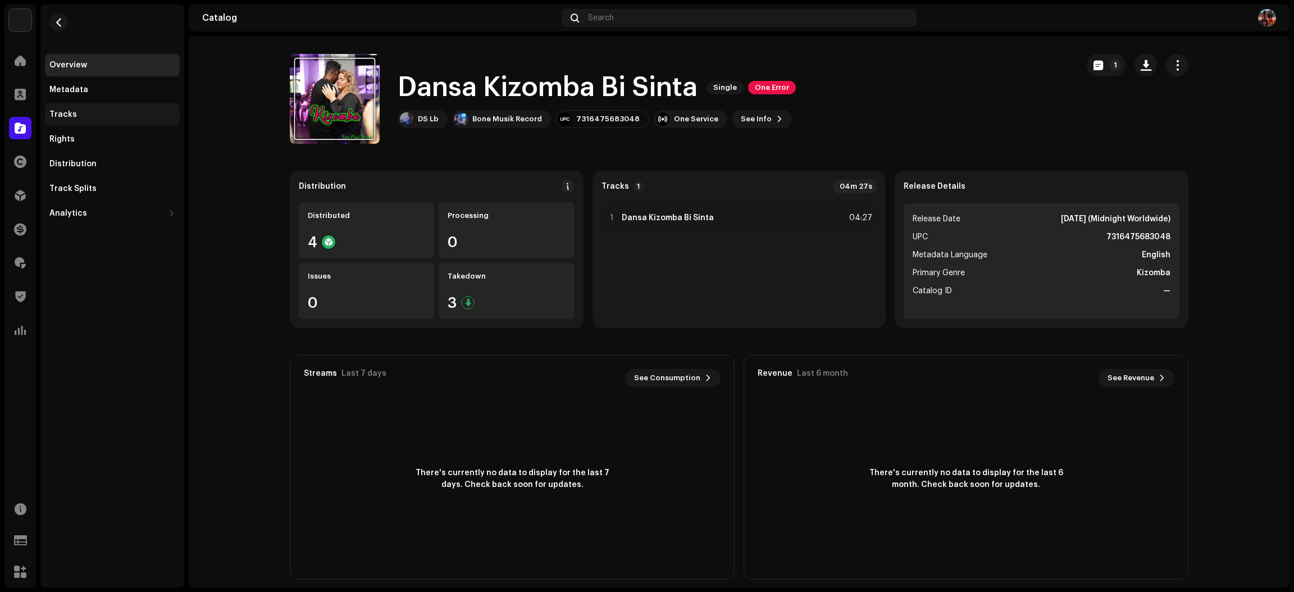
click at [101, 119] on div "Tracks" at bounding box center [112, 114] width 135 height 22
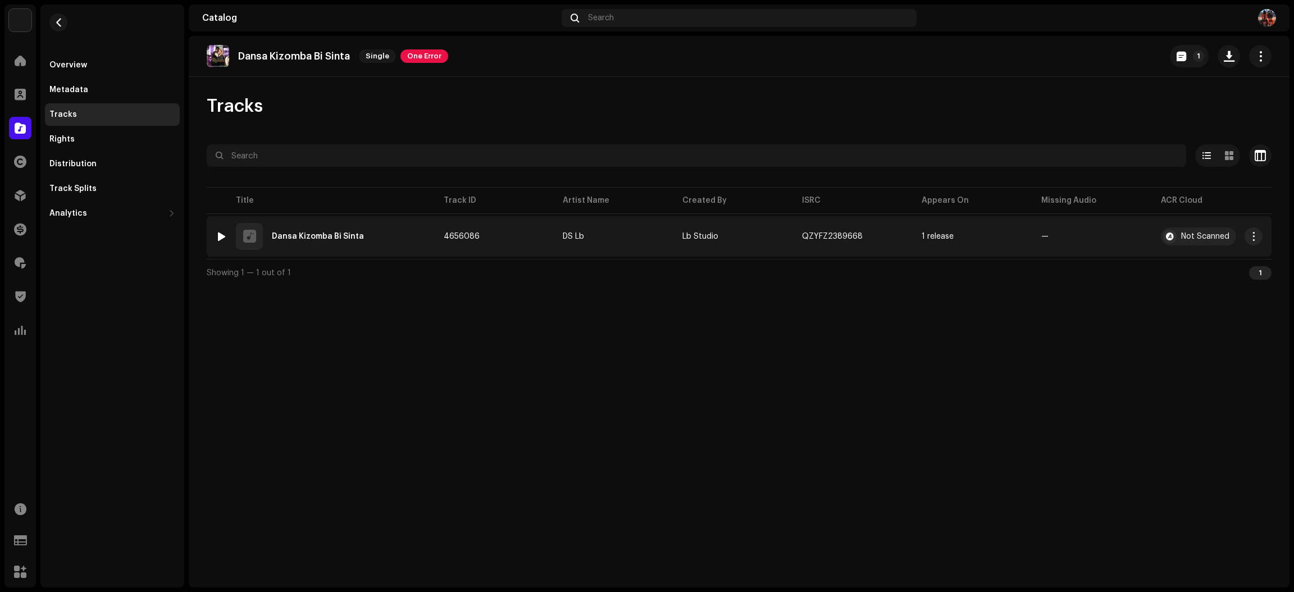
click at [220, 240] on div at bounding box center [221, 236] width 8 height 9
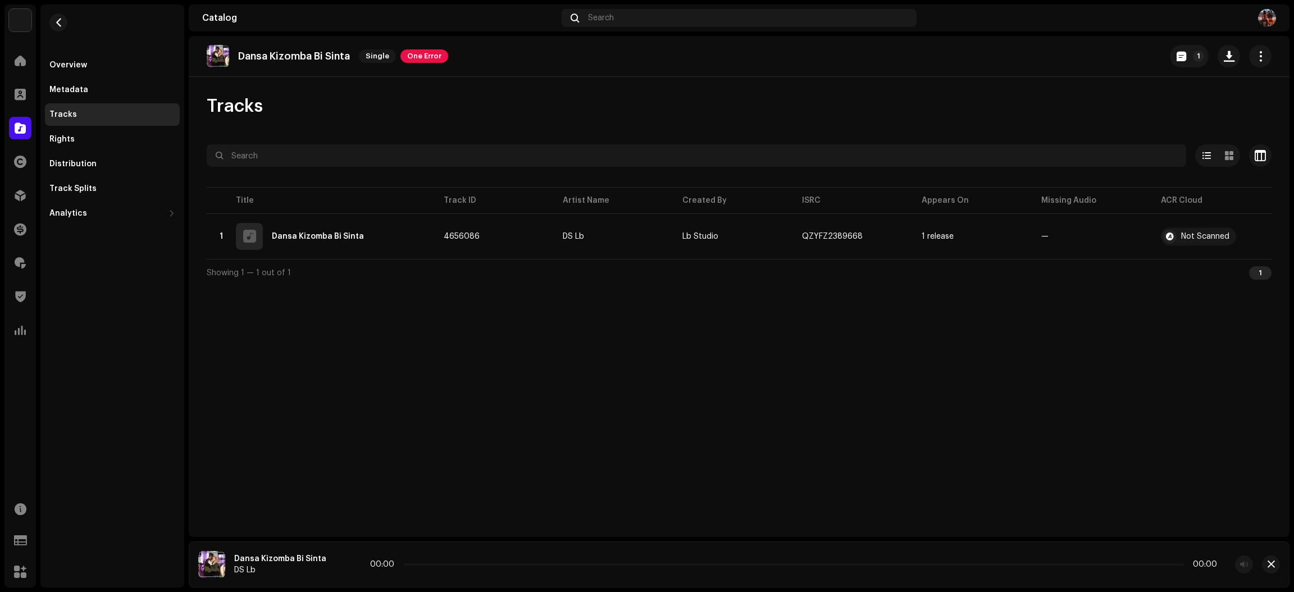
click at [338, 562] on icon at bounding box center [343, 564] width 24 height 24
click at [338, 562] on icon at bounding box center [343, 564] width 21 height 22
click at [429, 566] on div "00:04 04:28" at bounding box center [794, 564] width 846 height 9
click at [434, 562] on div "00:04 04:28" at bounding box center [794, 564] width 846 height 9
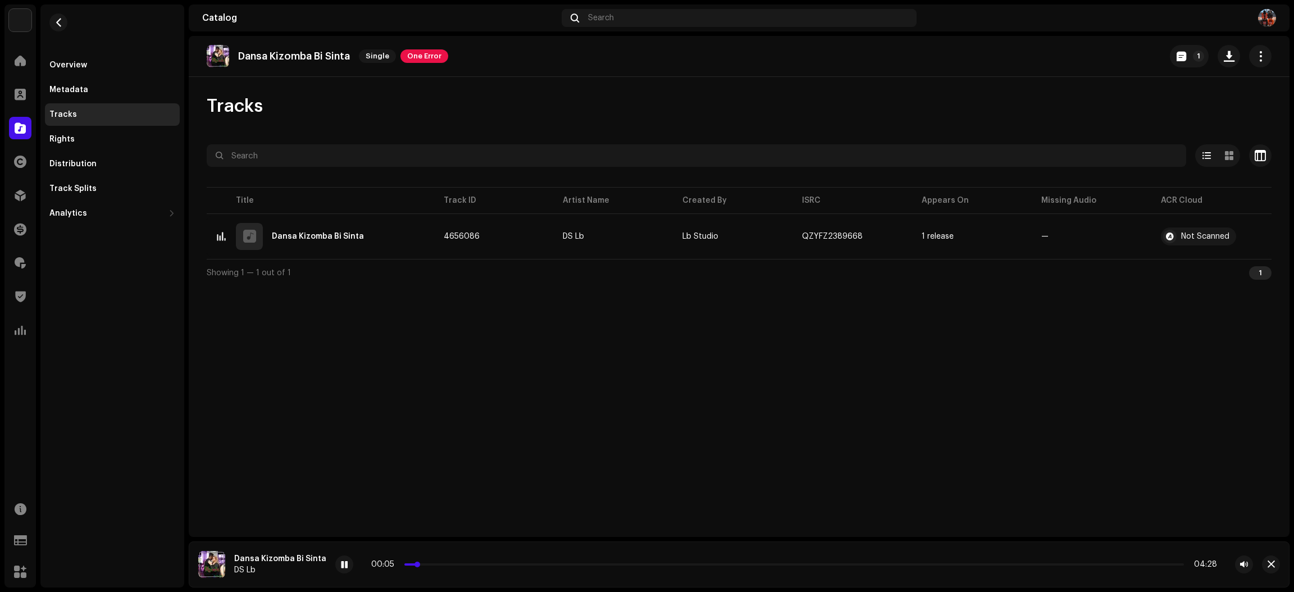
click at [437, 564] on p-slider at bounding box center [793, 564] width 779 height 2
click at [471, 562] on div "00:18 04:28" at bounding box center [793, 564] width 847 height 9
click at [472, 568] on div "00:19 04:28" at bounding box center [794, 564] width 846 height 9
drag, startPoint x: 1266, startPoint y: 564, endPoint x: 1260, endPoint y: 554, distance: 12.1
click at [1268, 564] on span "button" at bounding box center [1271, 564] width 7 height 9
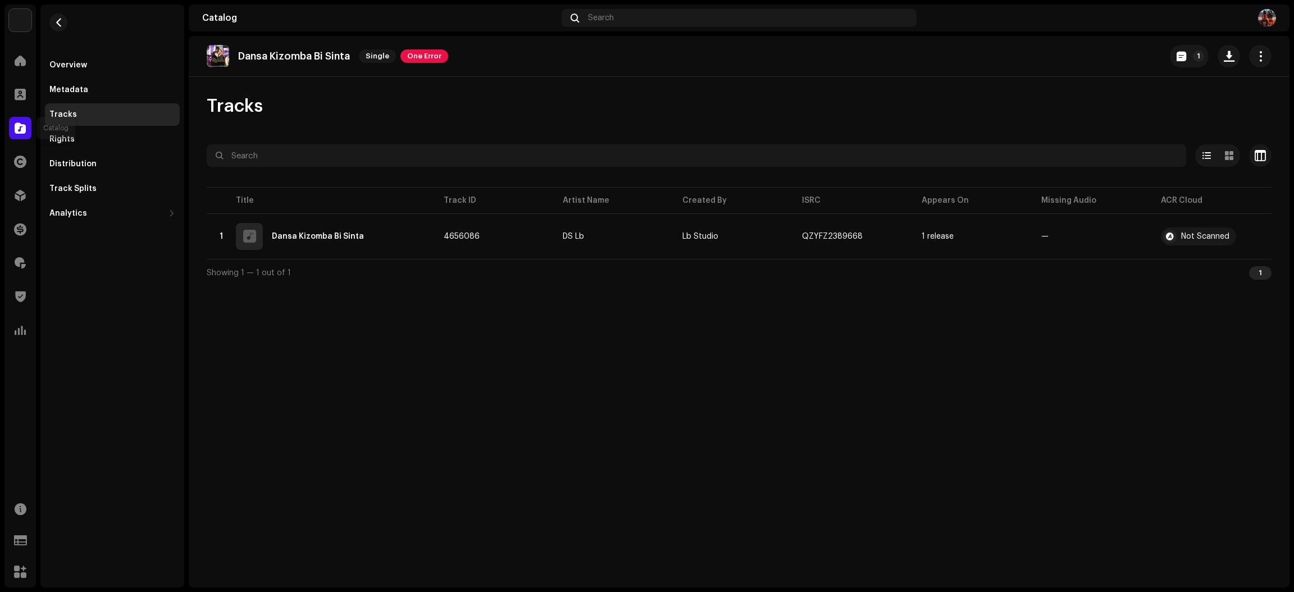
click at [13, 126] on div at bounding box center [20, 128] width 22 height 22
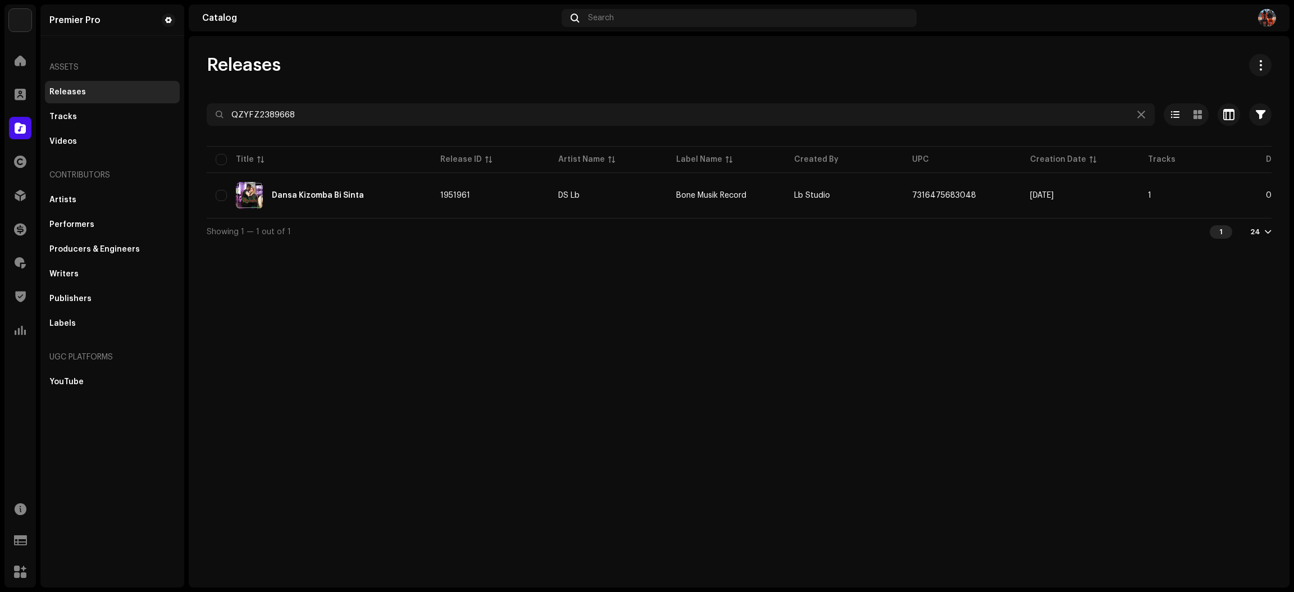
click at [737, 380] on div "Releases QZYFZ2389668 Selected 0 Options Filters Distribution status Never Dist…" at bounding box center [739, 311] width 1101 height 551
click at [571, 336] on div "Releases QZYFZ2389668 Selected 0 Options Filters Distribution status Never Dist…" at bounding box center [739, 311] width 1101 height 551
click at [443, 67] on div "Releases" at bounding box center [739, 65] width 1065 height 22
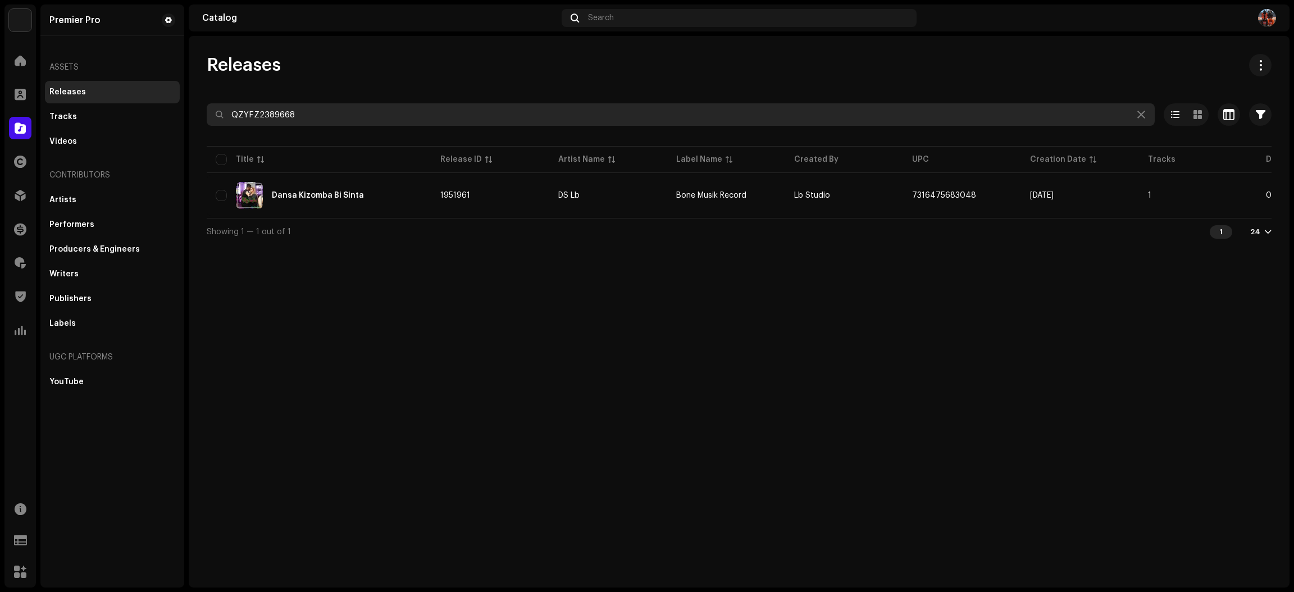
click at [394, 117] on input "QZYFZ2389668" at bounding box center [681, 114] width 948 height 22
paste input "41244"
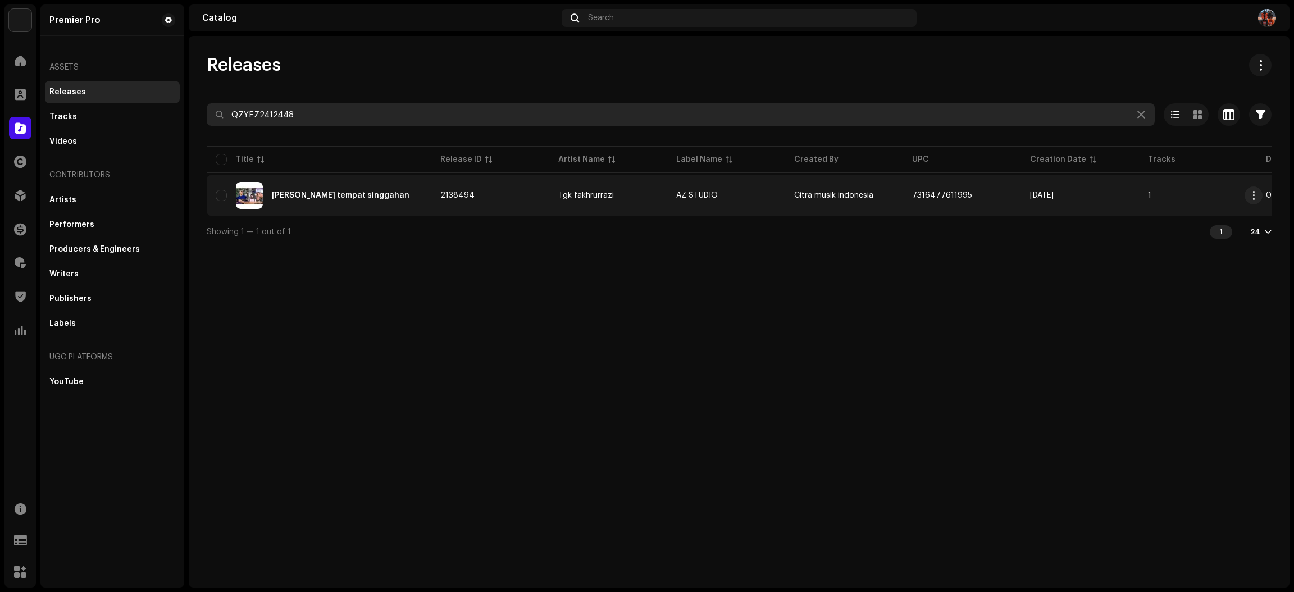
type input "QZYFZ2412448"
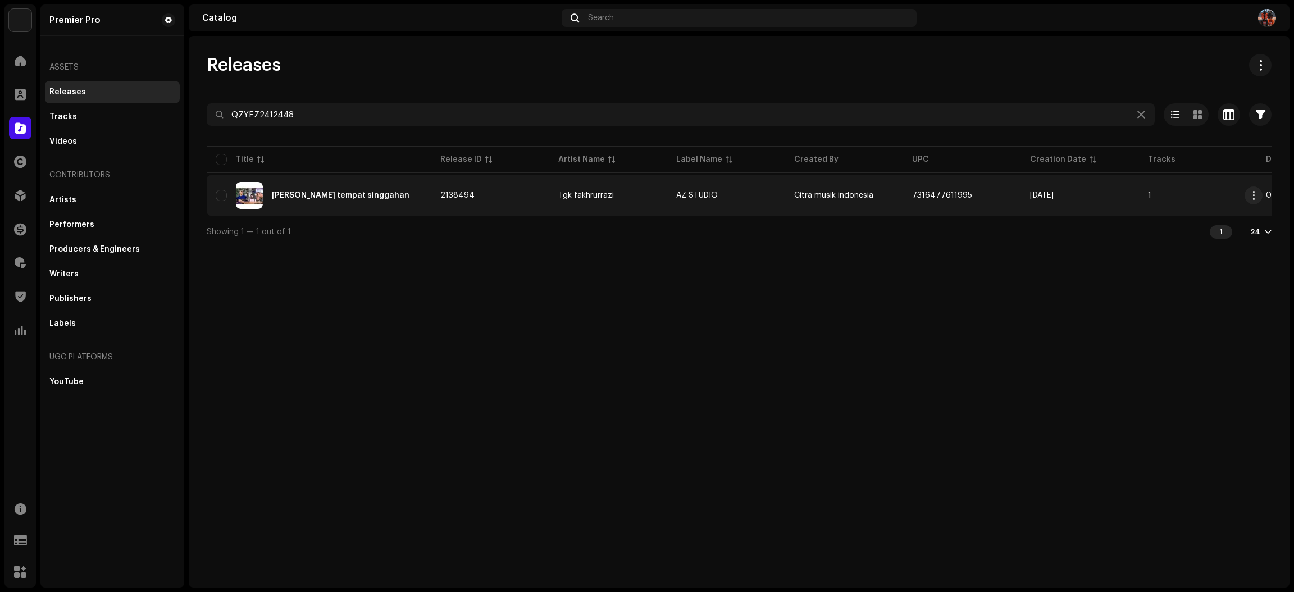
click at [386, 197] on div "Donya tempat singgahan" at bounding box center [319, 195] width 207 height 27
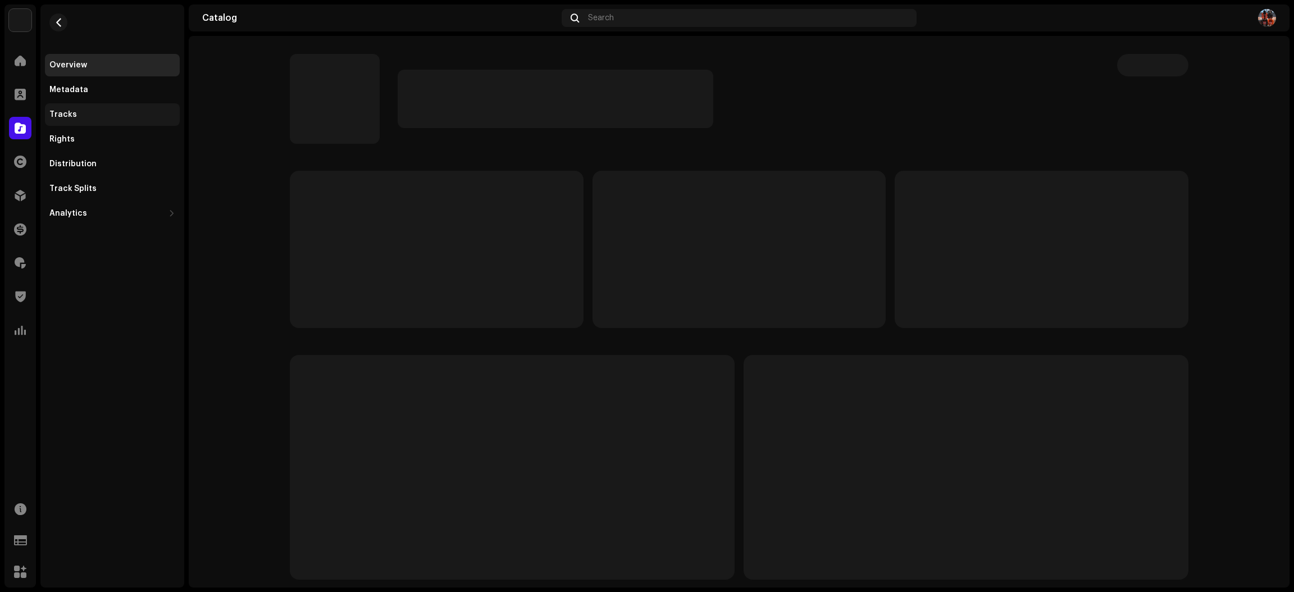
click at [66, 116] on div "Tracks" at bounding box center [63, 114] width 28 height 9
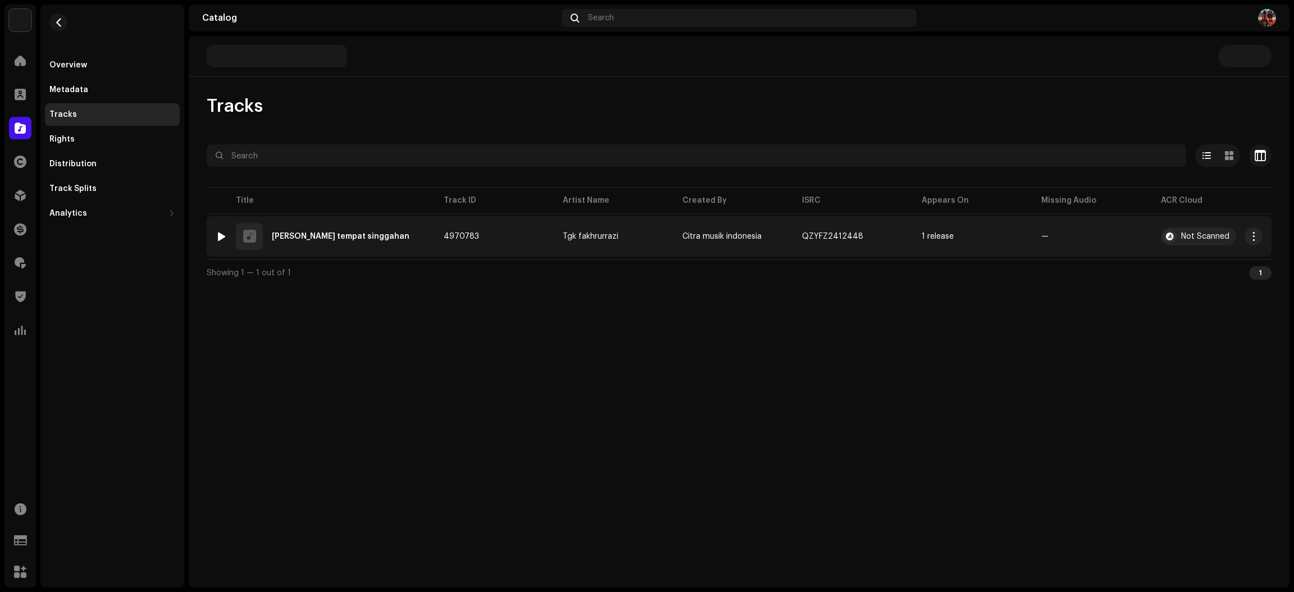
click at [225, 234] on div at bounding box center [221, 236] width 8 height 9
click at [223, 234] on div at bounding box center [221, 236] width 8 height 9
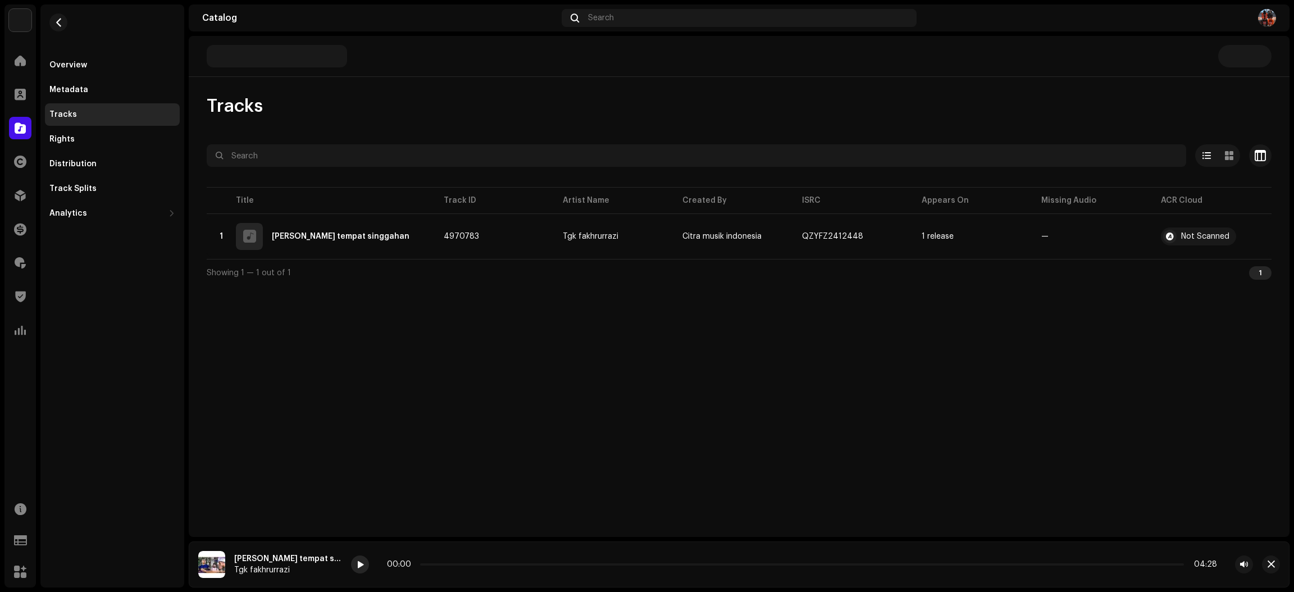
click at [357, 565] on span at bounding box center [360, 564] width 7 height 9
click at [351, 569] on div at bounding box center [360, 564] width 18 height 18
click at [434, 564] on p-slider at bounding box center [802, 564] width 764 height 2
click at [482, 564] on p-slider at bounding box center [802, 564] width 764 height 2
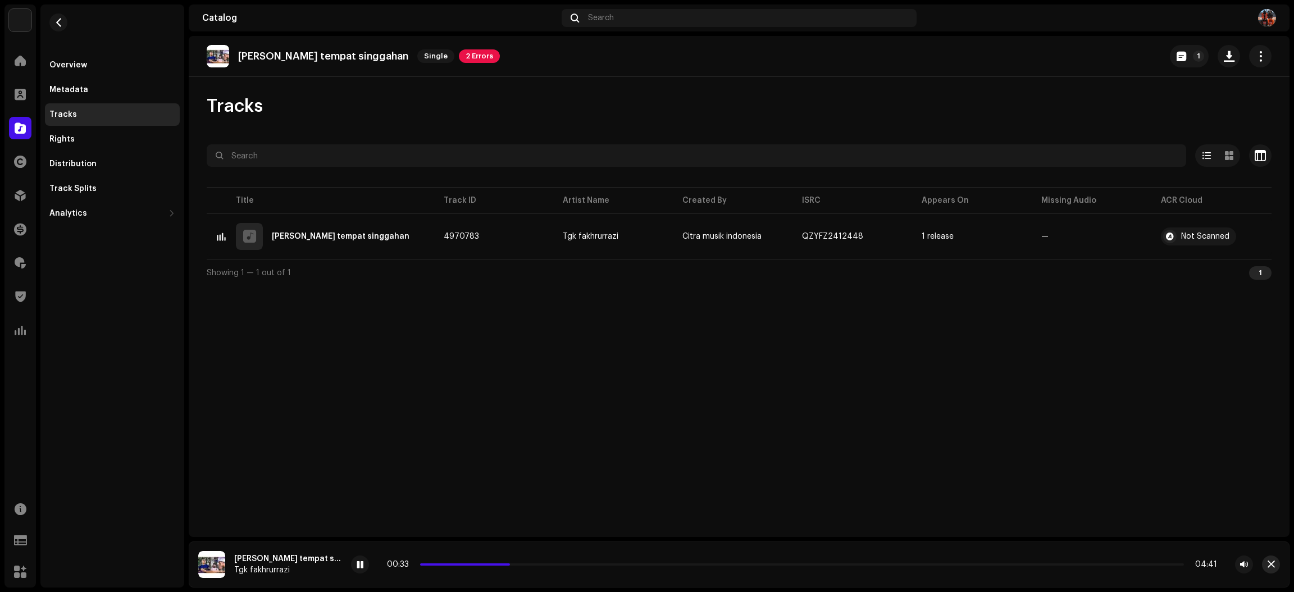
click at [1273, 561] on span "button" at bounding box center [1271, 564] width 7 height 9
click at [21, 128] on span at bounding box center [20, 128] width 11 height 9
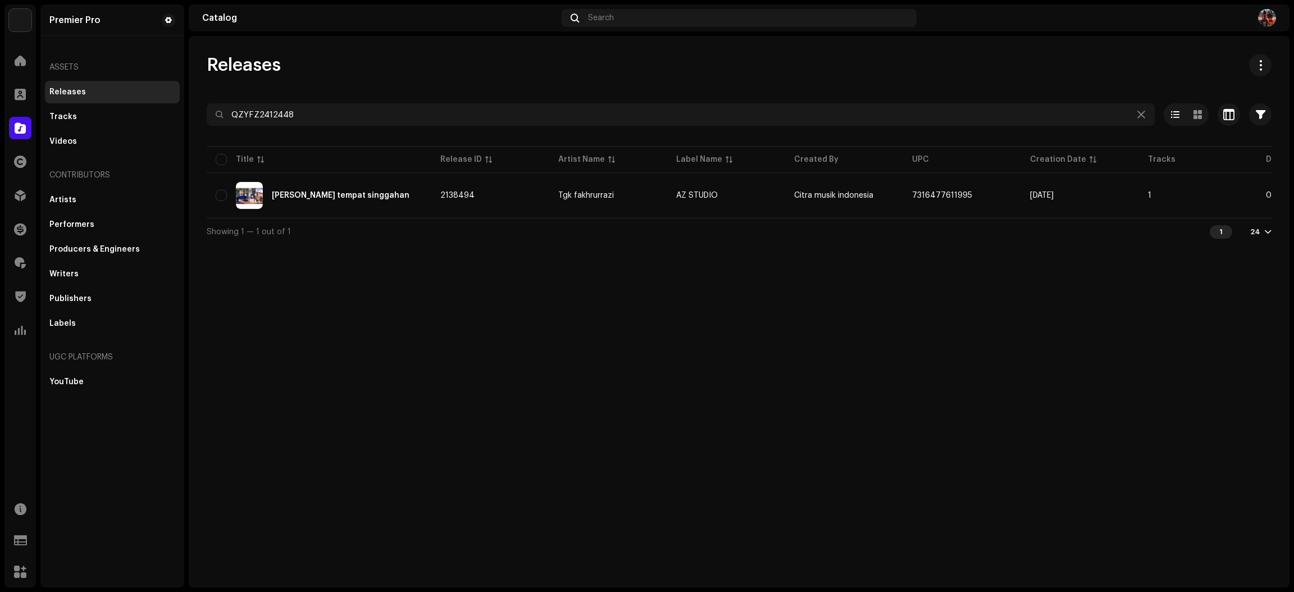
click at [535, 348] on div "Releases QZYFZ2412448 Selected 0 Options Filters Distribution status Never Dist…" at bounding box center [739, 311] width 1101 height 551
click at [571, 328] on div "Releases QZYFZ2412448 Selected 0 Options Filters Distribution status Never Dist…" at bounding box center [739, 311] width 1101 height 551
click at [484, 307] on div "Releases QZYFZ2412448 Selected 0 Options Filters Distribution status Never Dist…" at bounding box center [739, 311] width 1101 height 551
